Goal: Information Seeking & Learning: Learn about a topic

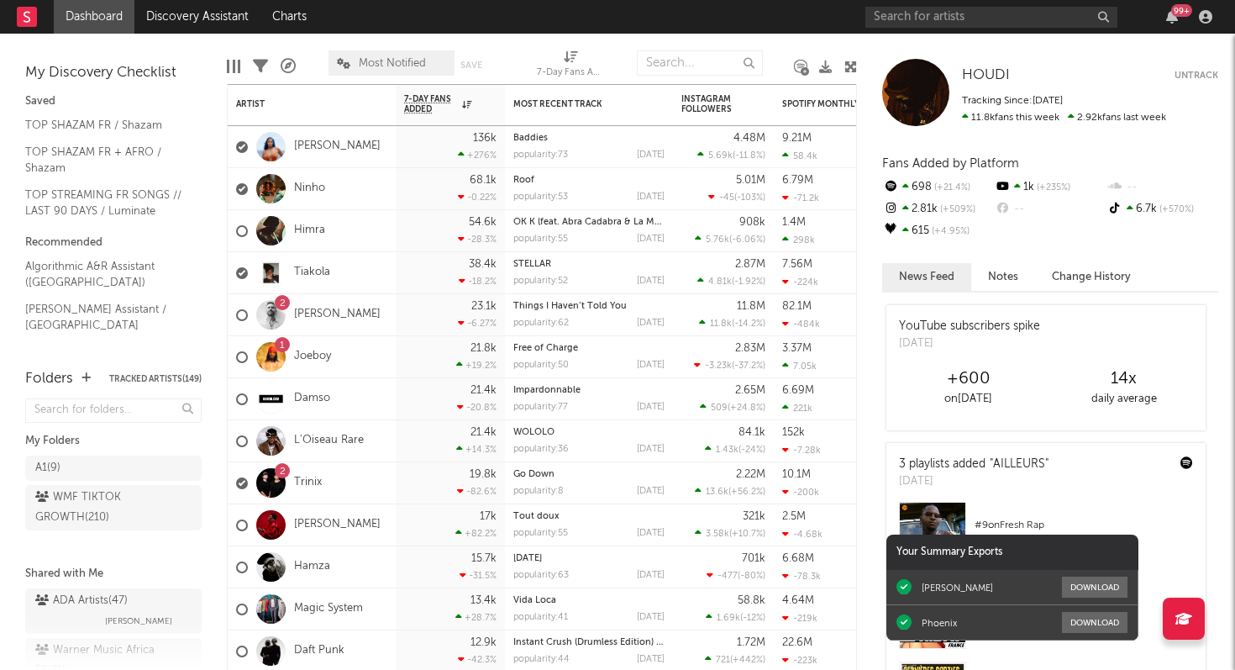
click at [1172, 13] on div "99 +" at bounding box center [1182, 10] width 21 height 13
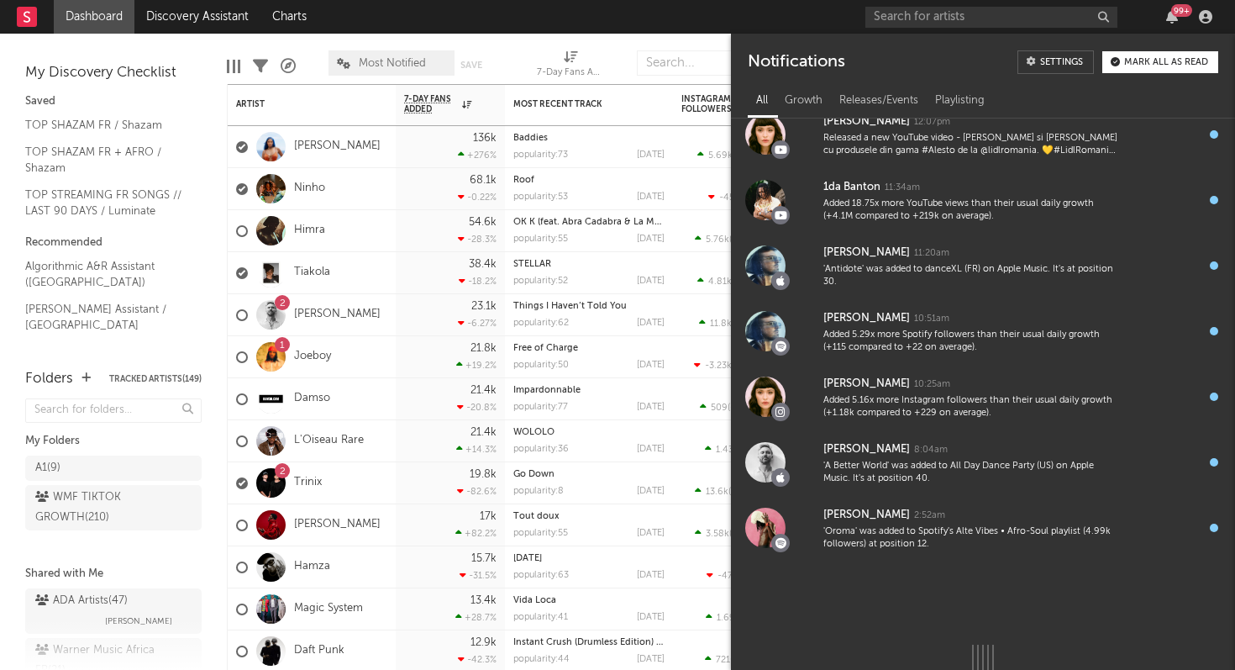
scroll to position [937, 0]
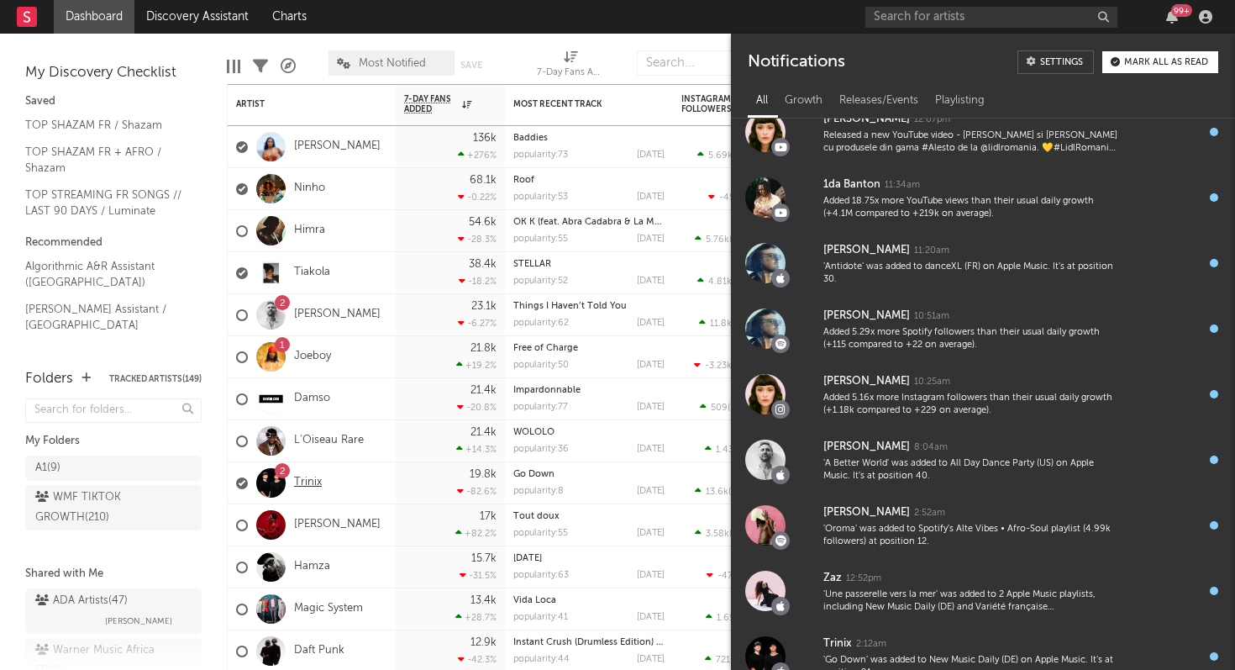
click at [303, 482] on link "Trinix" at bounding box center [308, 483] width 28 height 14
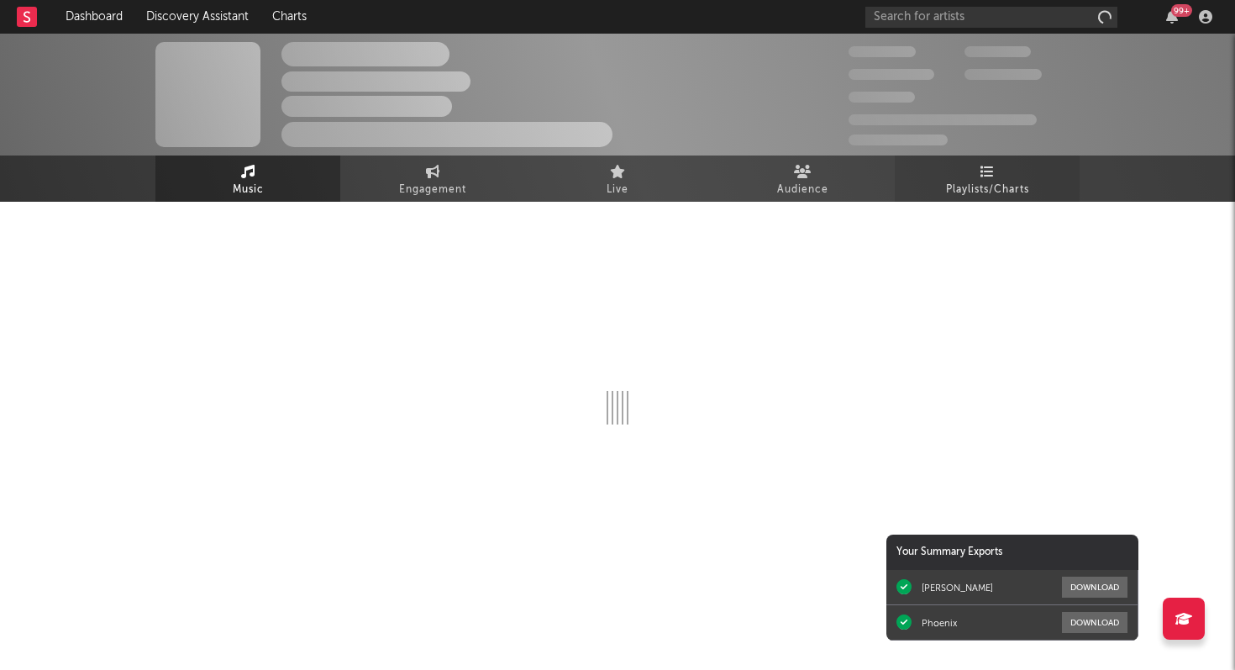
click at [998, 158] on link "Playlists/Charts" at bounding box center [987, 178] width 185 height 46
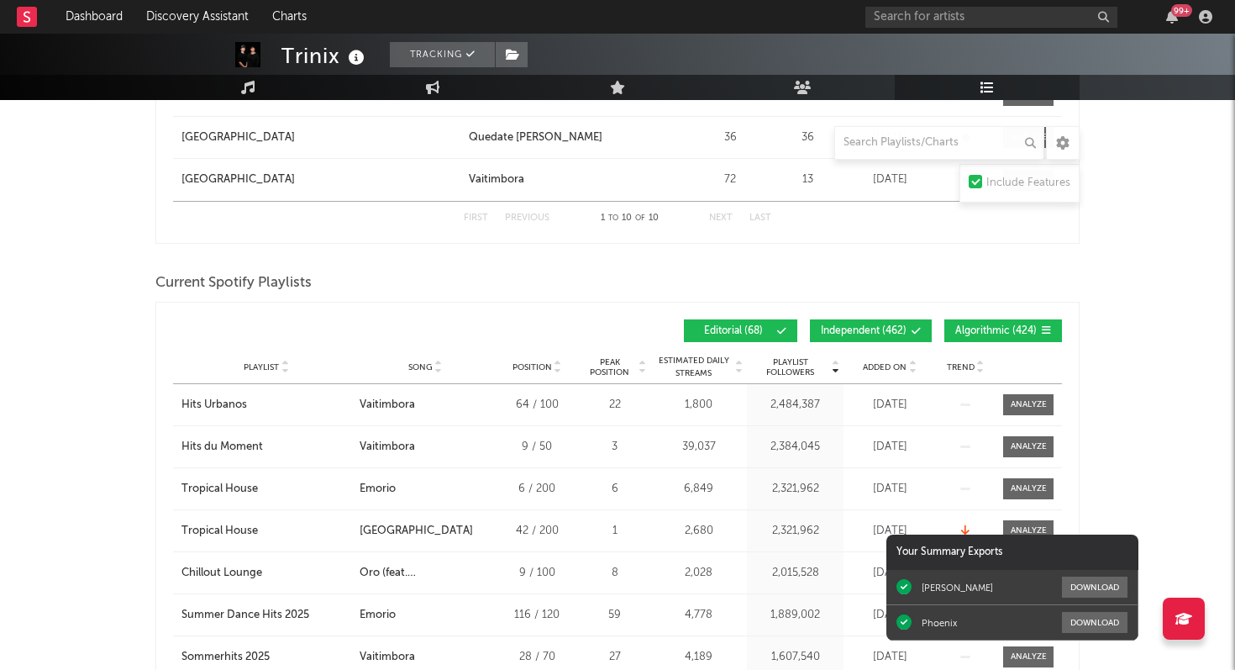
scroll to position [1306, 0]
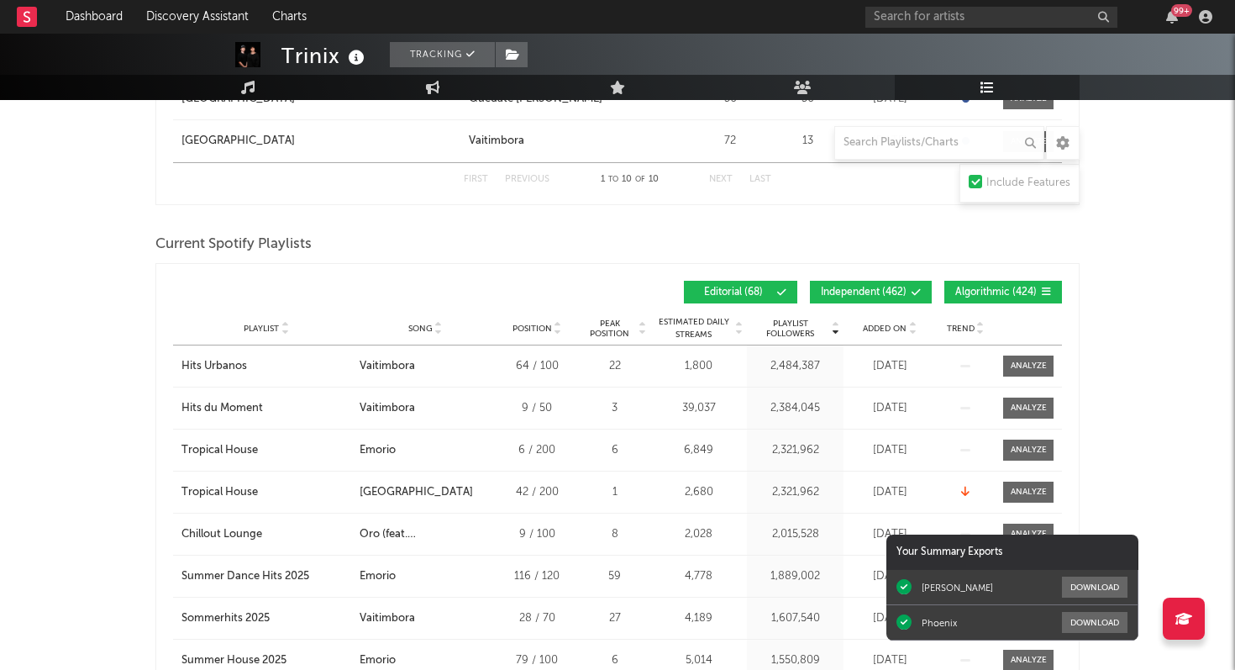
click at [889, 329] on span "Added On" at bounding box center [885, 329] width 44 height 10
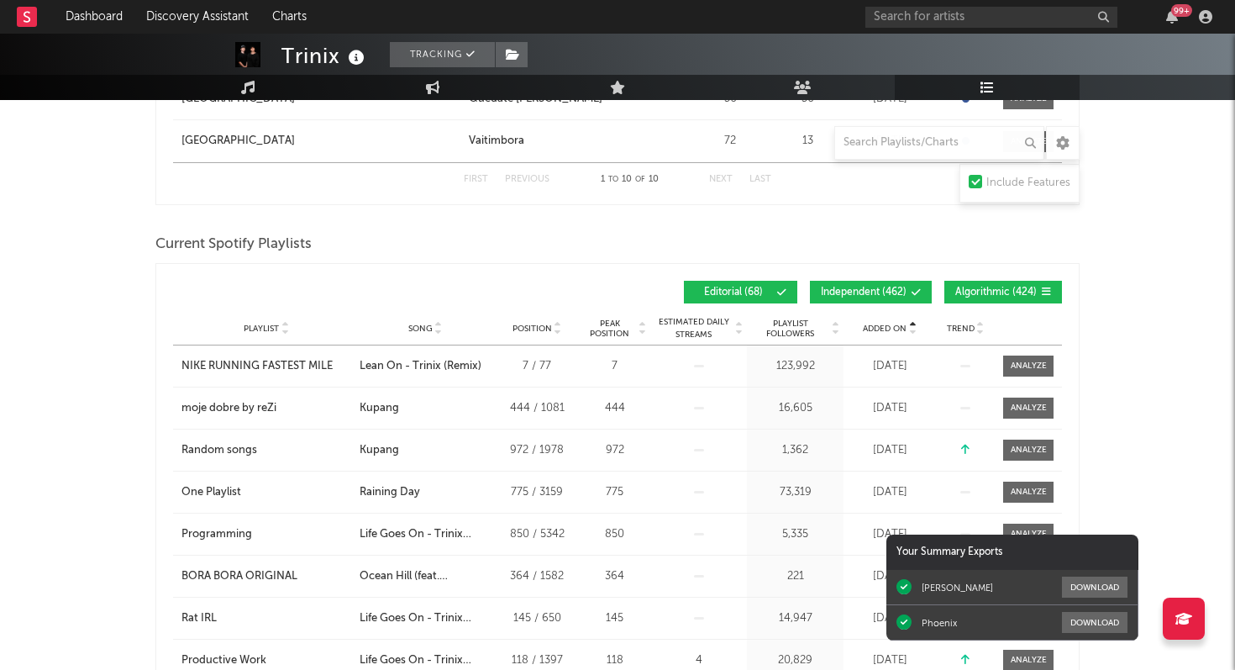
click at [889, 329] on span "Added On" at bounding box center [885, 329] width 44 height 10
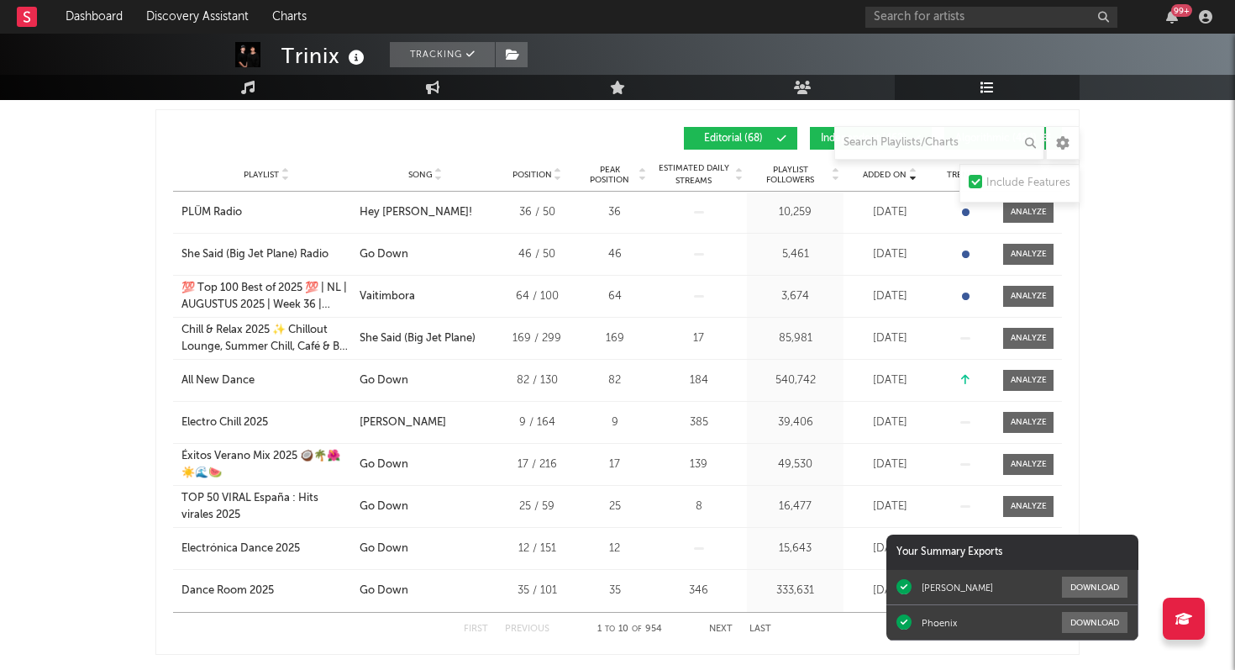
scroll to position [1472, 0]
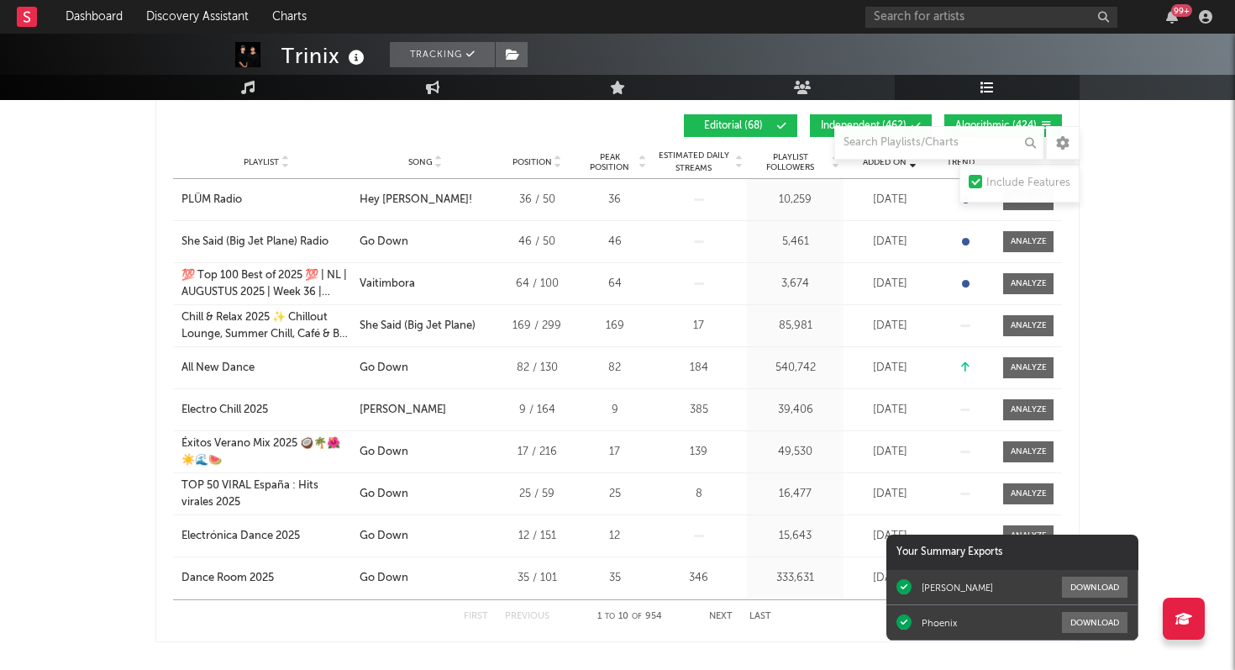
click at [724, 615] on button "Next" at bounding box center [721, 616] width 24 height 9
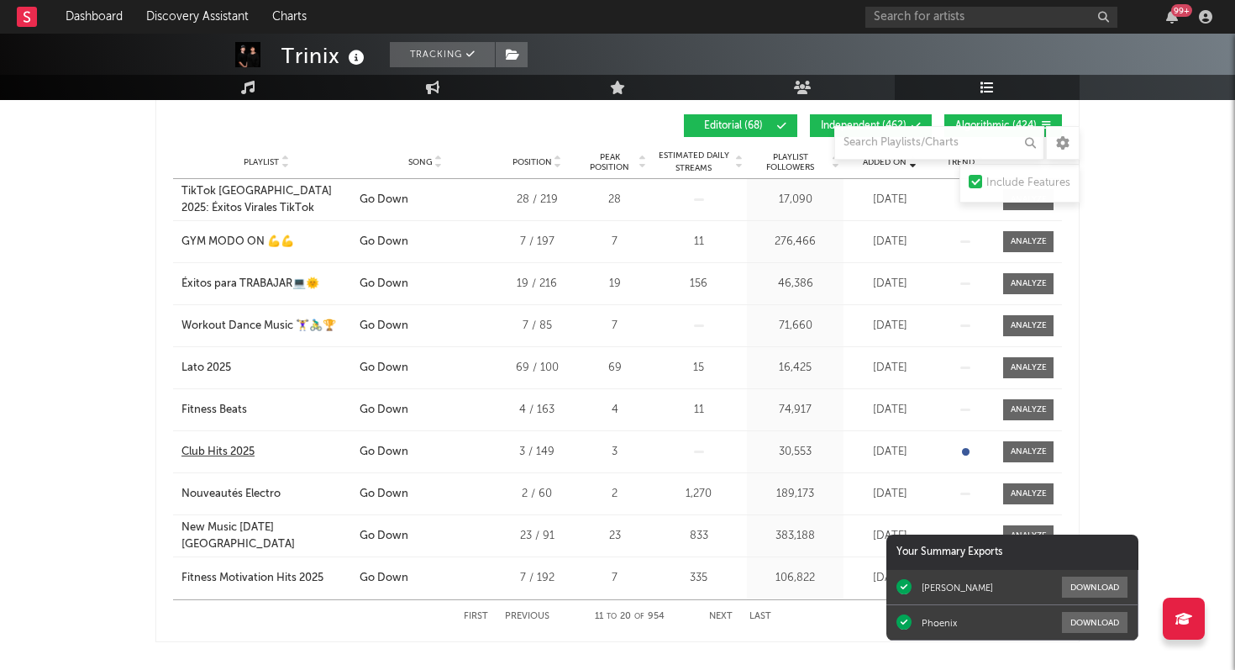
click at [231, 455] on div "Club Hits 2025" at bounding box center [218, 452] width 73 height 17
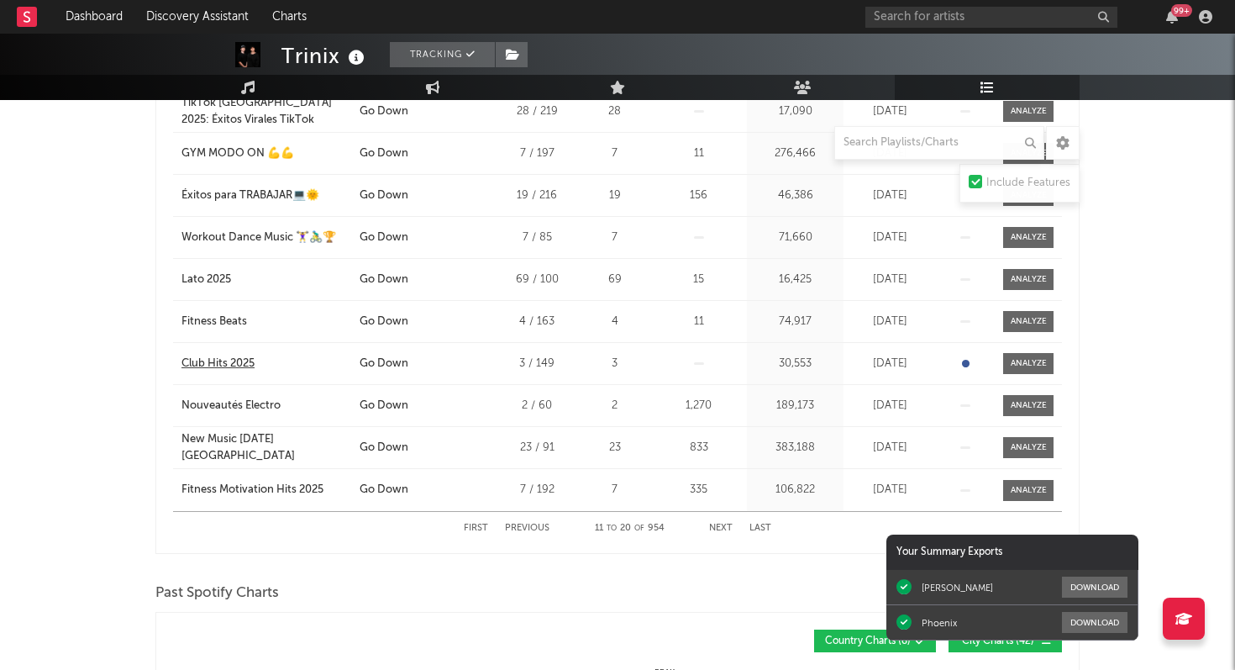
scroll to position [1563, 0]
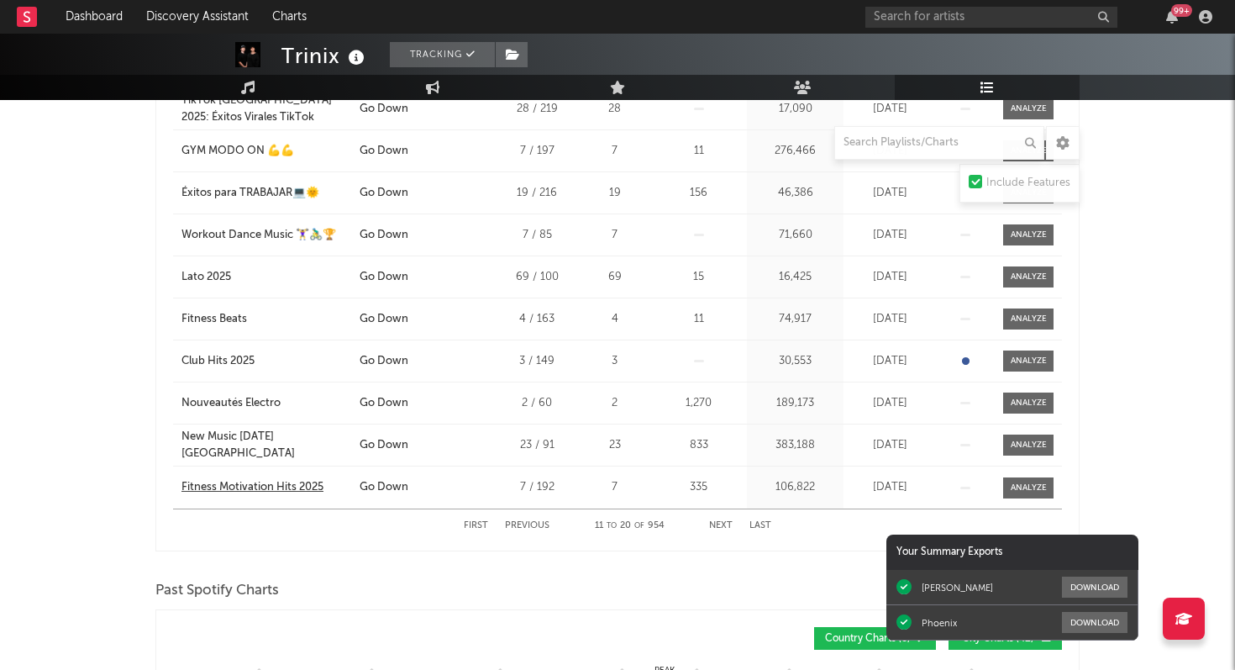
click at [243, 487] on div "Fitness Motivation Hits 2025" at bounding box center [253, 487] width 142 height 17
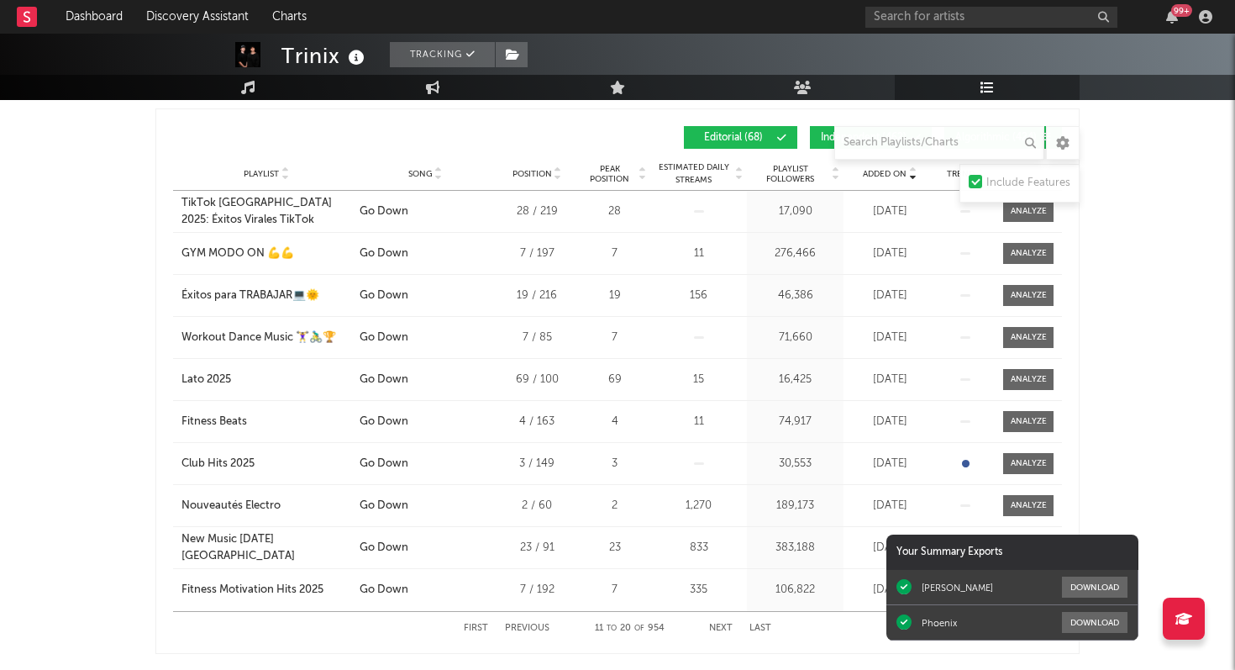
scroll to position [1460, 0]
click at [213, 255] on div "GYM MODO ON 💪​💪​" at bounding box center [238, 254] width 113 height 17
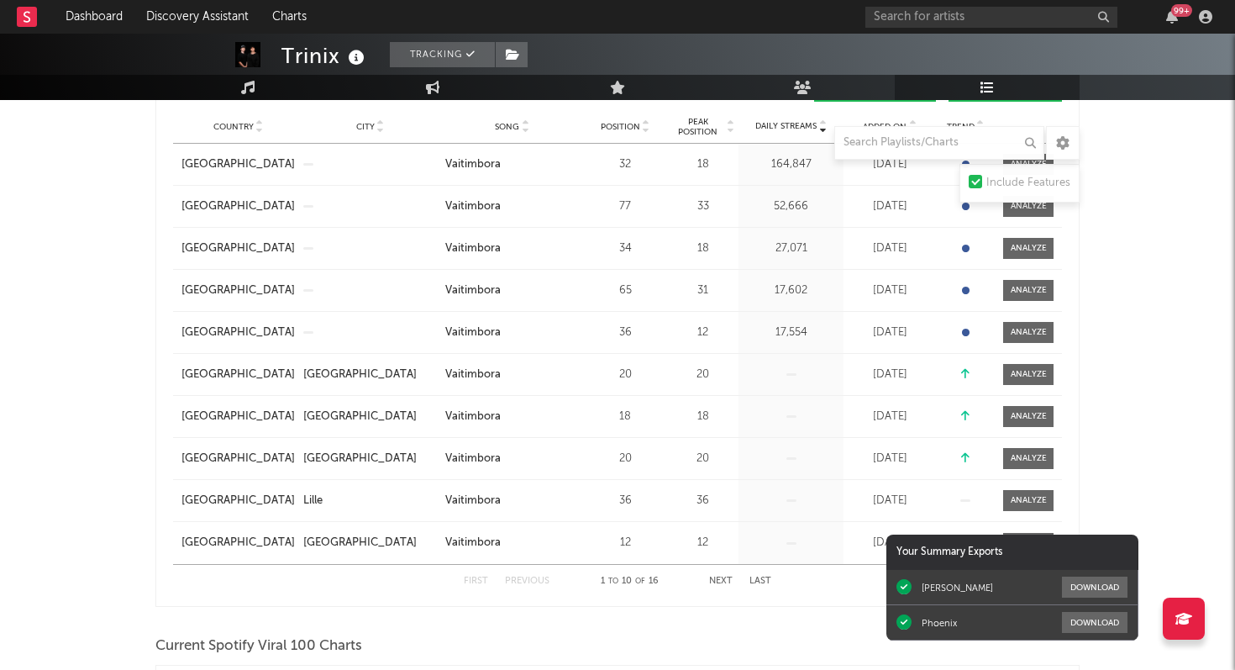
scroll to position [0, 0]
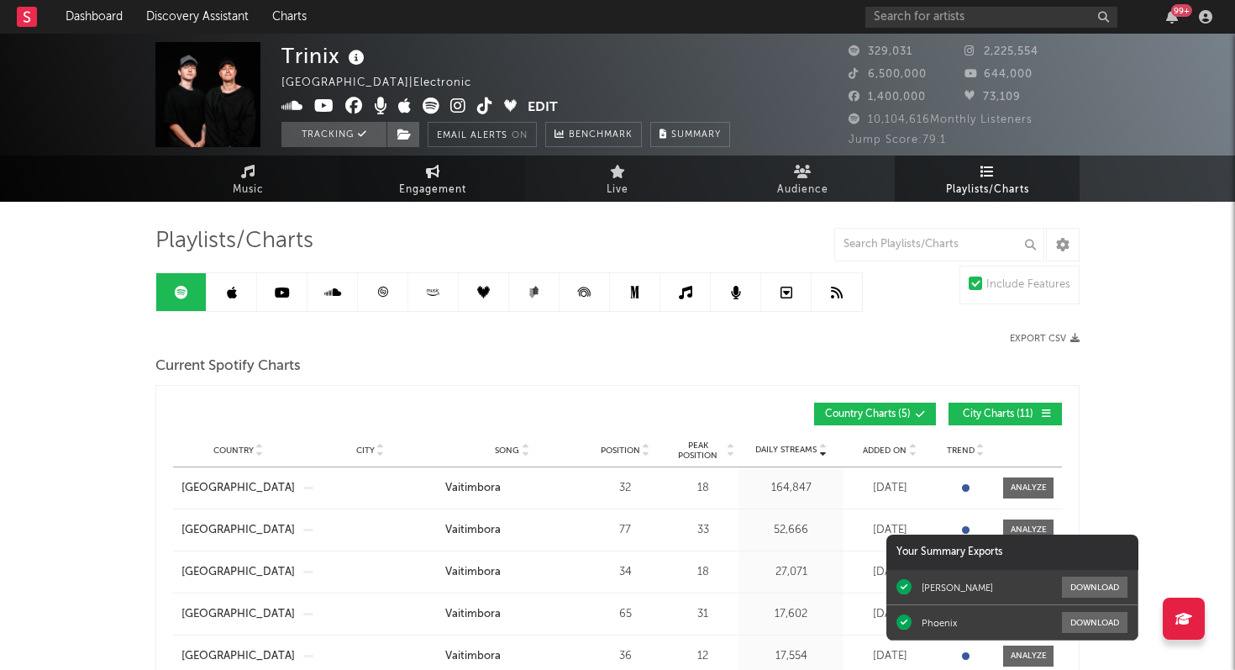
click at [421, 180] on span "Engagement" at bounding box center [432, 190] width 67 height 20
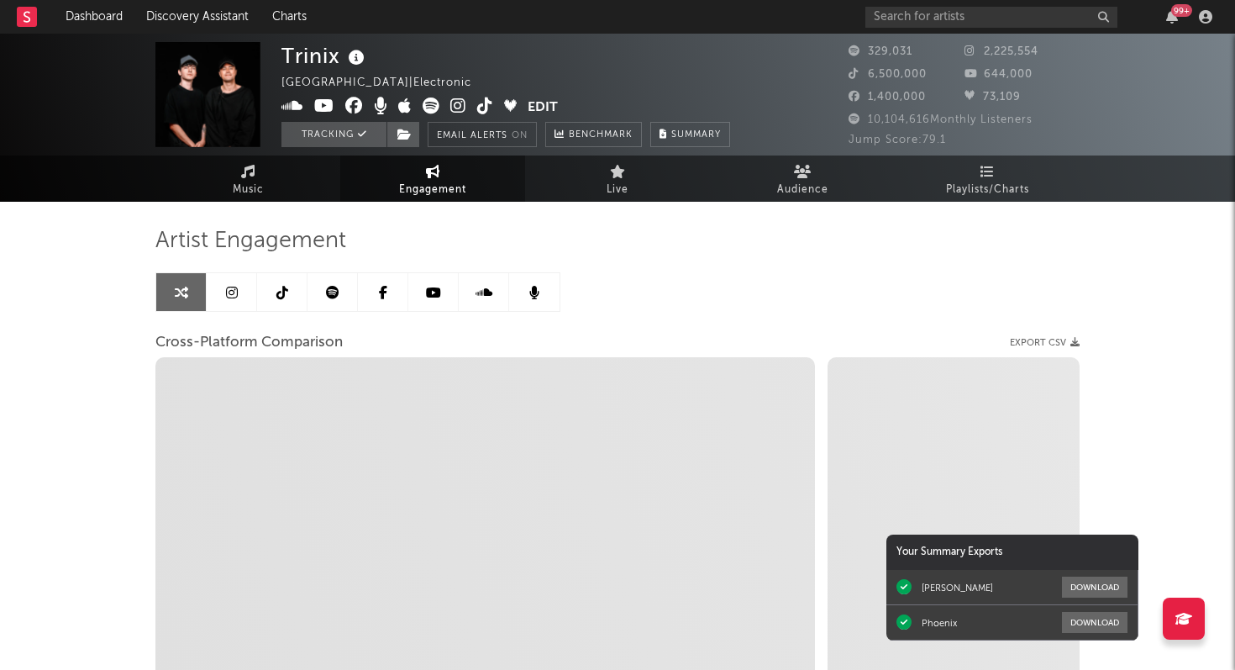
select select "1w"
select select "1m"
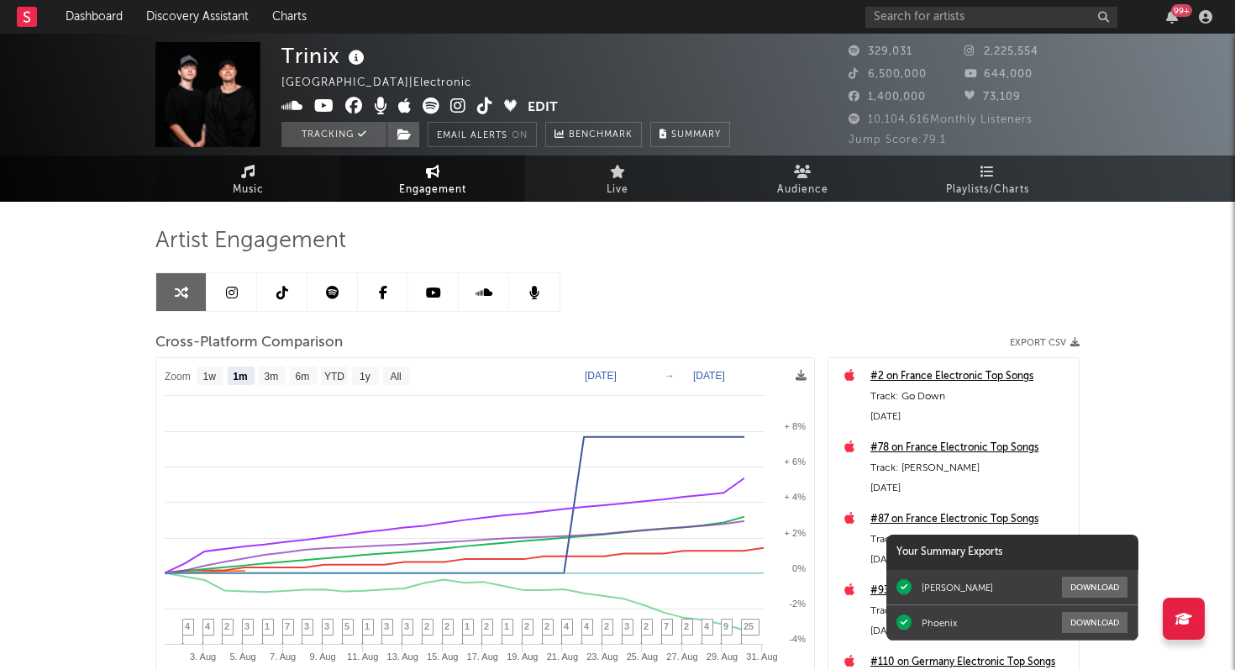
click at [252, 175] on icon at bounding box center [248, 171] width 14 height 13
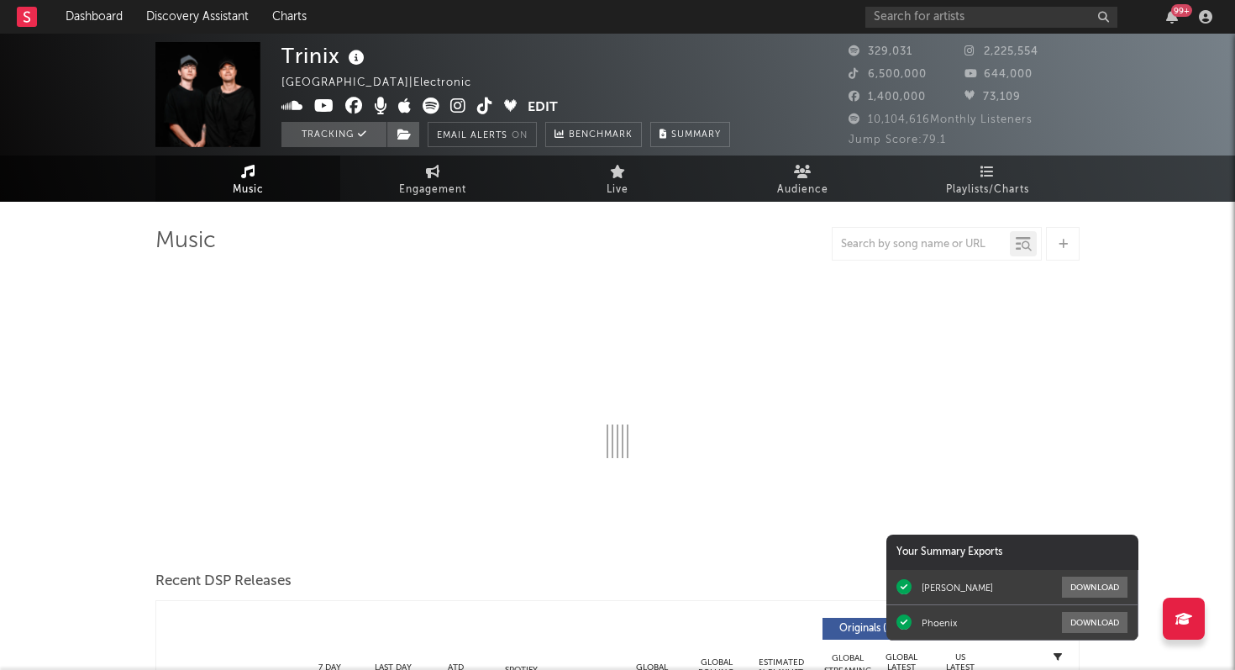
select select "6m"
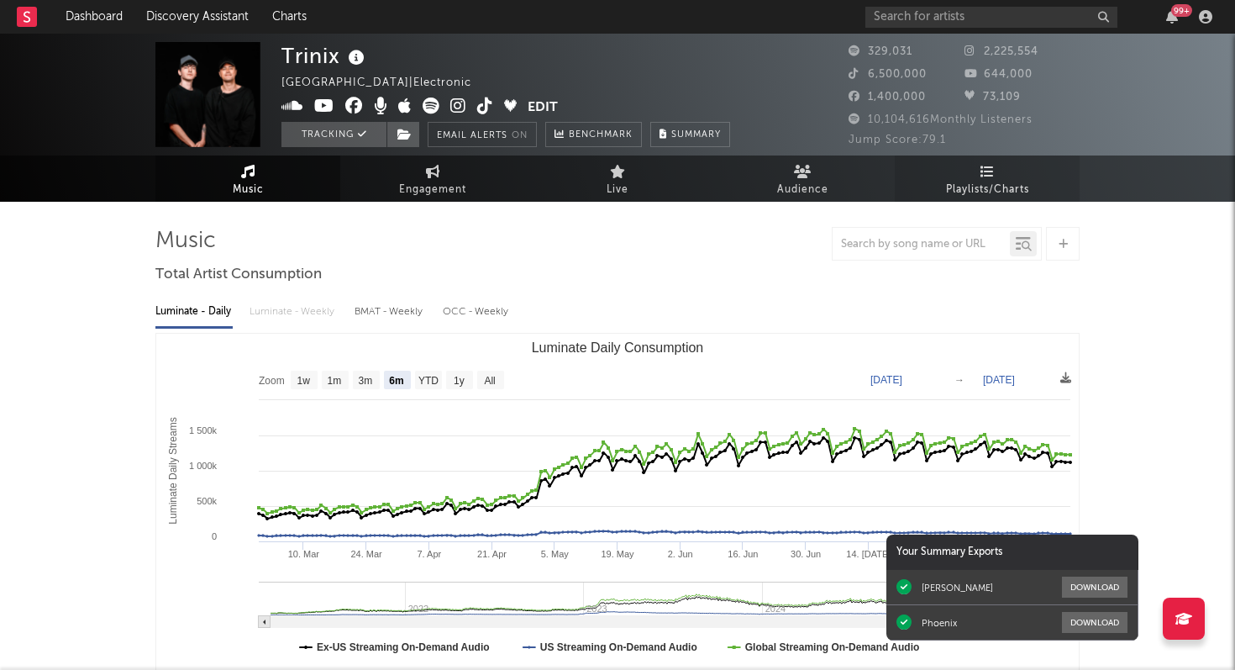
click at [970, 180] on span "Playlists/Charts" at bounding box center [987, 190] width 83 height 20
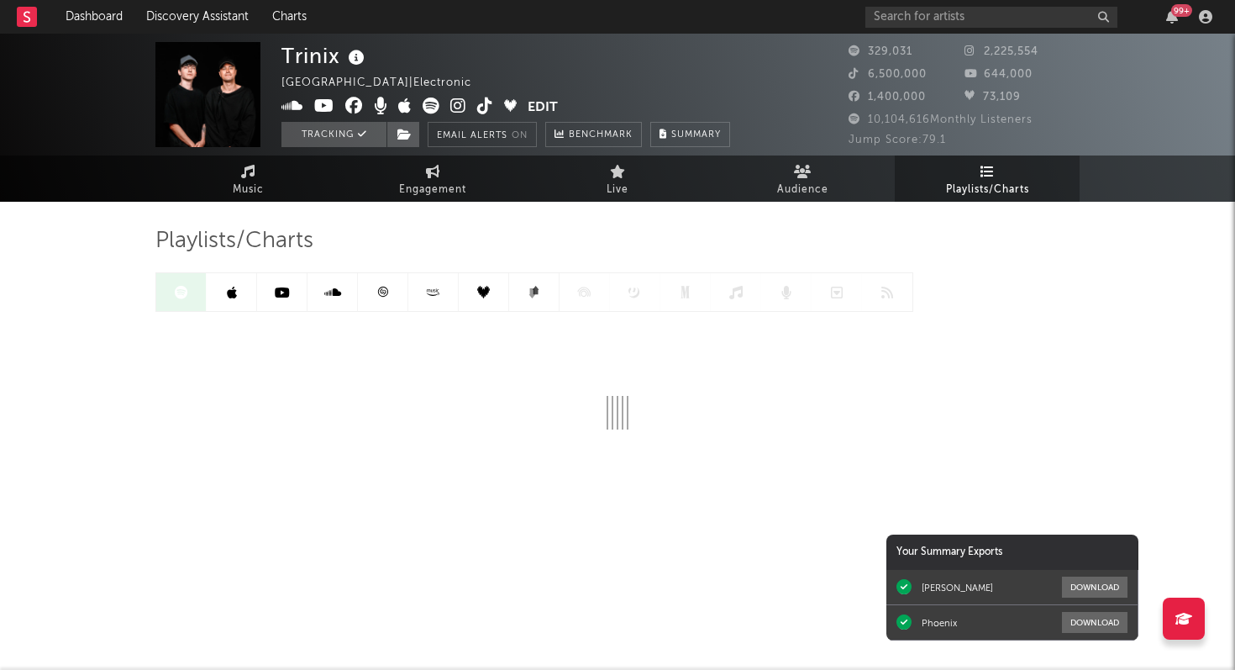
click at [382, 292] on icon at bounding box center [383, 292] width 10 height 10
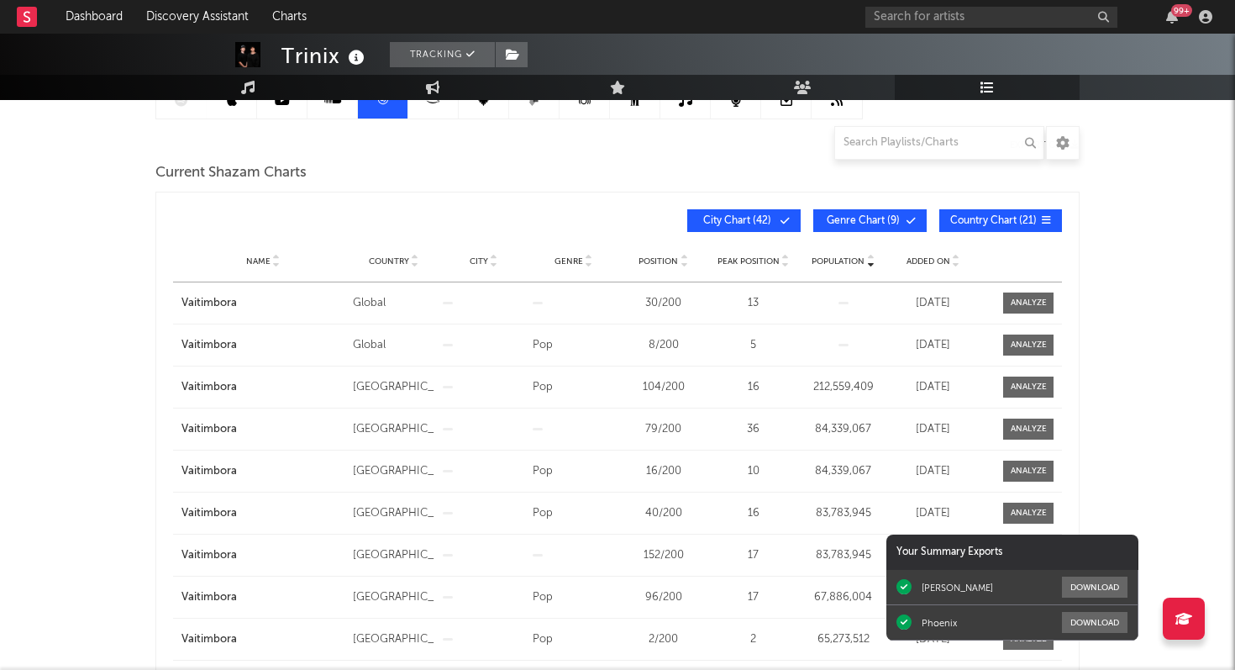
scroll to position [193, 0]
click at [922, 257] on span "Added On" at bounding box center [929, 260] width 44 height 10
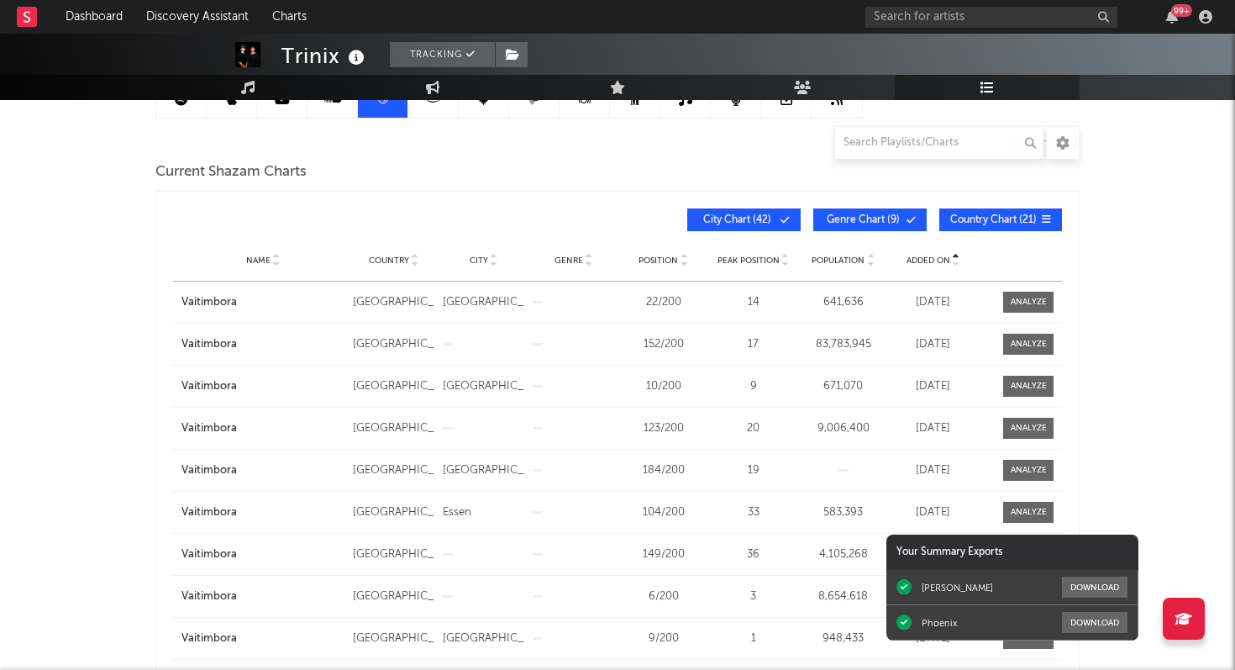
click at [922, 257] on span "Added On" at bounding box center [929, 260] width 44 height 10
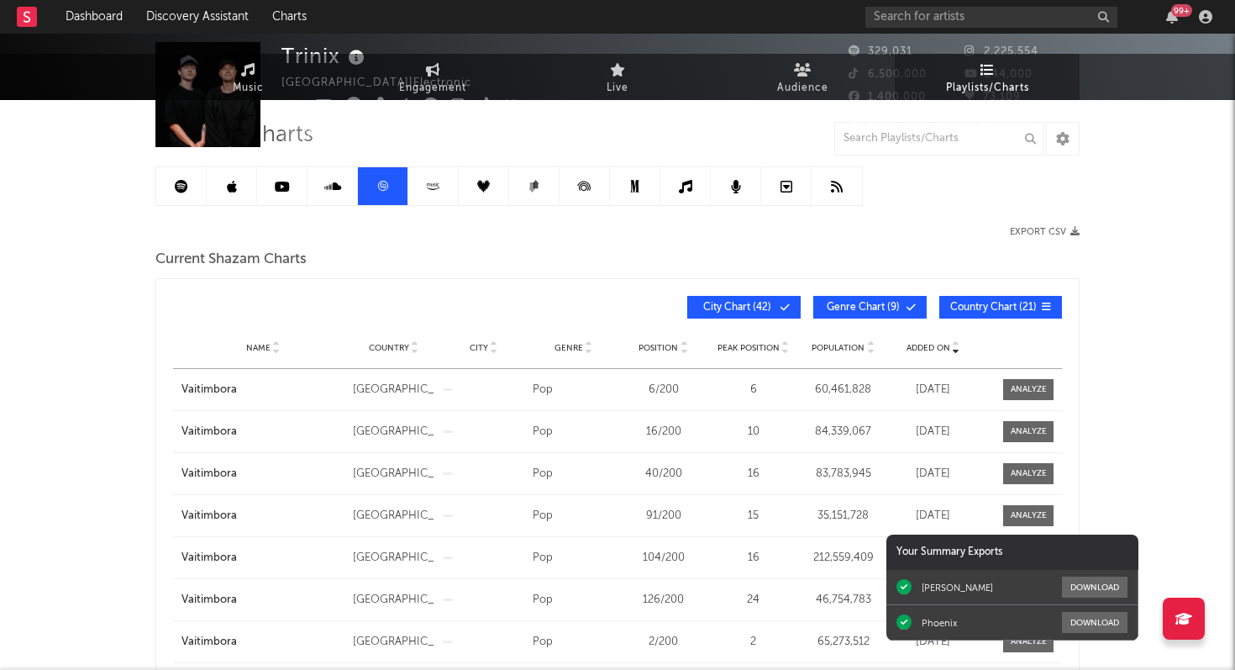
scroll to position [0, 0]
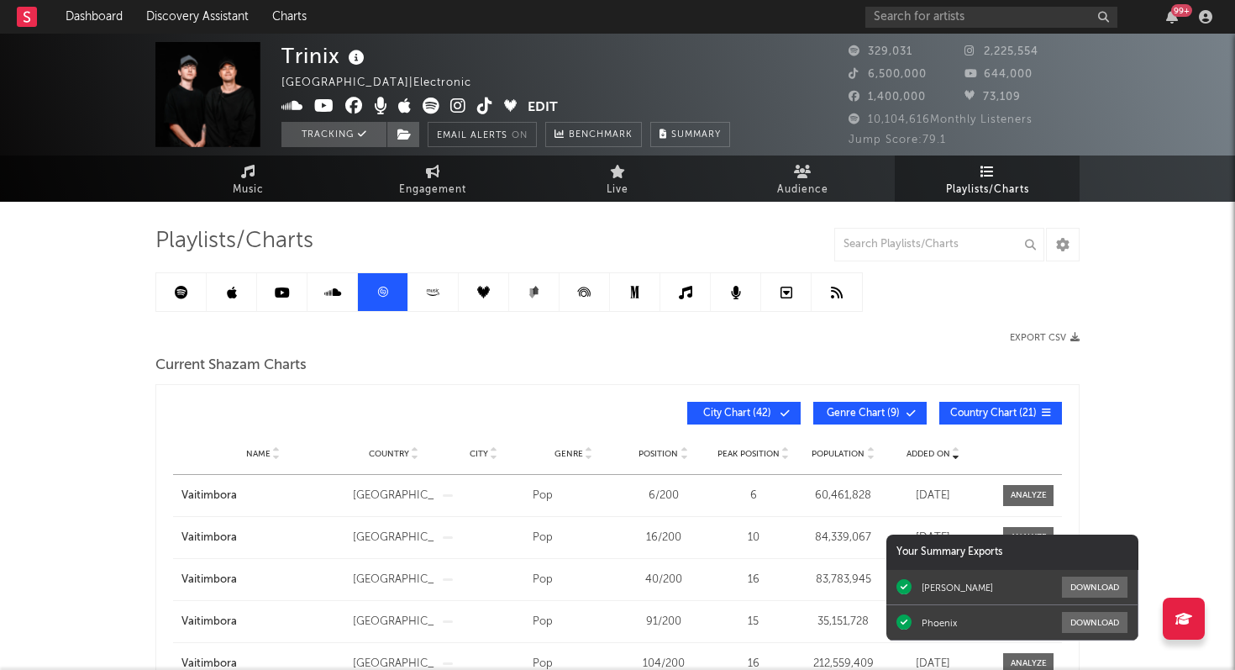
click at [1173, 8] on div "99 +" at bounding box center [1182, 10] width 21 height 13
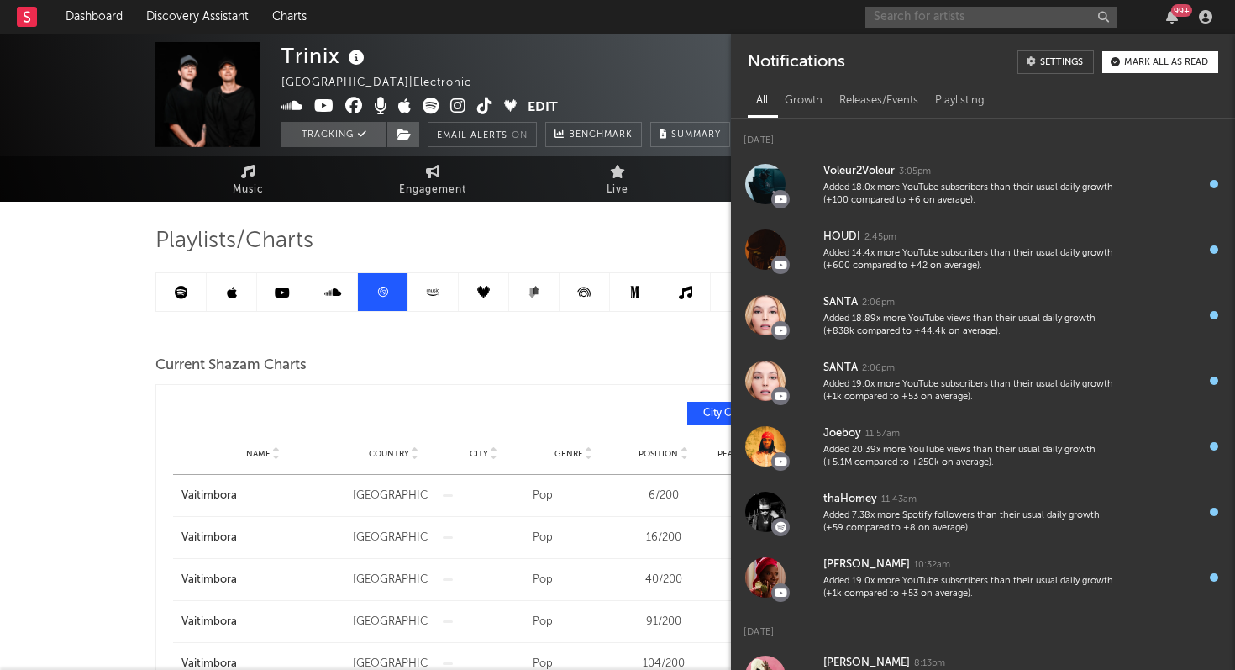
click at [961, 20] on input "text" at bounding box center [992, 17] width 252 height 21
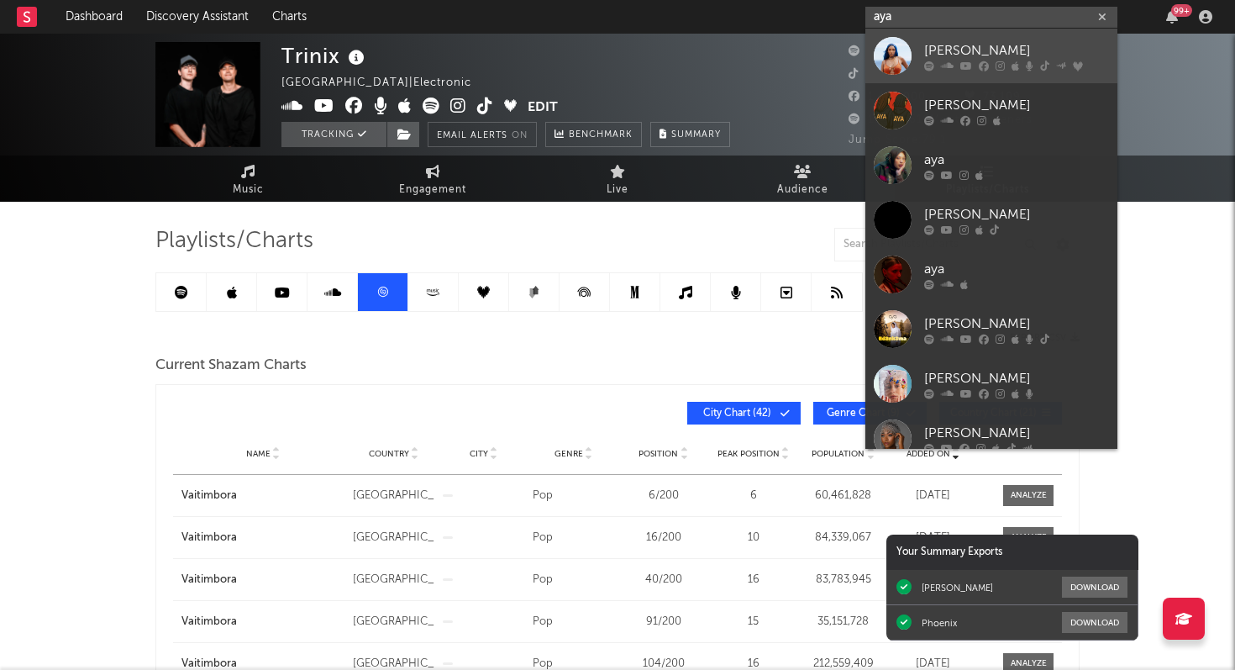
type input "aya"
click at [950, 54] on div "[PERSON_NAME]" at bounding box center [1016, 50] width 185 height 20
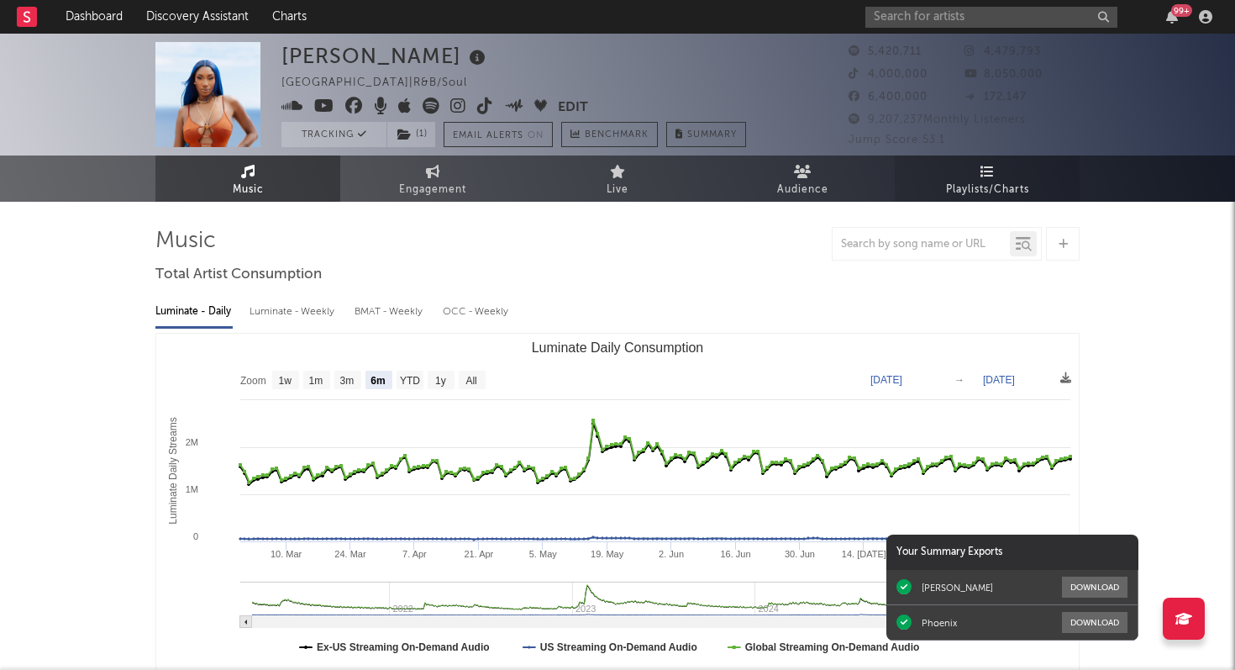
select select "6m"
click at [988, 186] on span "Playlists/Charts" at bounding box center [987, 190] width 83 height 20
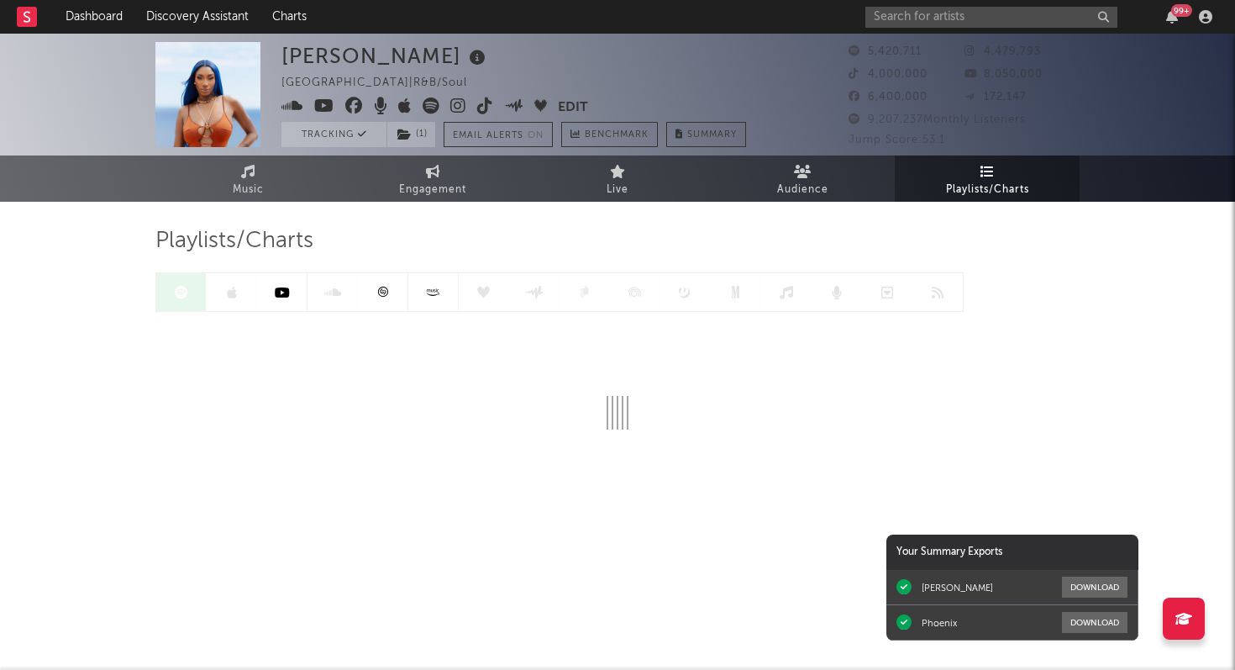
click at [384, 298] on link at bounding box center [383, 292] width 50 height 38
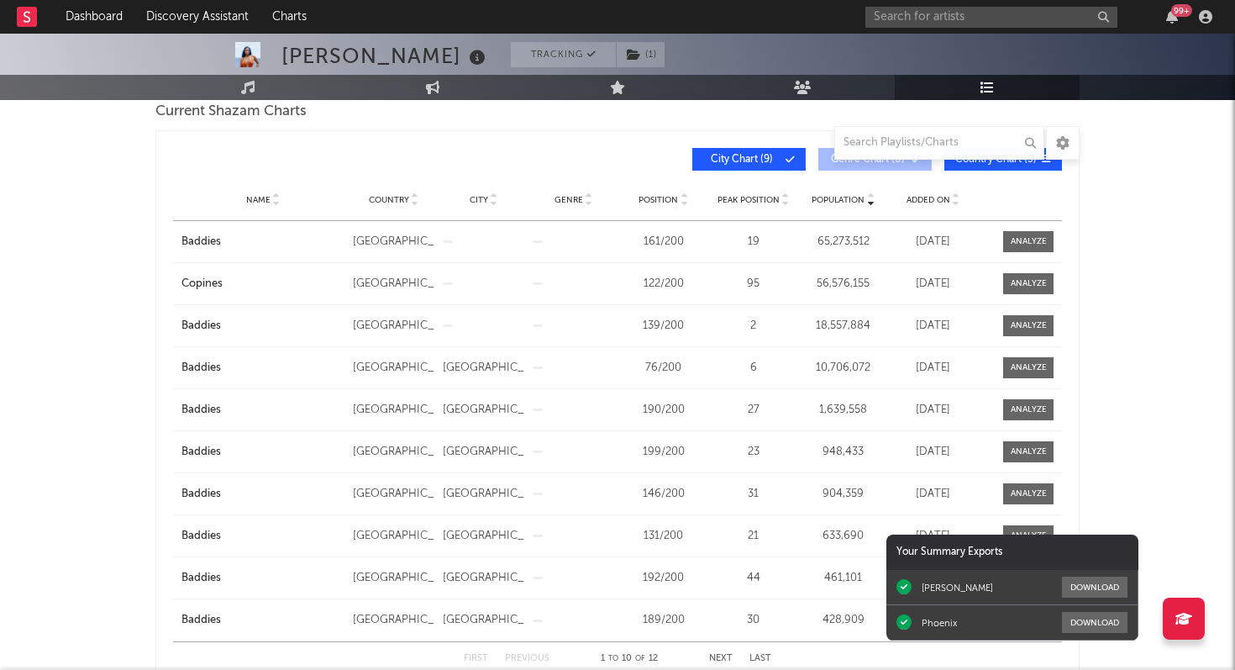
scroll to position [251, 0]
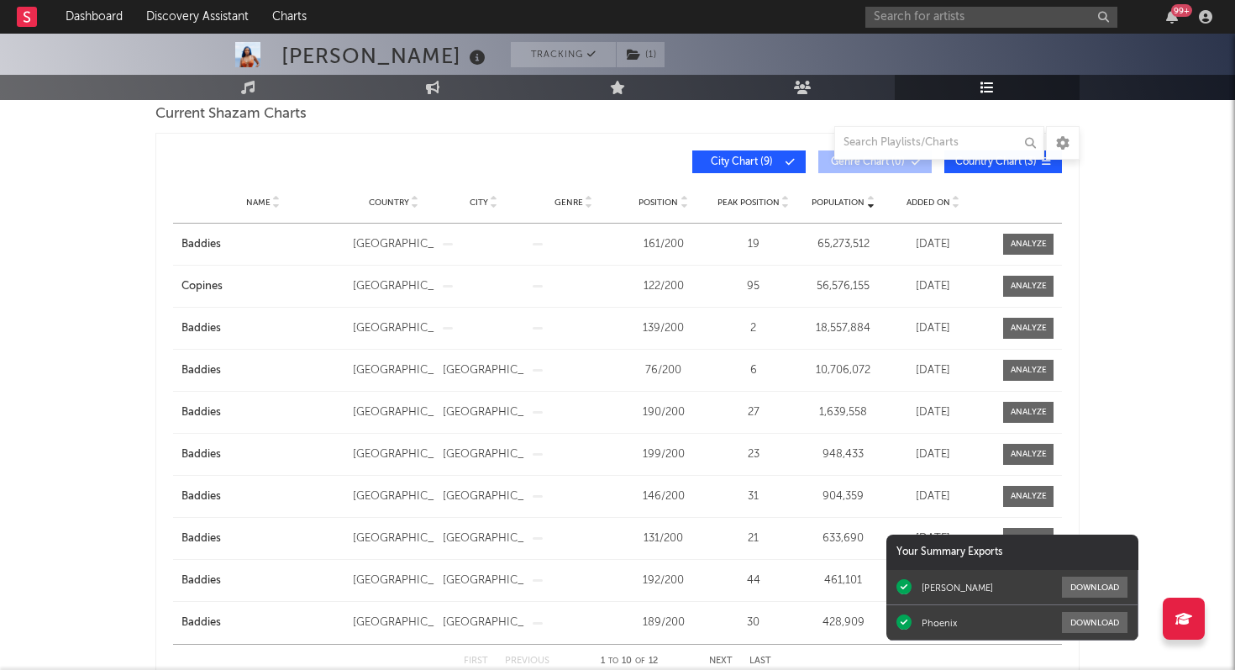
click at [927, 203] on span "Added On" at bounding box center [929, 202] width 44 height 10
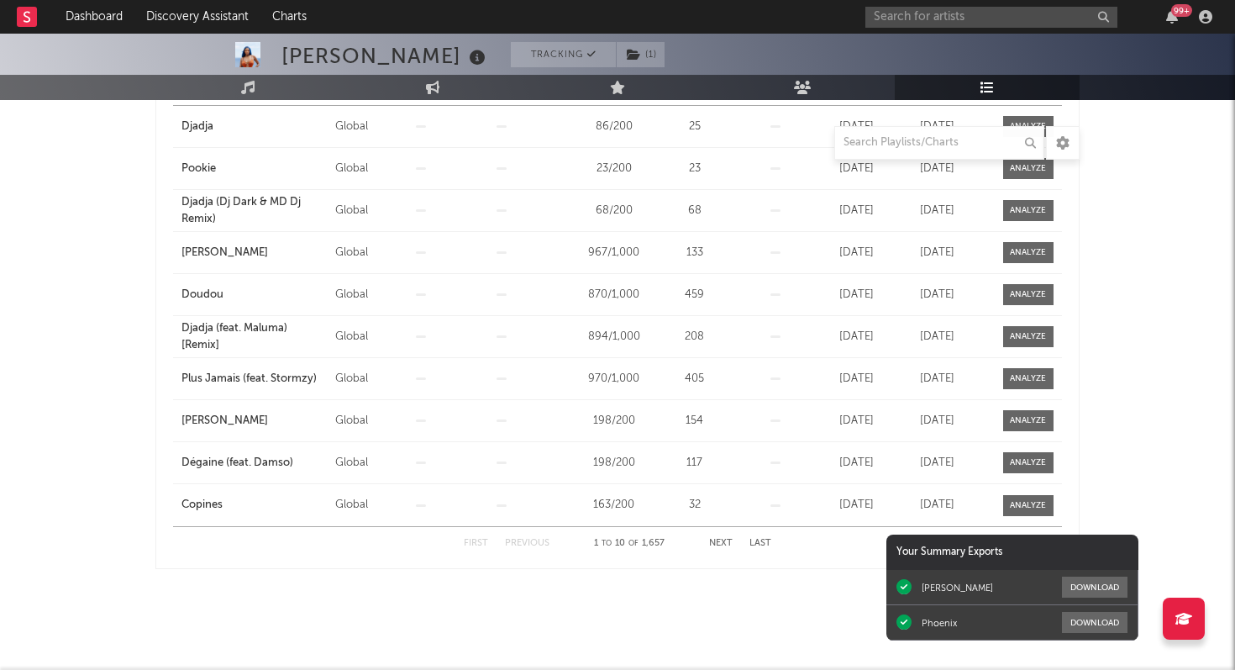
scroll to position [0, 0]
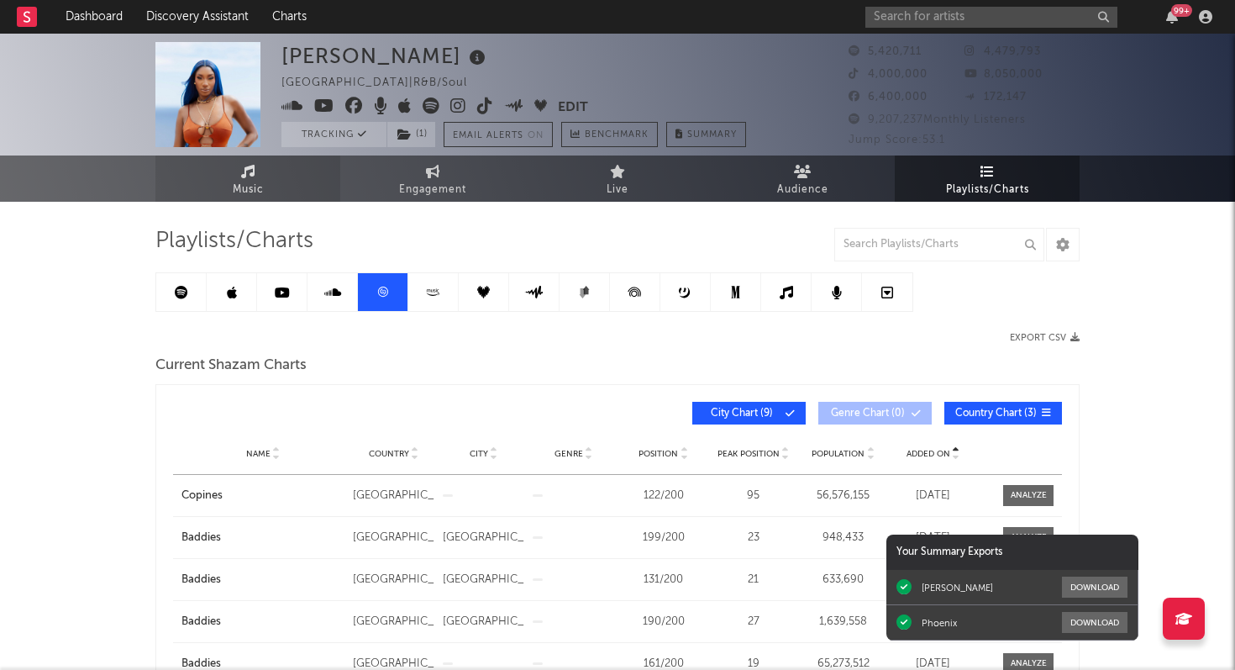
click at [240, 184] on span "Music" at bounding box center [248, 190] width 31 height 20
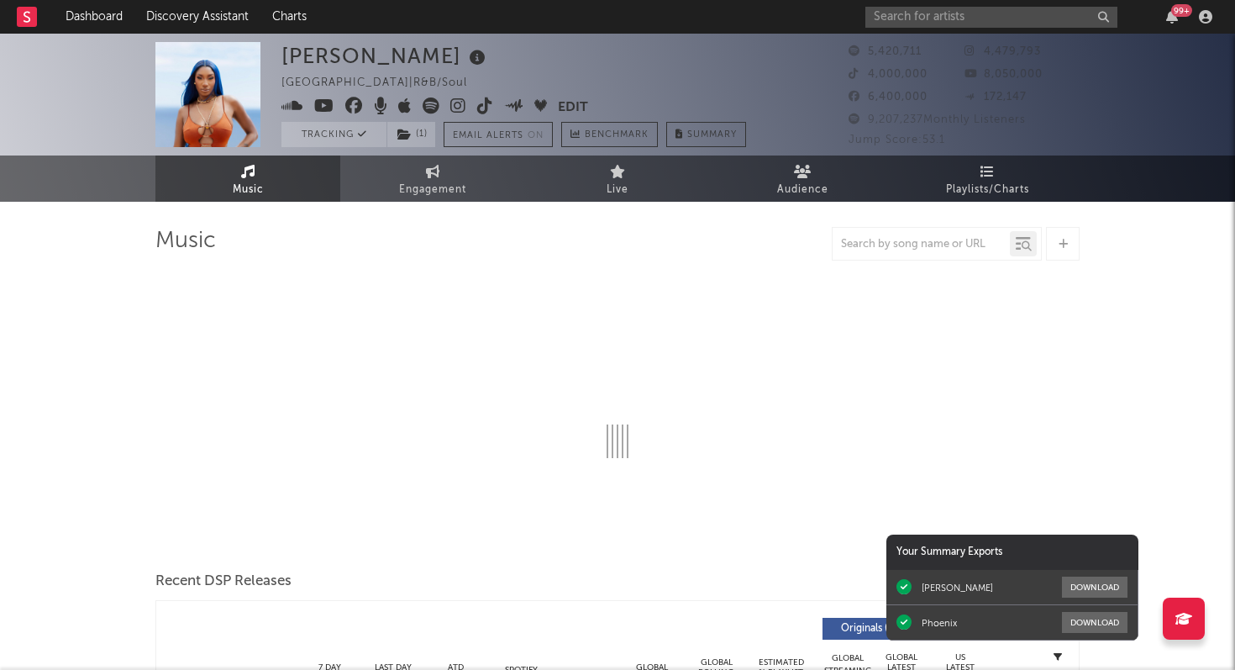
select select "6m"
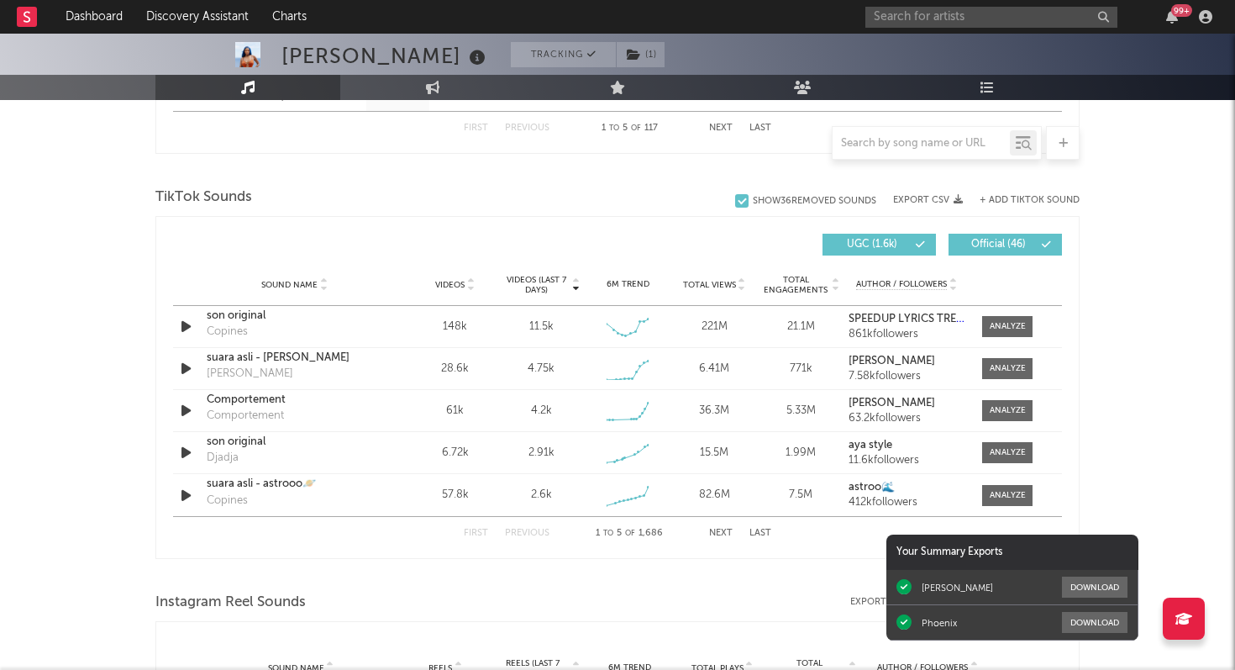
scroll to position [1144, 0]
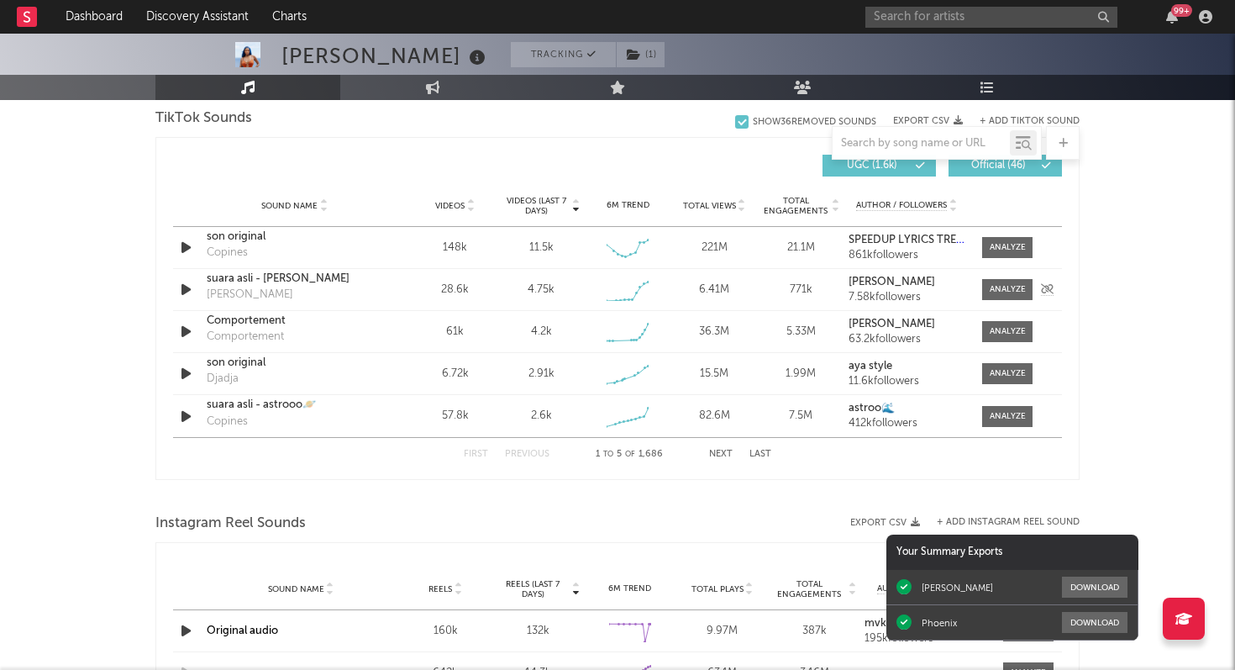
click at [182, 287] on icon "button" at bounding box center [186, 289] width 18 height 21
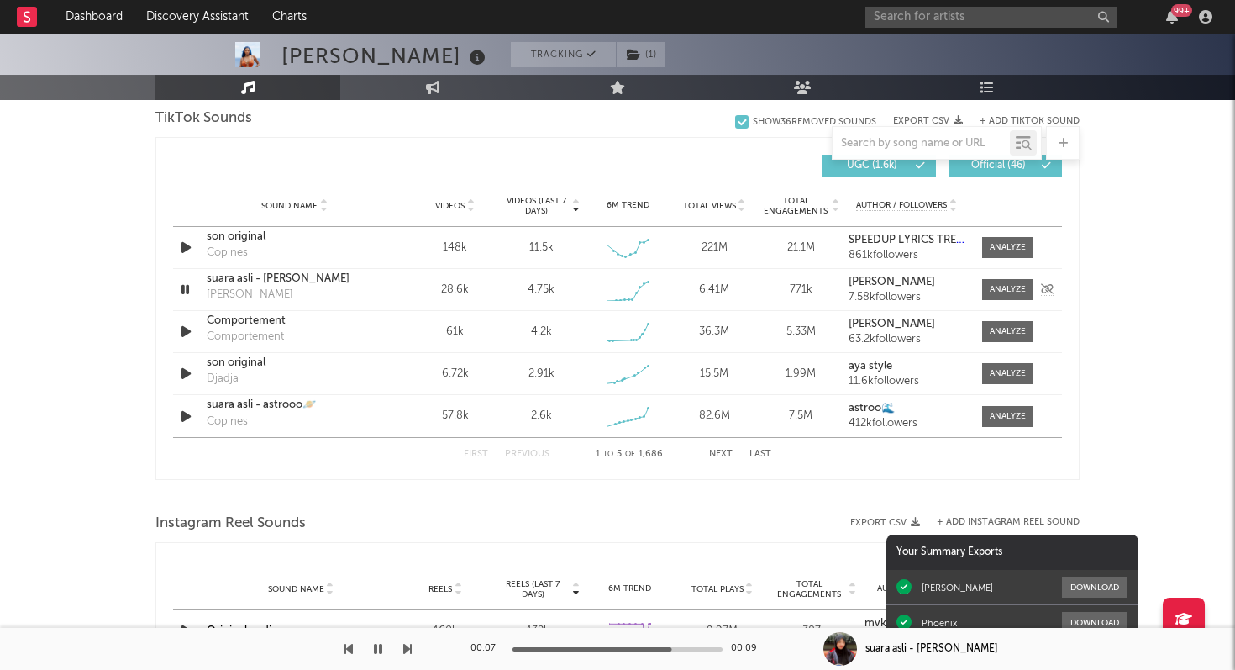
click at [186, 287] on icon "button" at bounding box center [185, 289] width 16 height 21
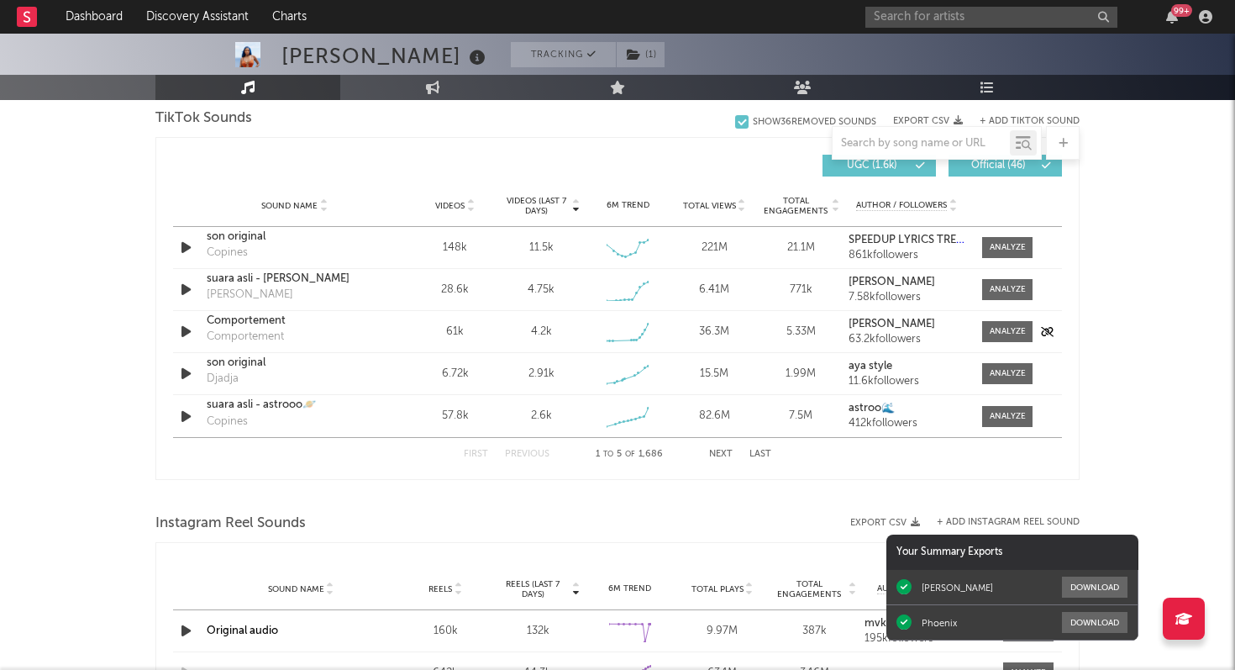
click at [187, 331] on icon "button" at bounding box center [186, 331] width 18 height 21
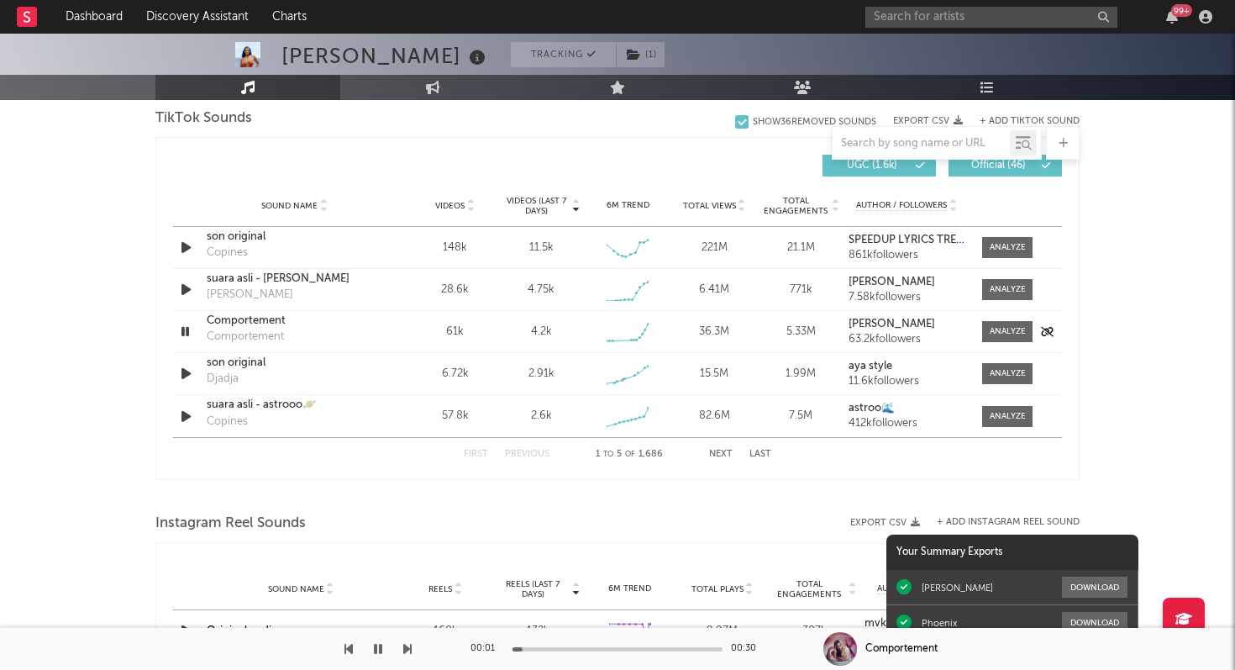
click at [184, 332] on icon "button" at bounding box center [185, 331] width 16 height 21
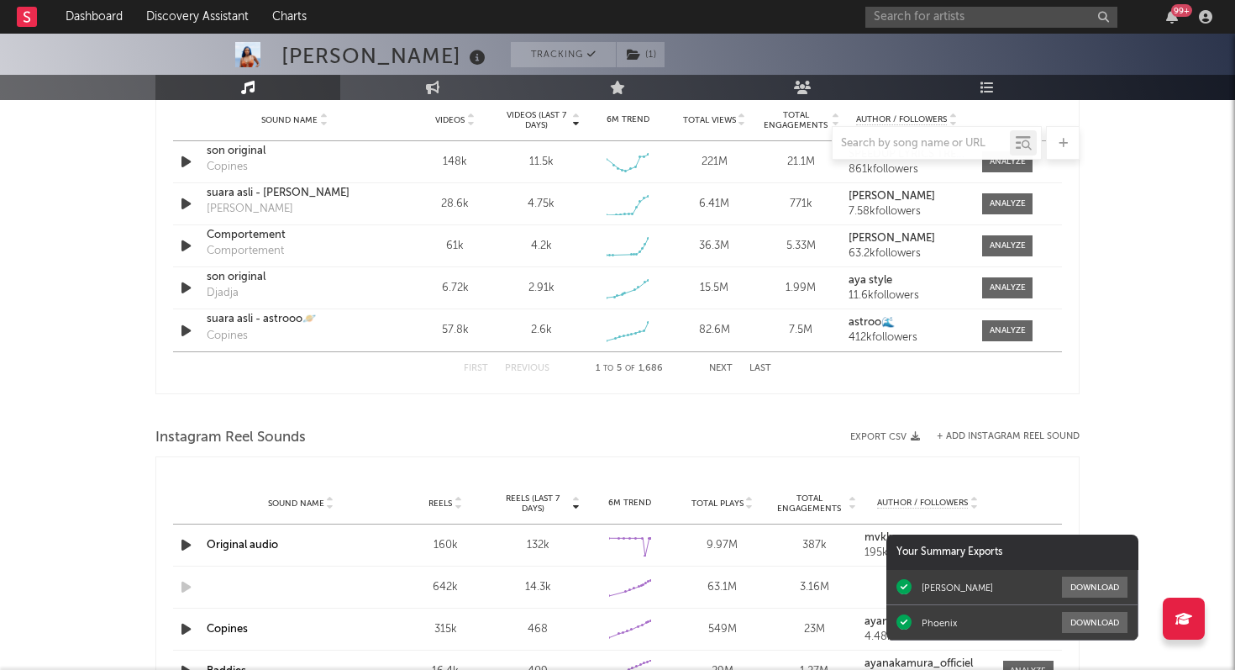
scroll to position [1216, 0]
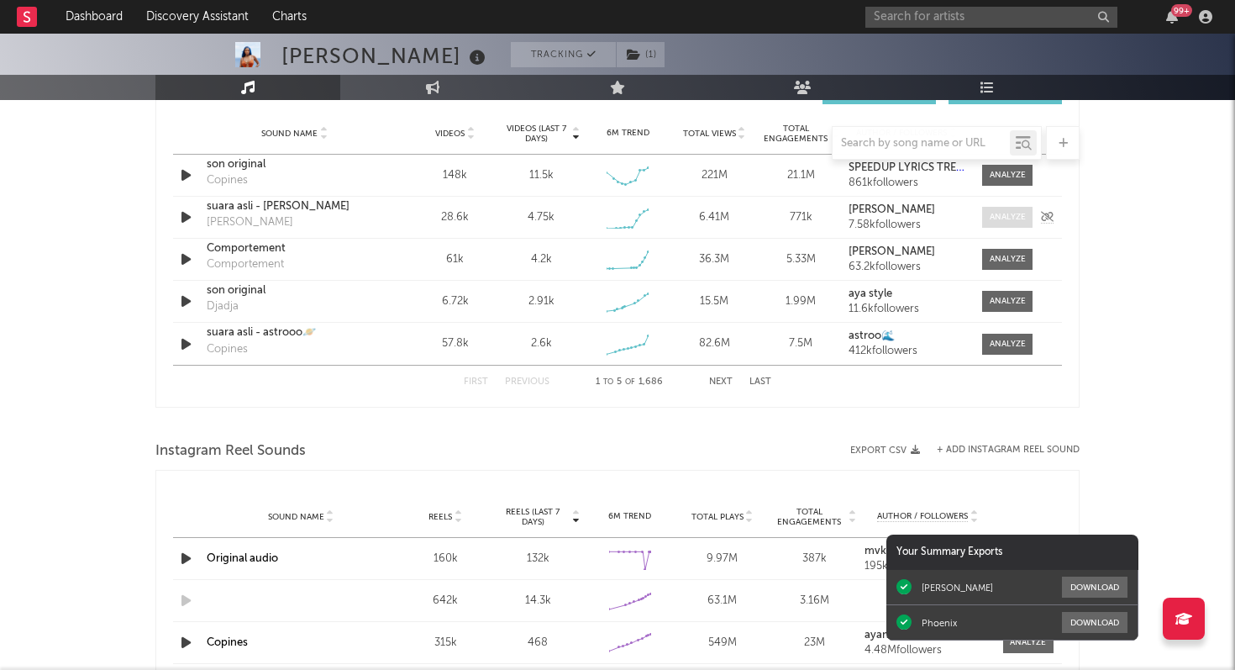
click at [998, 217] on div at bounding box center [1008, 217] width 36 height 13
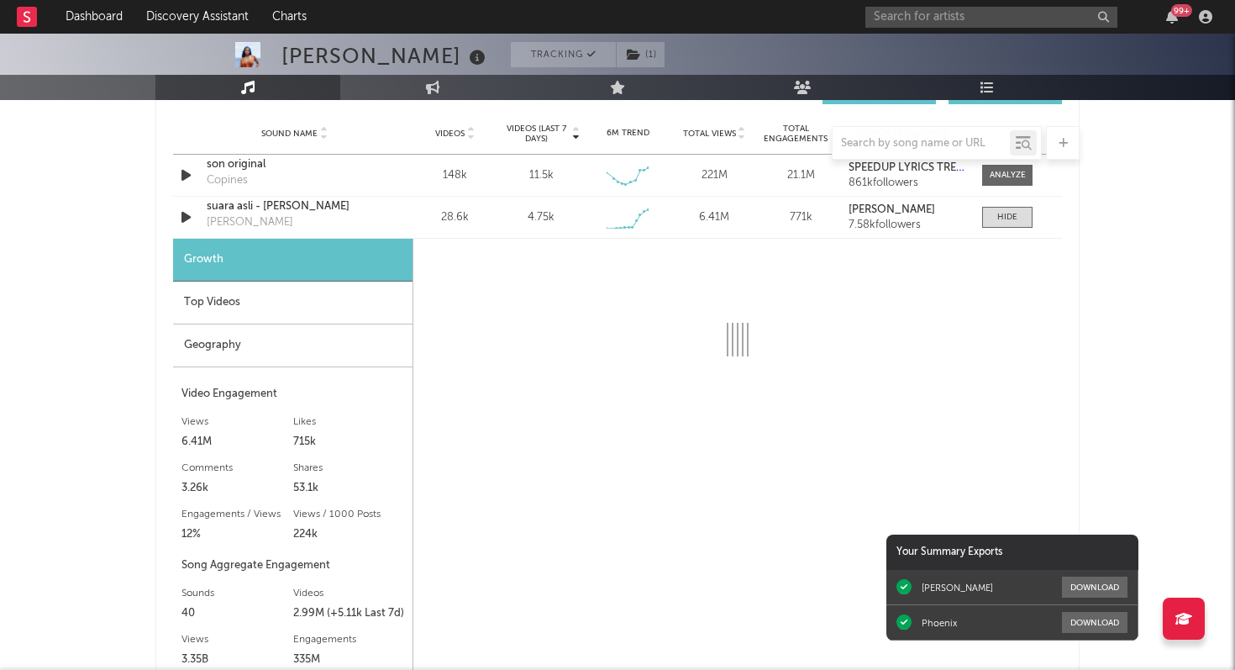
select select "1w"
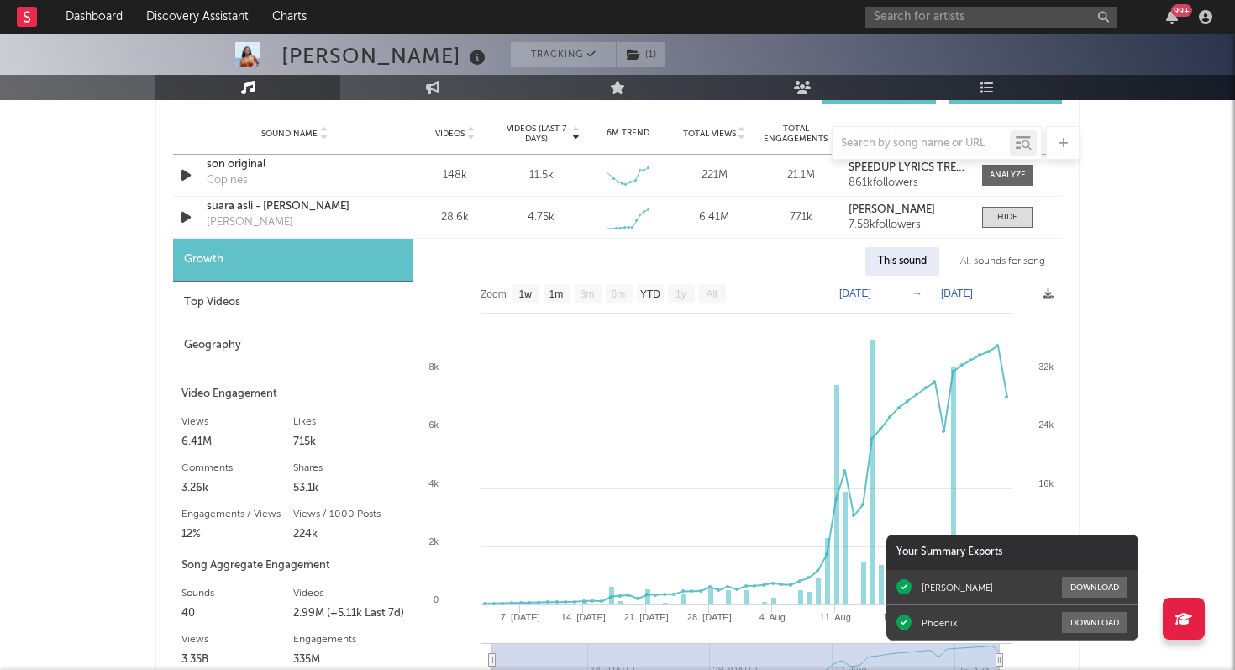
click at [272, 350] on div "Geography" at bounding box center [293, 345] width 240 height 43
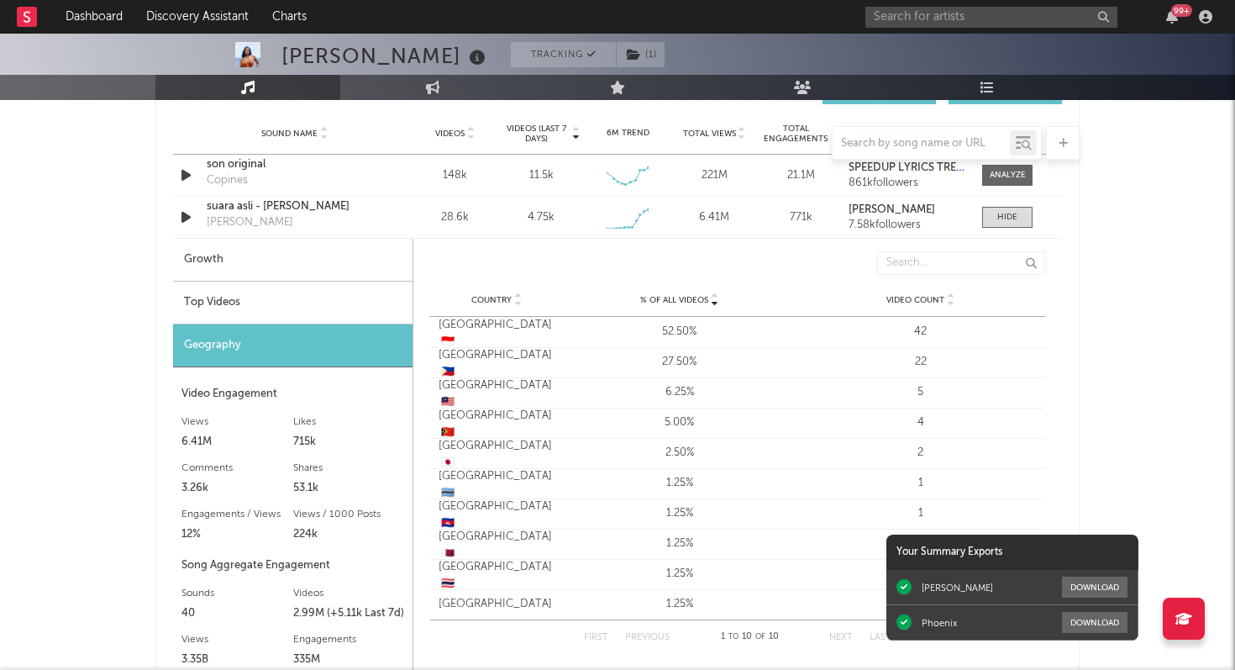
click at [297, 303] on div "Top Videos" at bounding box center [293, 303] width 240 height 43
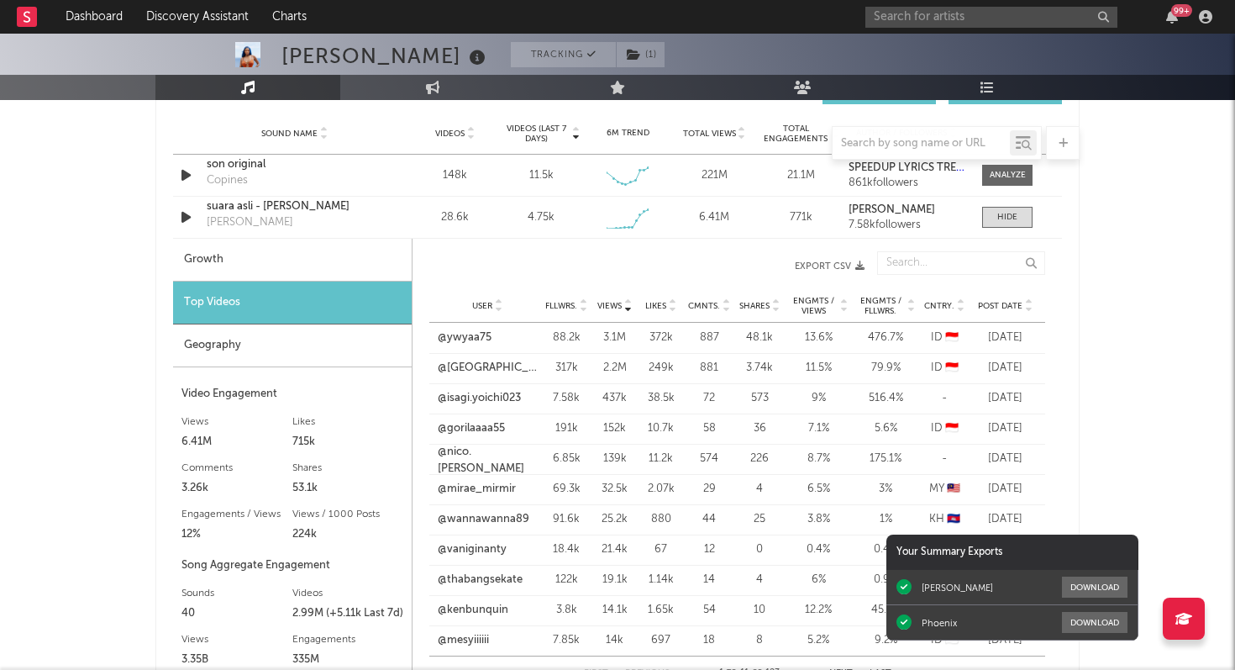
click at [999, 304] on span "Post Date" at bounding box center [1000, 306] width 45 height 10
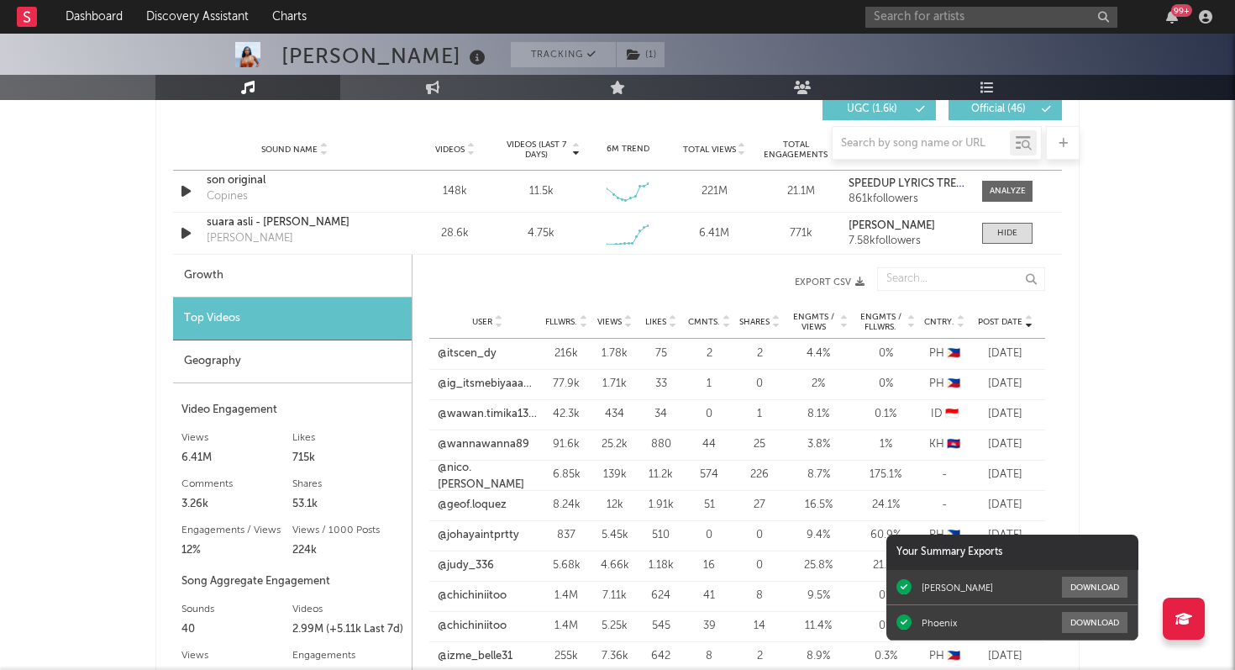
scroll to position [1198, 0]
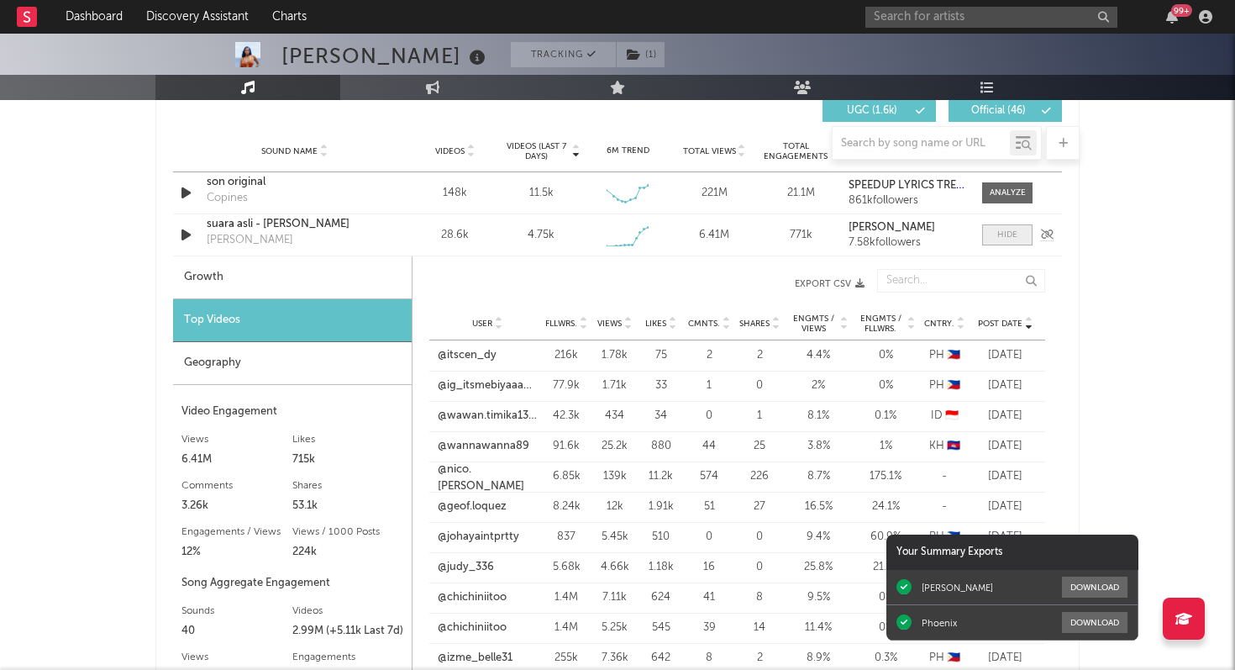
click at [991, 234] on span at bounding box center [1007, 234] width 50 height 21
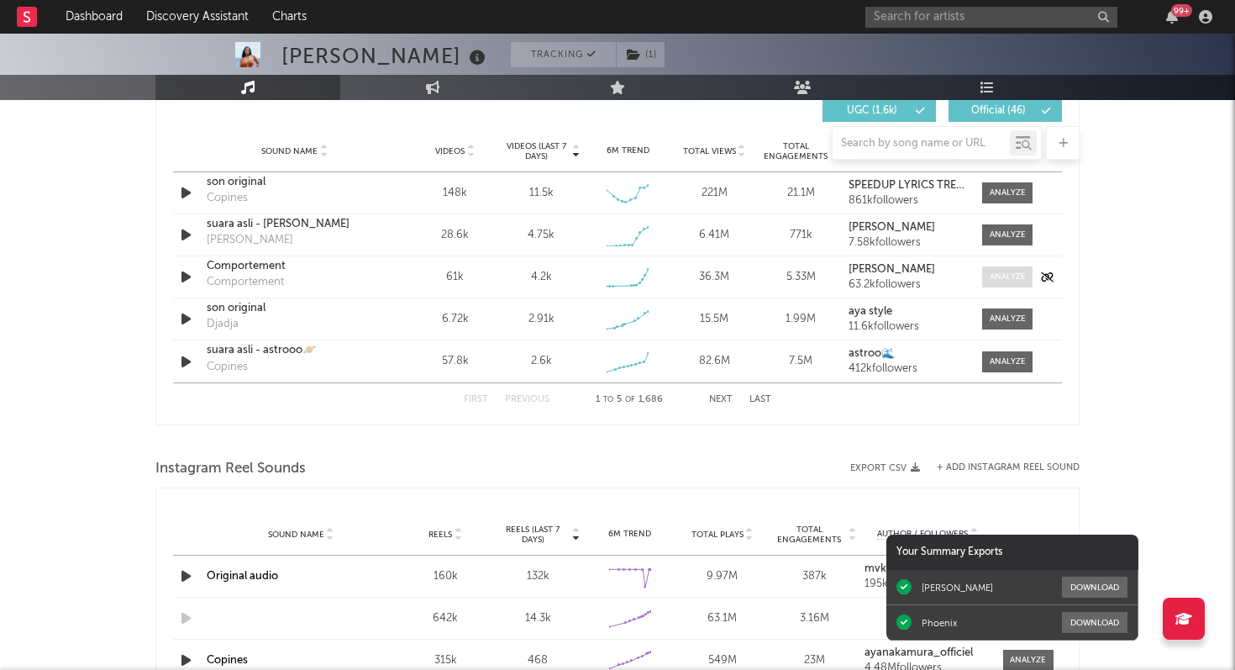
click at [990, 276] on div at bounding box center [1008, 277] width 36 height 13
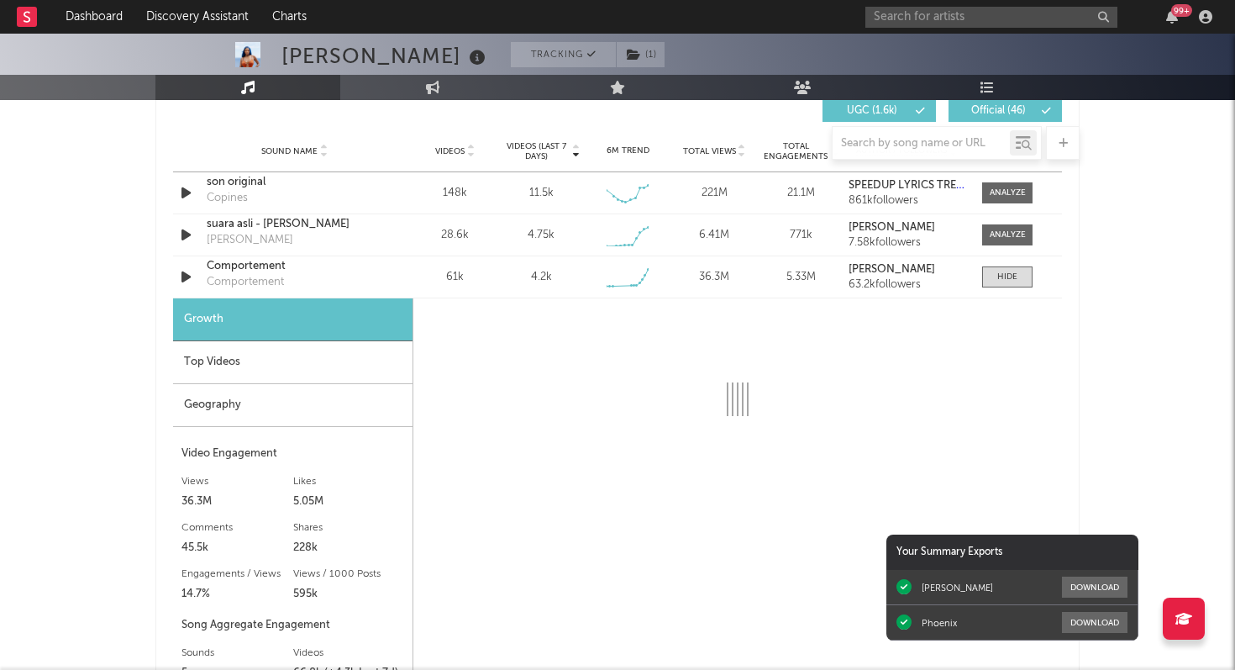
click at [306, 369] on div "Top Videos" at bounding box center [293, 362] width 240 height 43
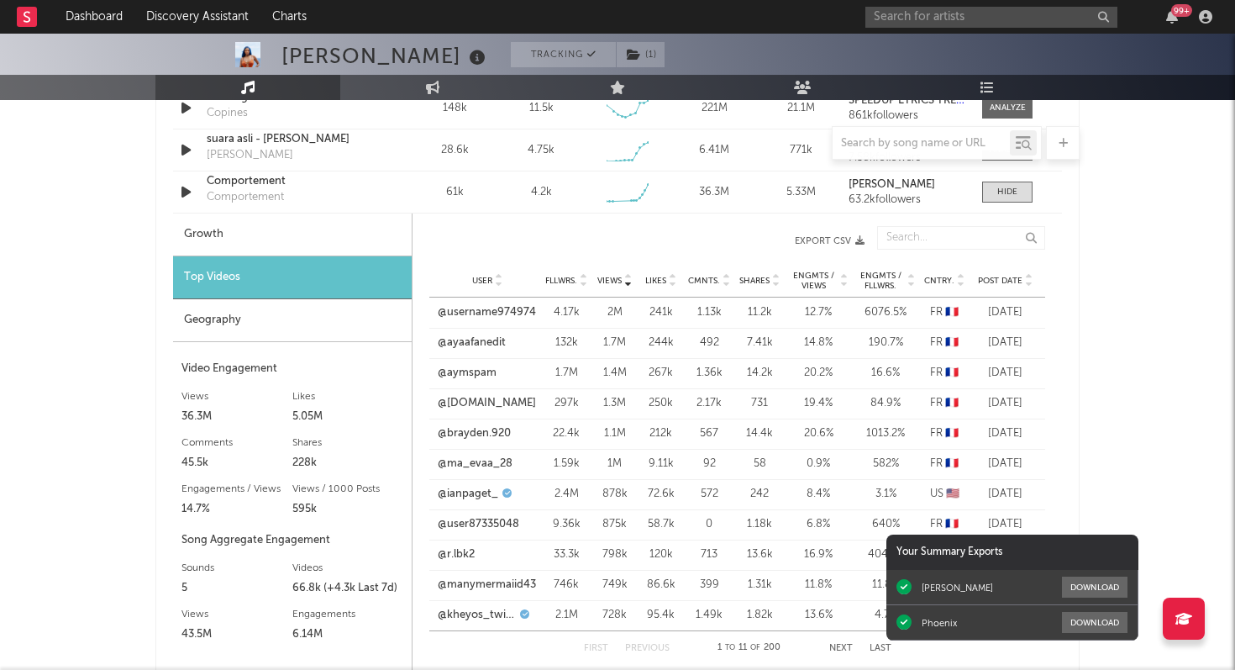
scroll to position [1290, 0]
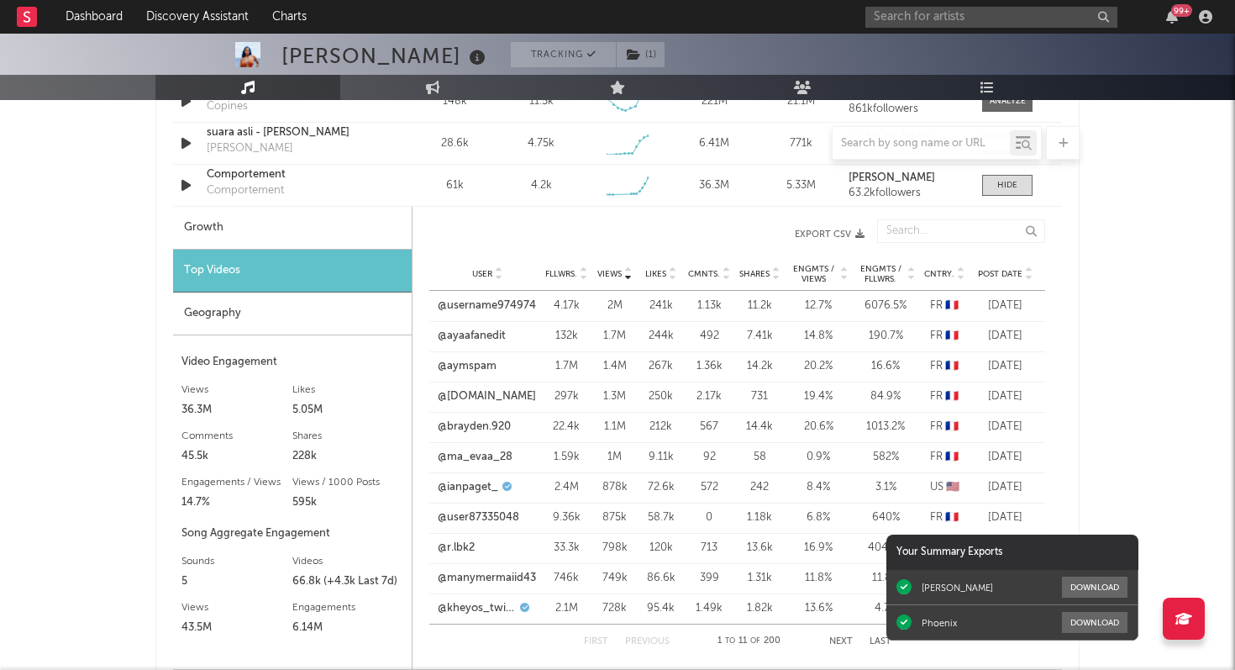
click at [997, 269] on span "Post Date" at bounding box center [1000, 274] width 45 height 10
click at [610, 271] on span "Views" at bounding box center [610, 274] width 24 height 10
click at [463, 369] on link "@aymspam" at bounding box center [467, 366] width 59 height 17
click at [485, 307] on link "@username974974" at bounding box center [487, 305] width 98 height 17
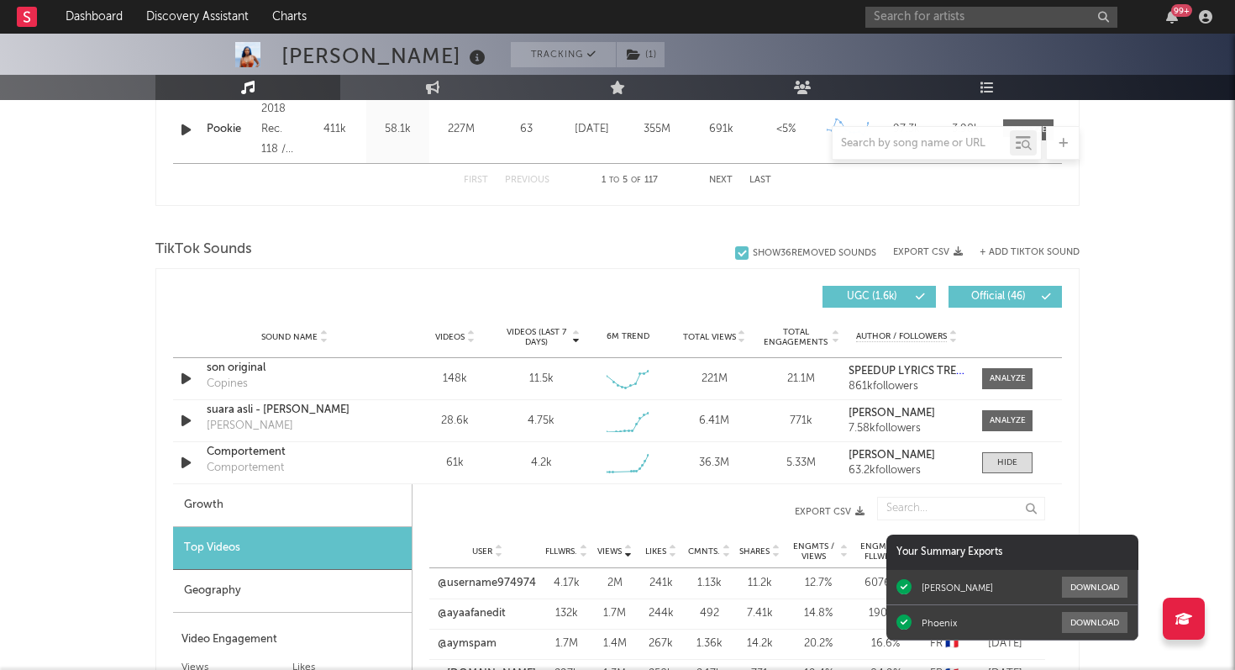
scroll to position [1135, 0]
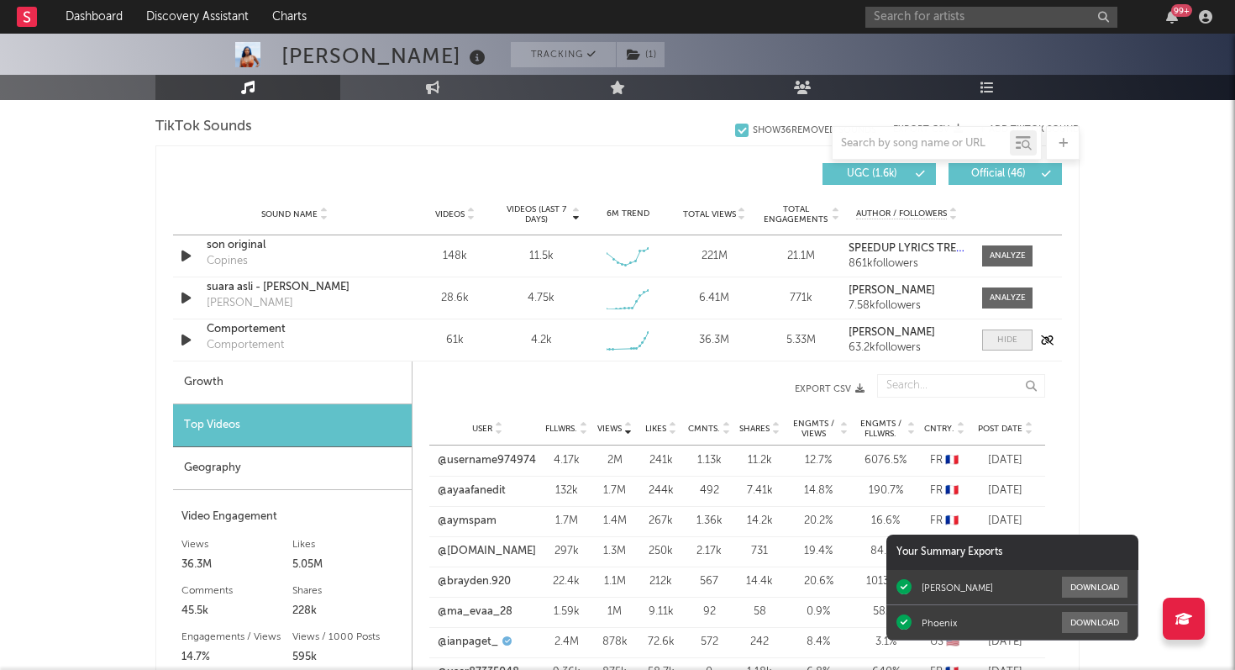
click at [1004, 342] on div at bounding box center [1008, 340] width 20 height 13
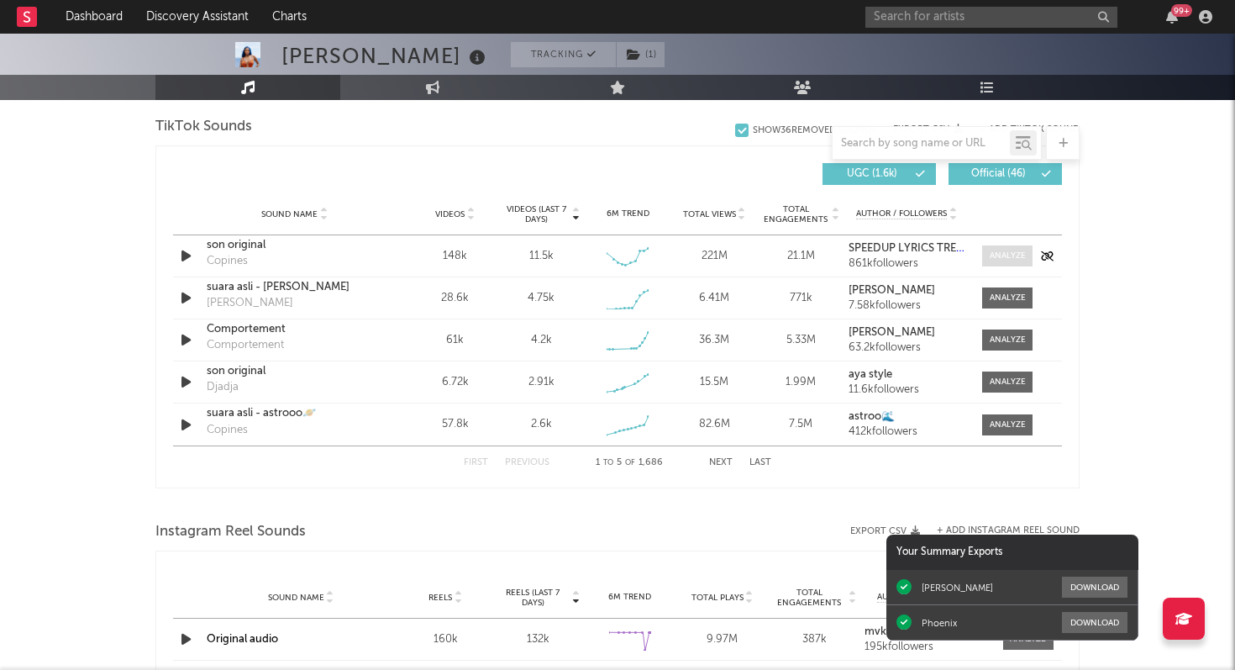
click at [1011, 246] on span at bounding box center [1007, 255] width 50 height 21
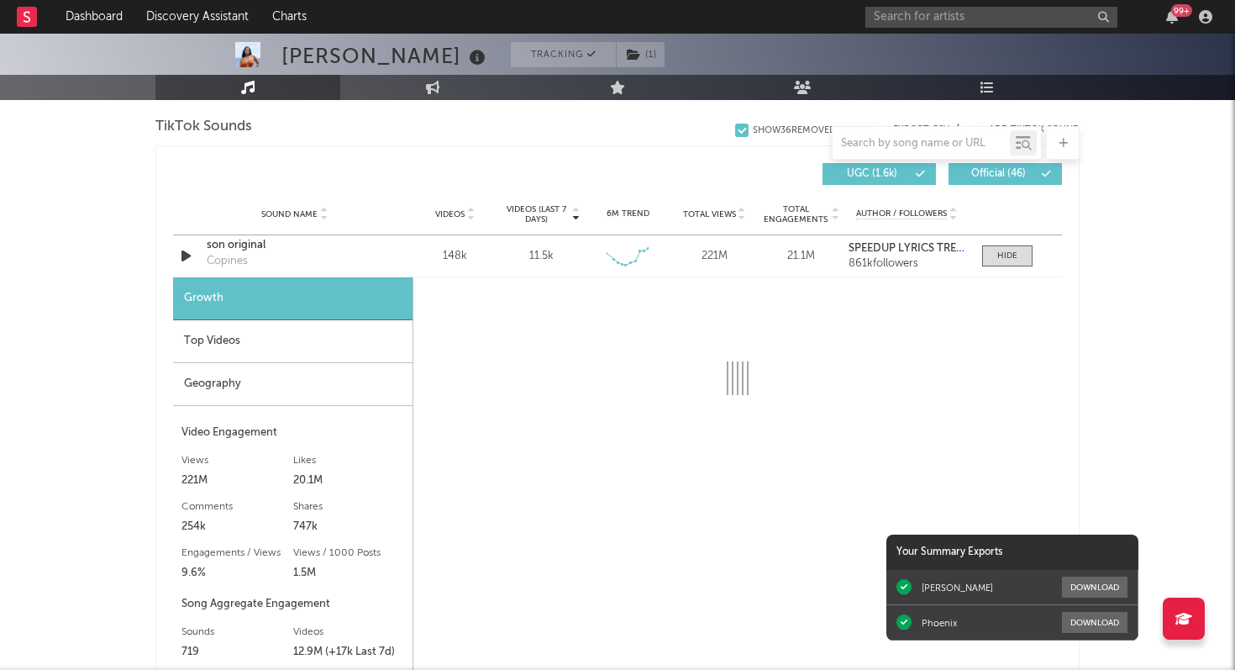
select select "6m"
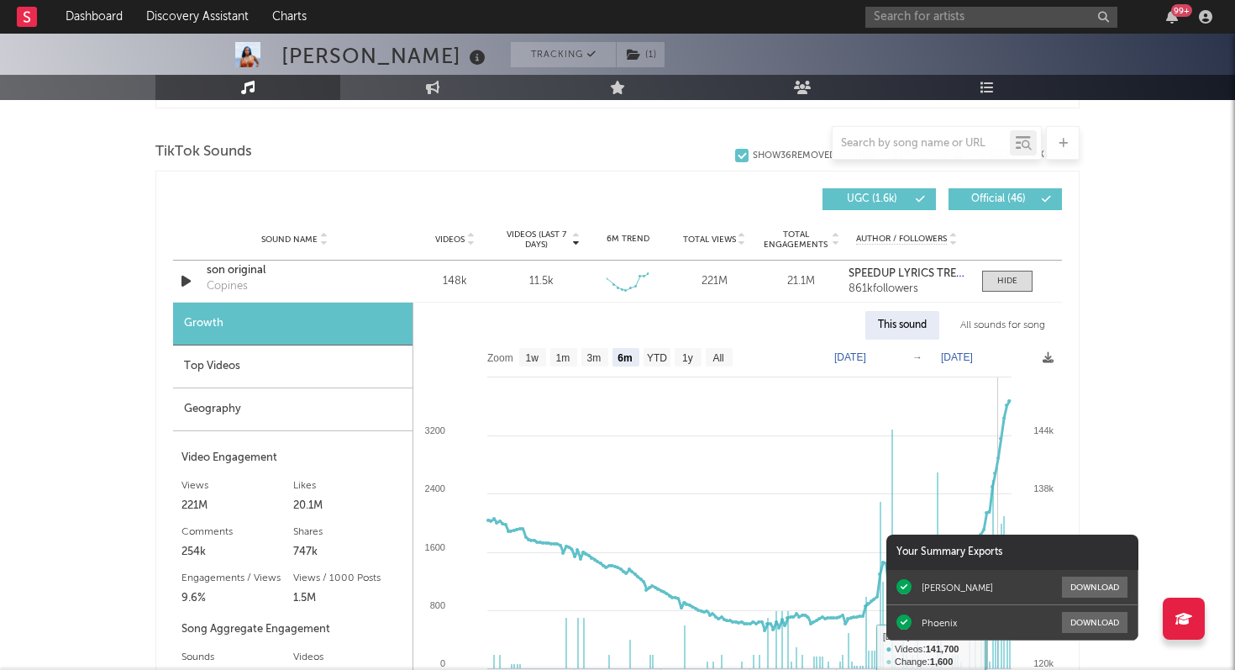
scroll to position [1105, 0]
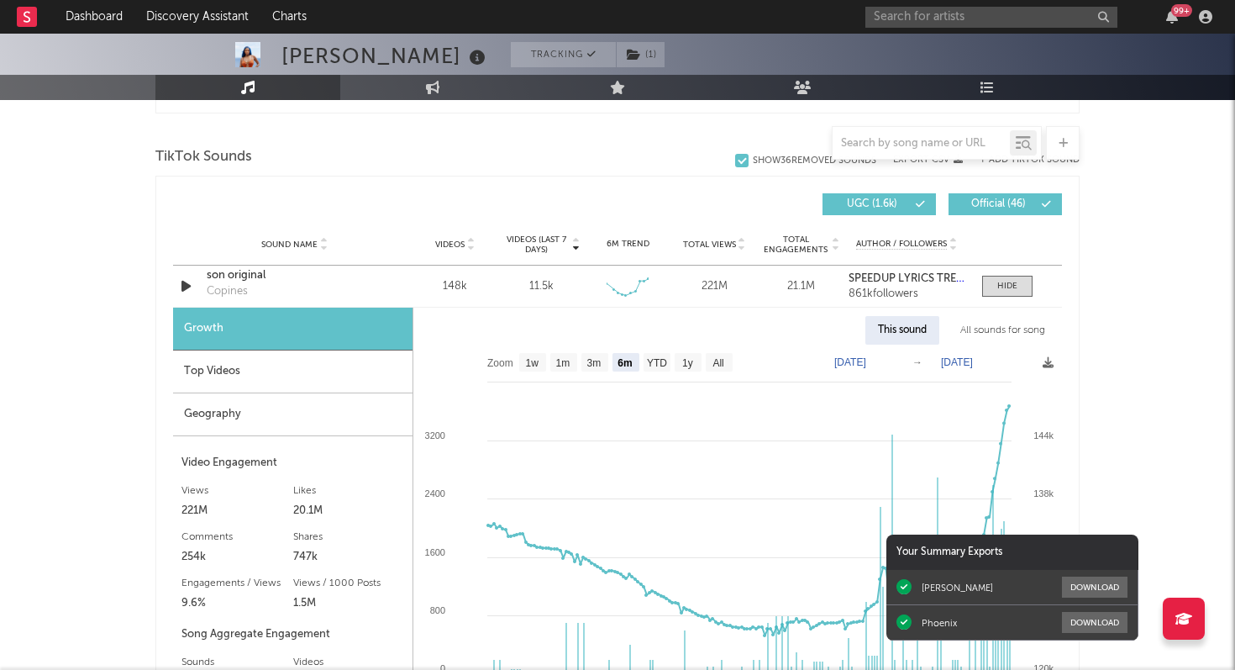
click at [346, 378] on div "Top Videos" at bounding box center [293, 371] width 240 height 43
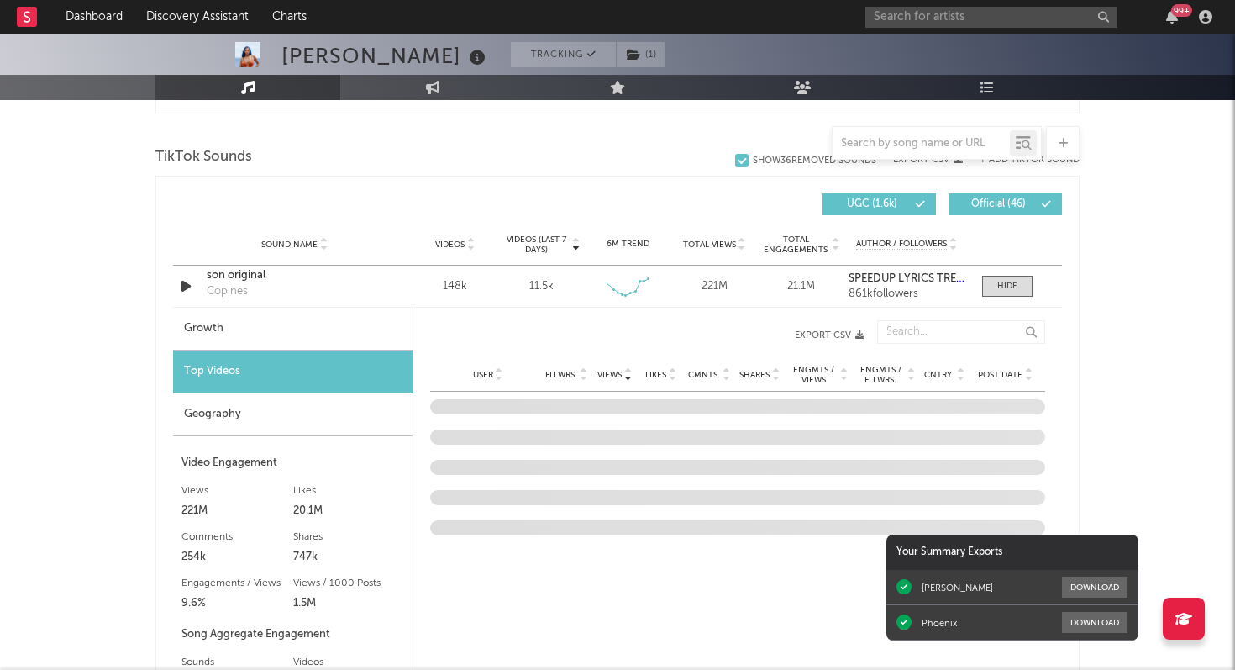
click at [1010, 372] on span "Post Date" at bounding box center [1000, 375] width 45 height 10
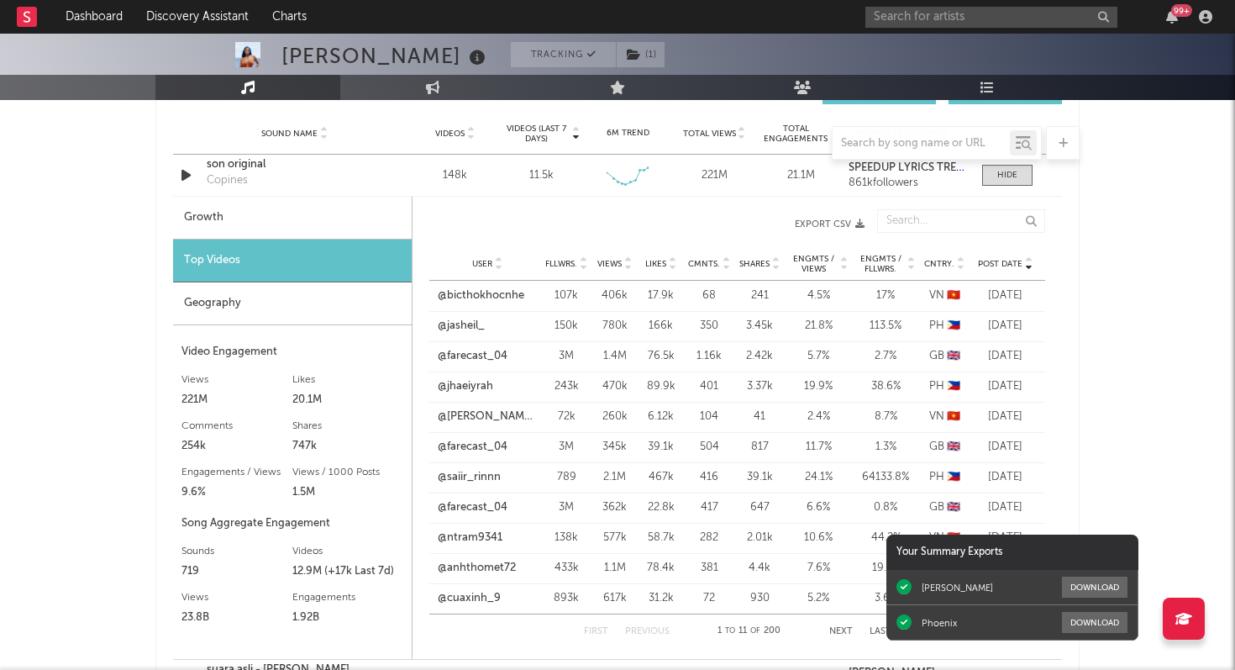
scroll to position [1225, 0]
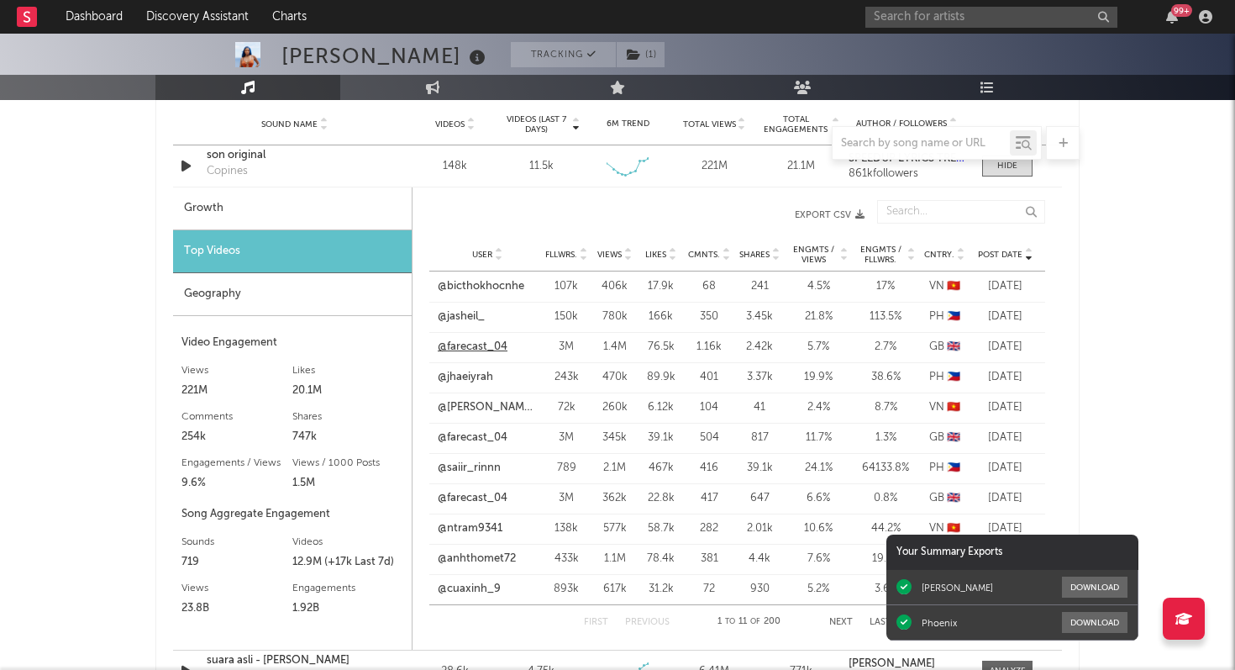
click at [477, 346] on link "@farecast_04" at bounding box center [473, 347] width 70 height 17
click at [498, 282] on link "@bicthokhocnhe" at bounding box center [481, 286] width 87 height 17
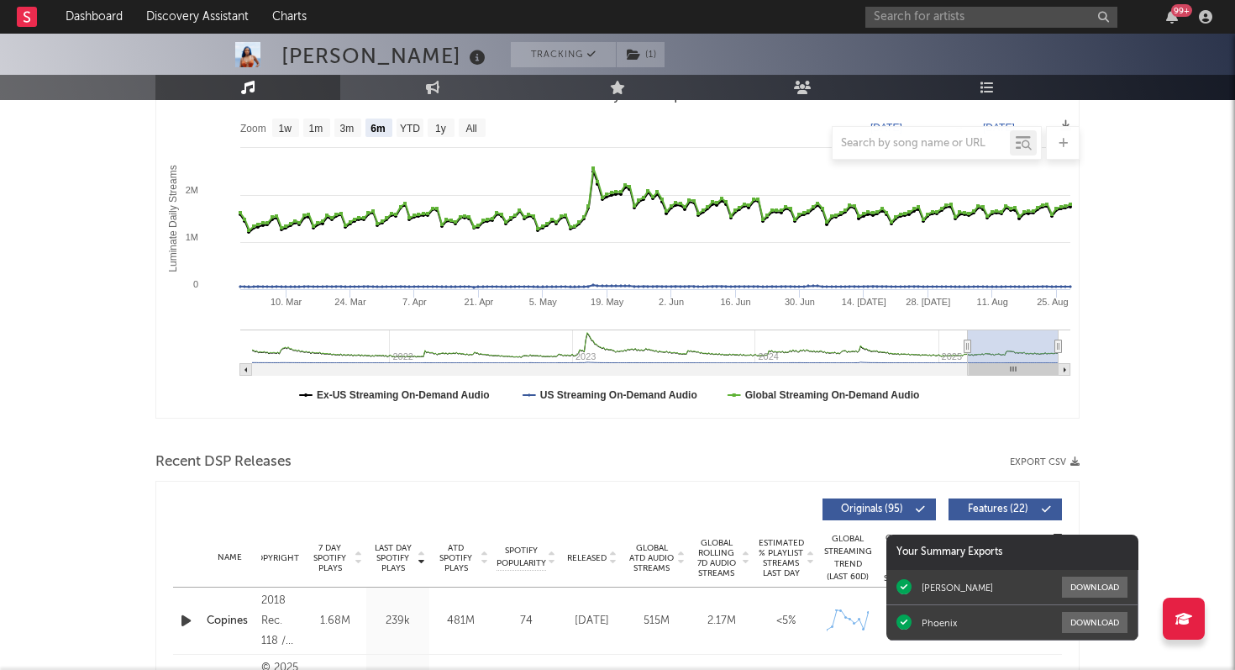
scroll to position [240, 0]
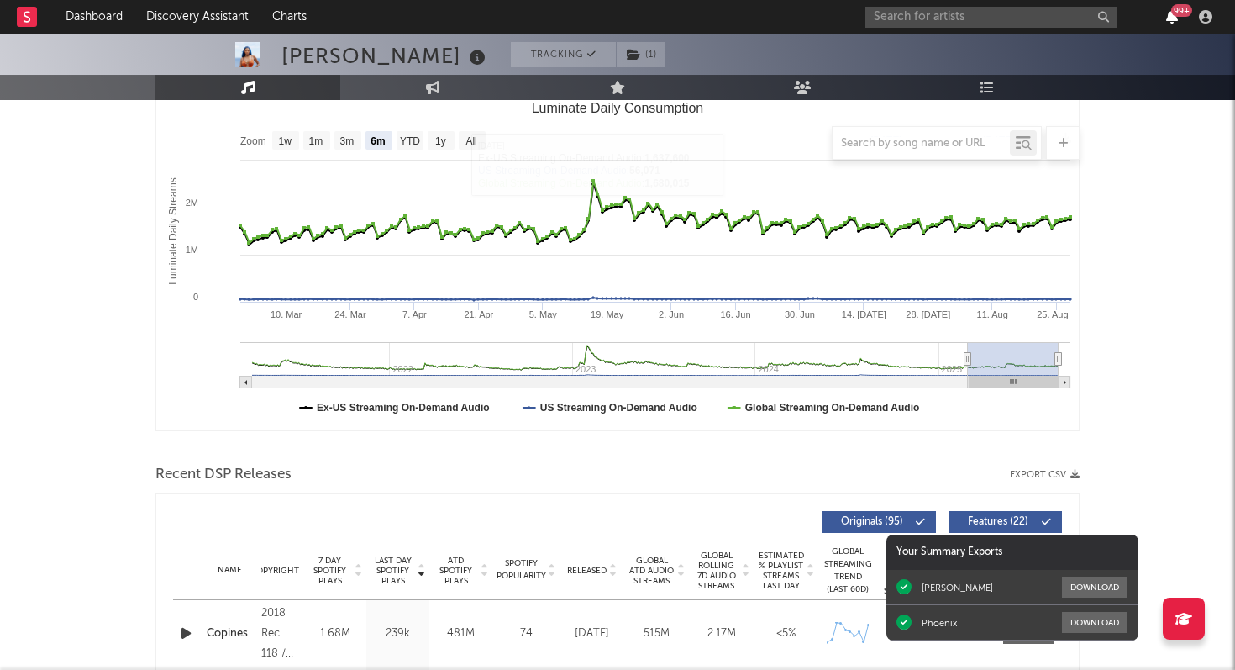
click at [1170, 17] on icon "button" at bounding box center [1172, 16] width 12 height 13
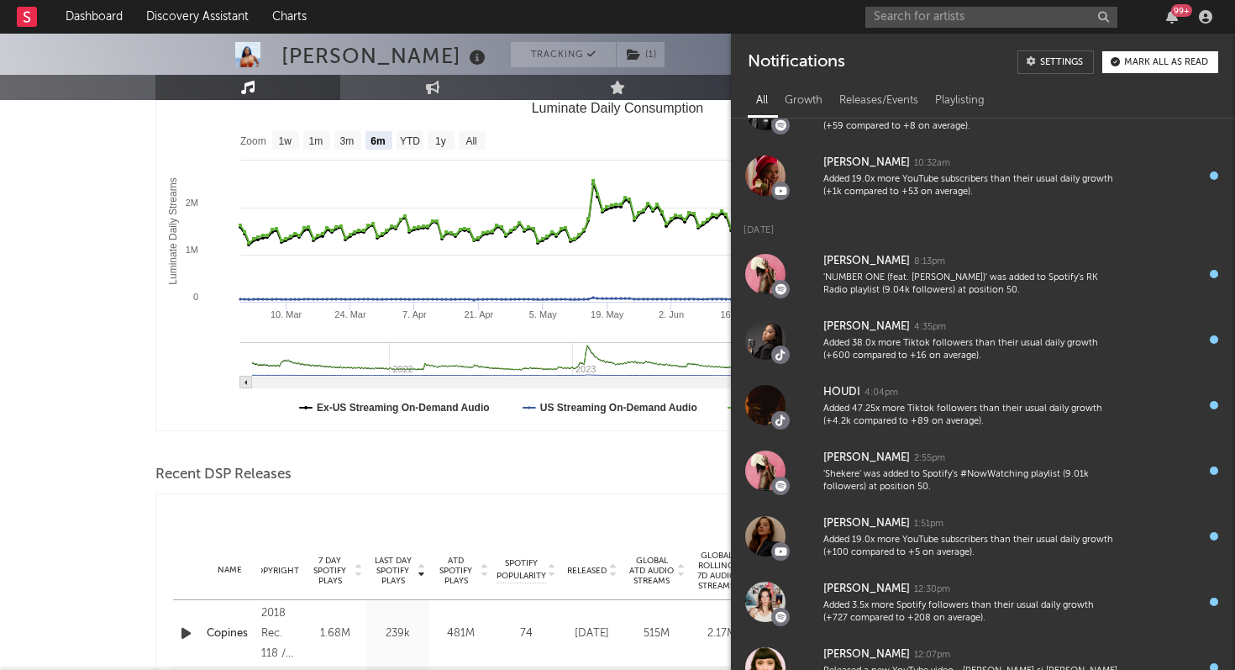
scroll to position [434, 0]
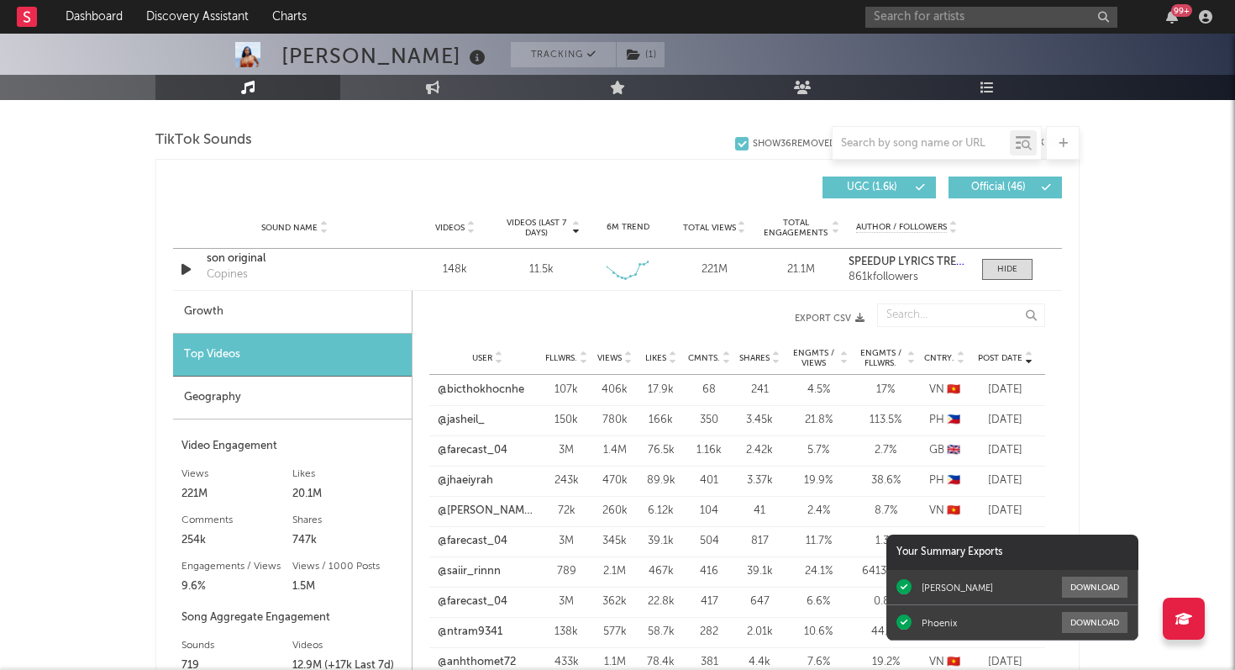
scroll to position [1114, 0]
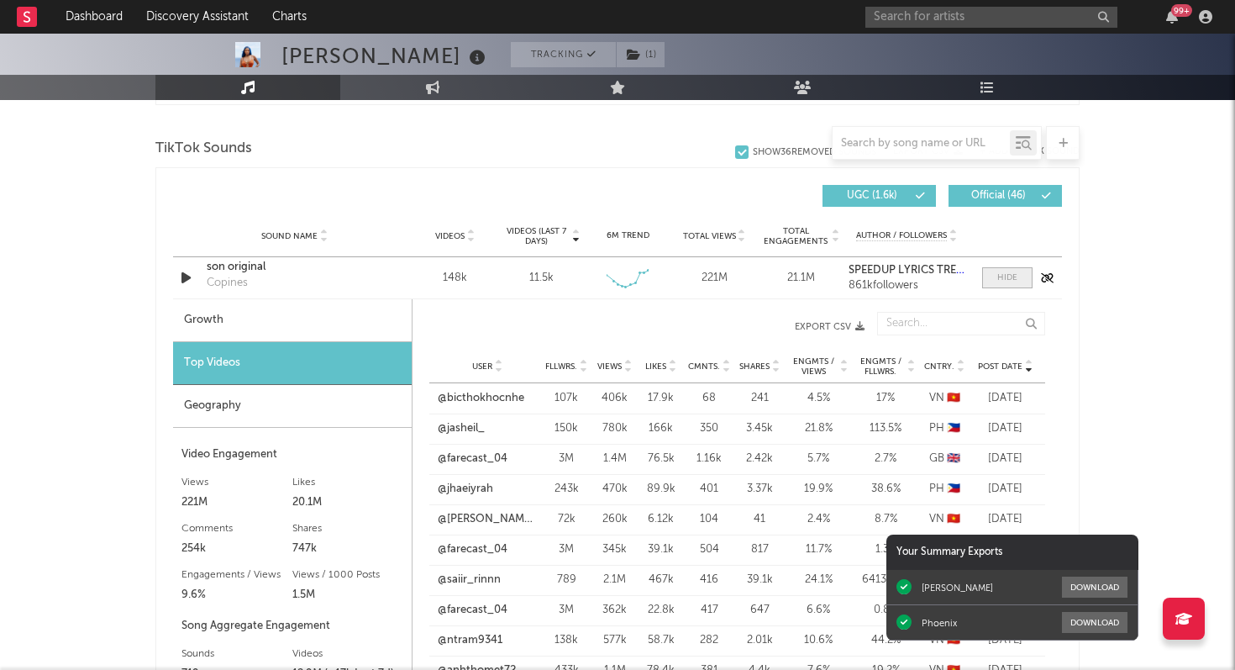
click at [1010, 281] on div at bounding box center [1008, 277] width 20 height 13
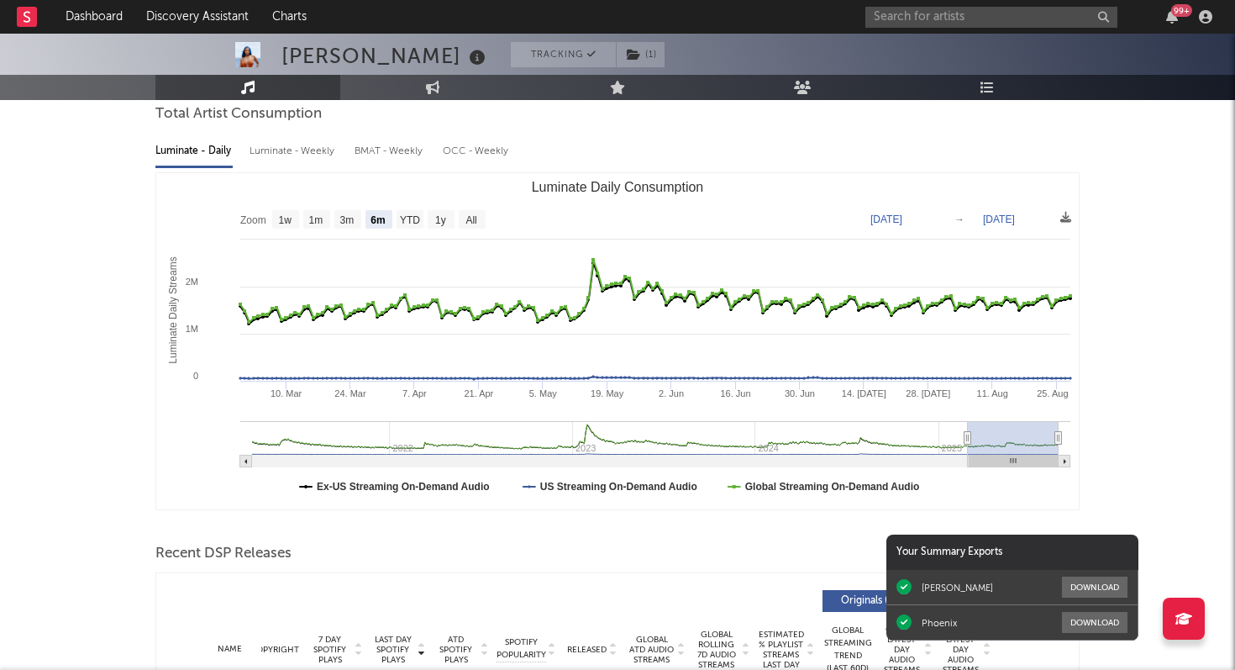
scroll to position [82, 0]
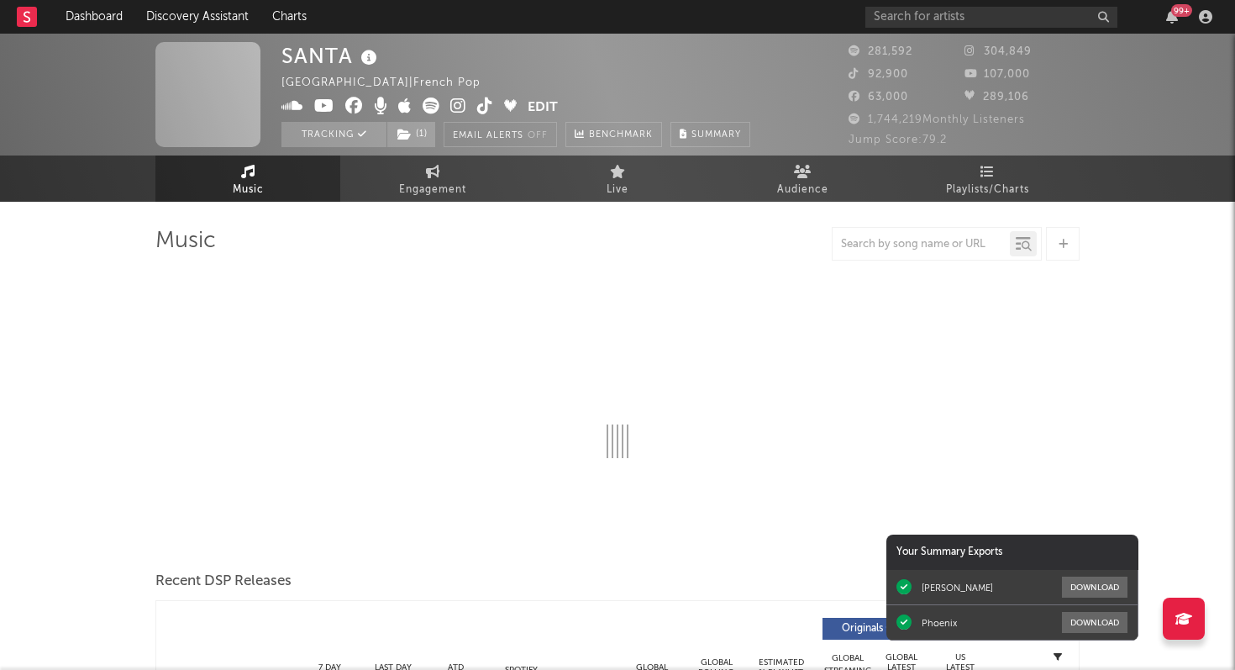
select select "6m"
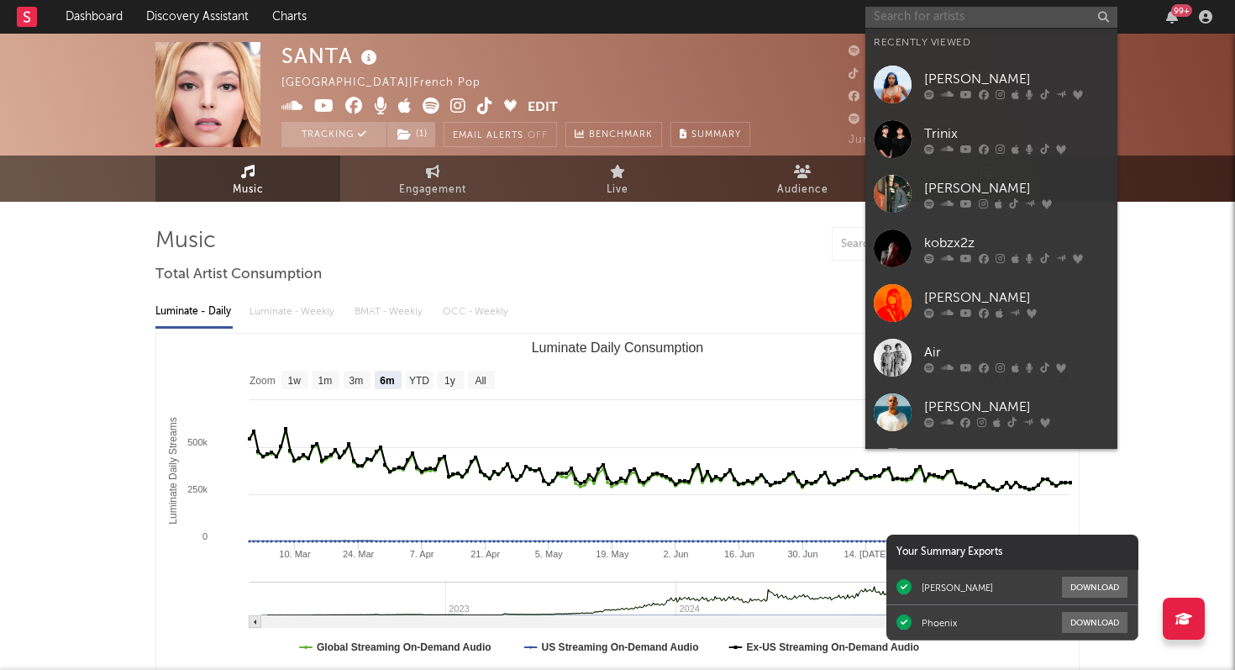
click at [930, 14] on input "text" at bounding box center [992, 17] width 252 height 21
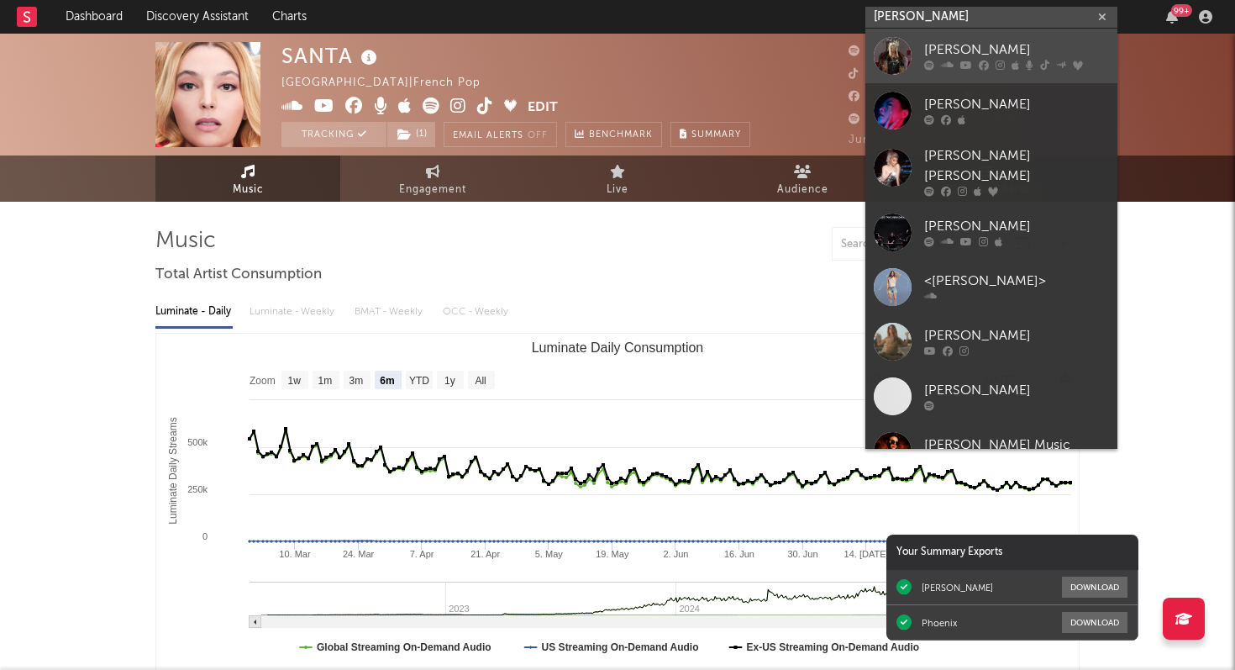
type input "theodora"
click at [981, 57] on div "Theodora" at bounding box center [1016, 50] width 185 height 20
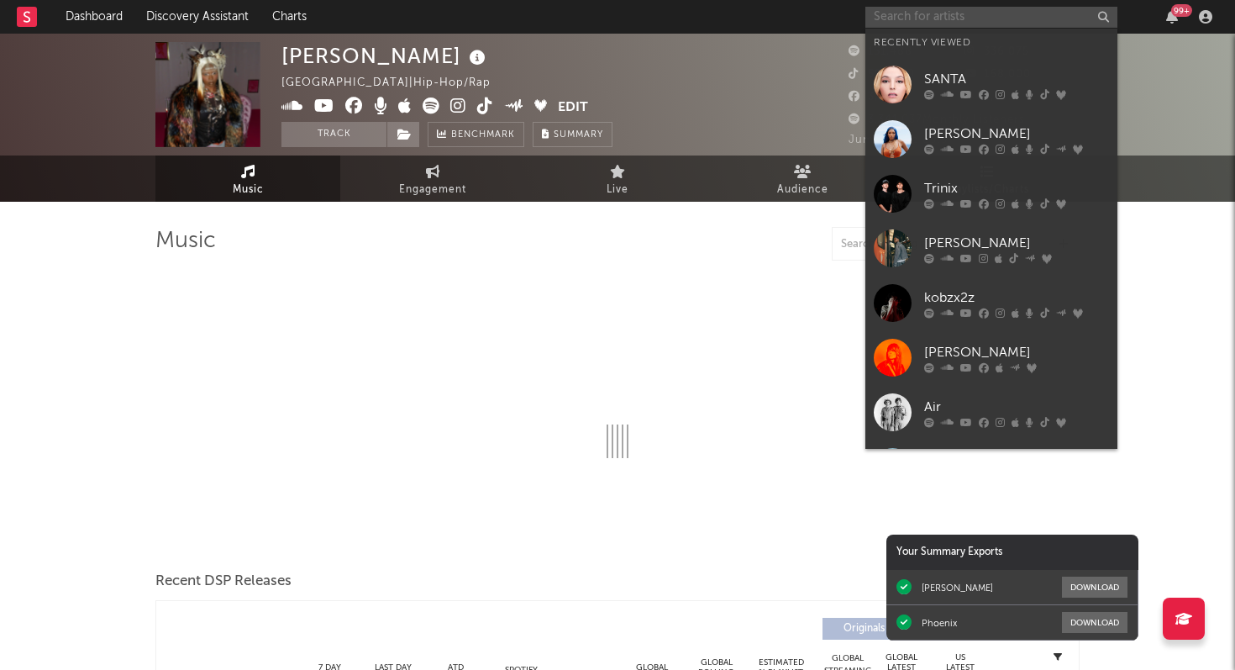
click at [911, 18] on input "text" at bounding box center [992, 17] width 252 height 21
select select "6m"
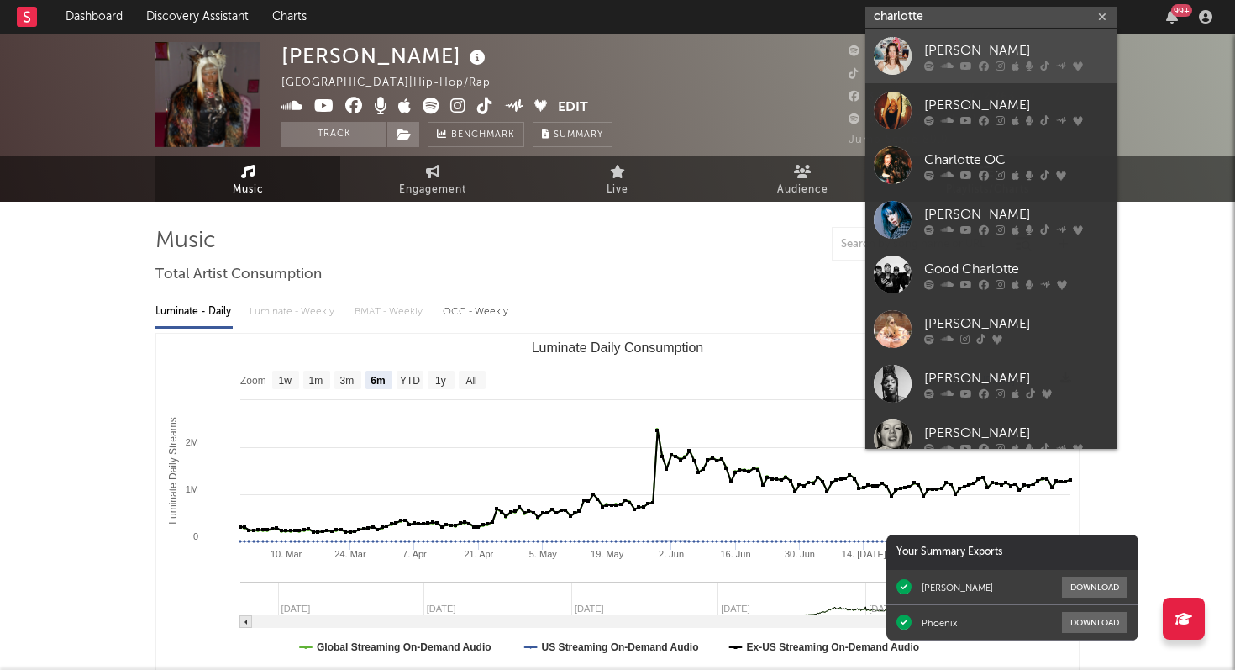
type input "charlotte"
click at [944, 66] on icon at bounding box center [947, 66] width 13 height 10
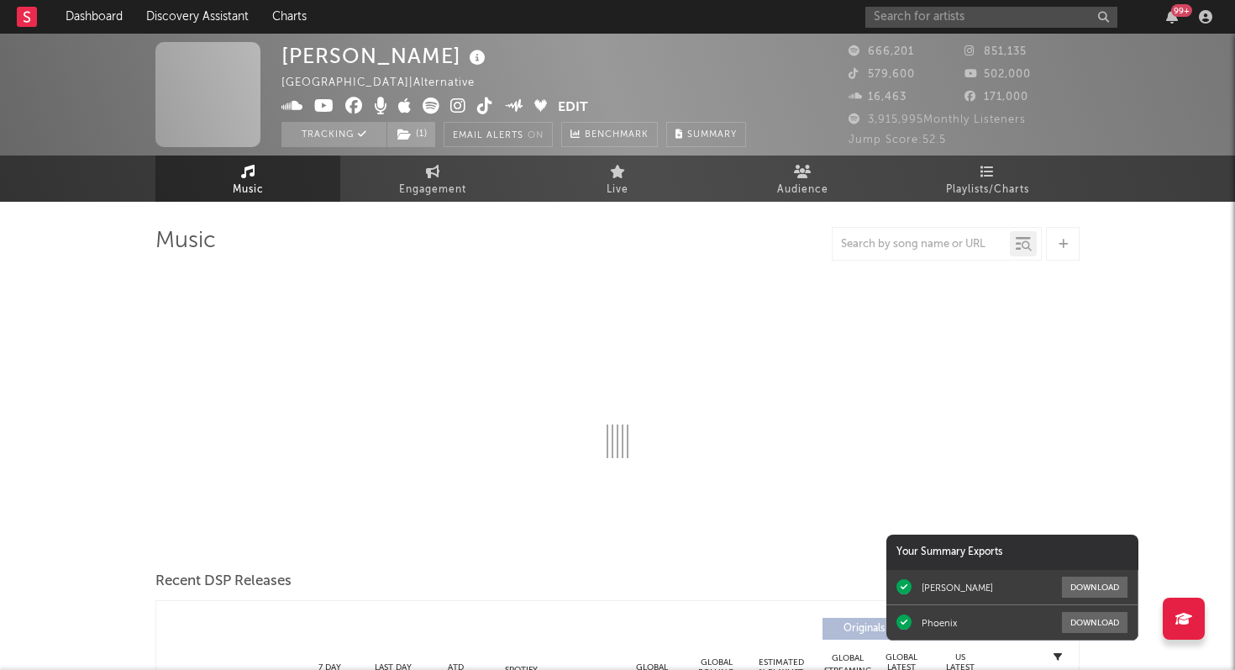
select select "6m"
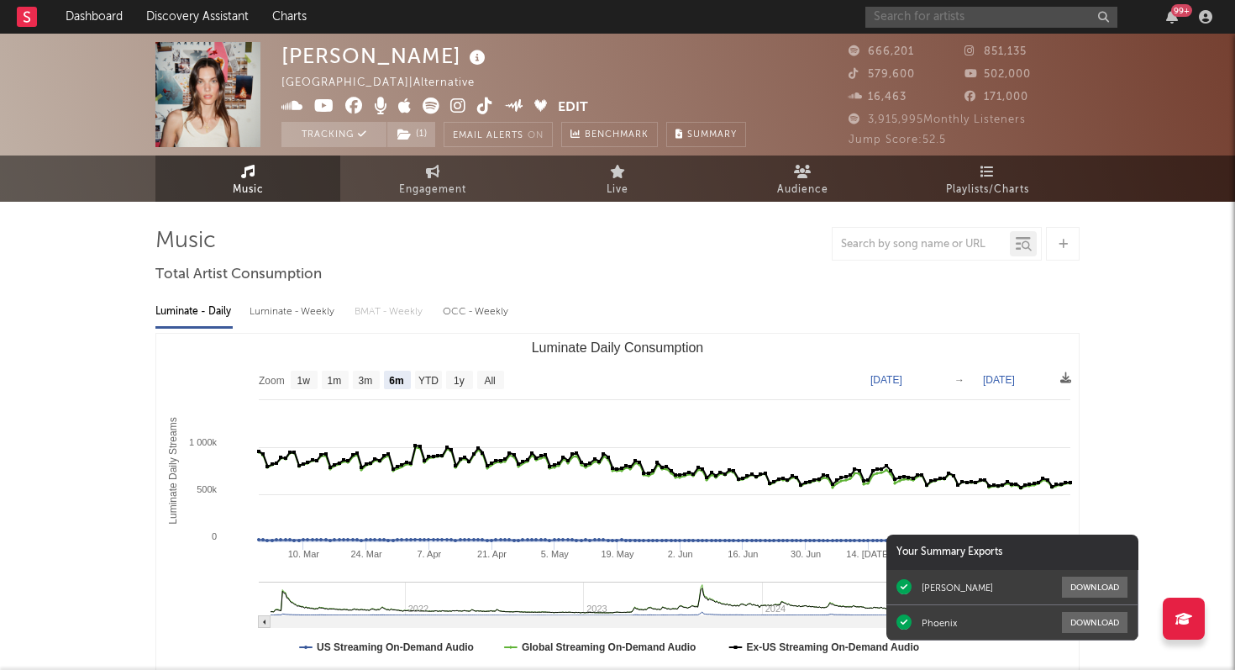
click at [940, 19] on input "text" at bounding box center [992, 17] width 252 height 21
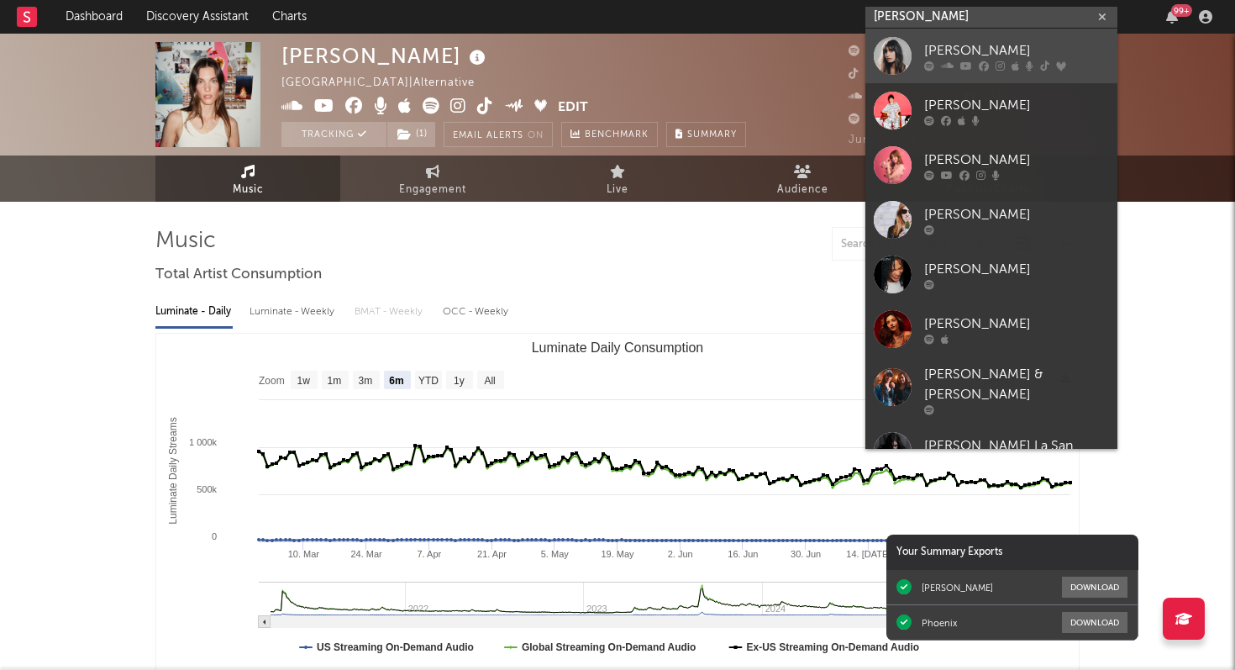
type input "clara luci"
click at [982, 42] on div "Clara Luciani" at bounding box center [1016, 50] width 185 height 20
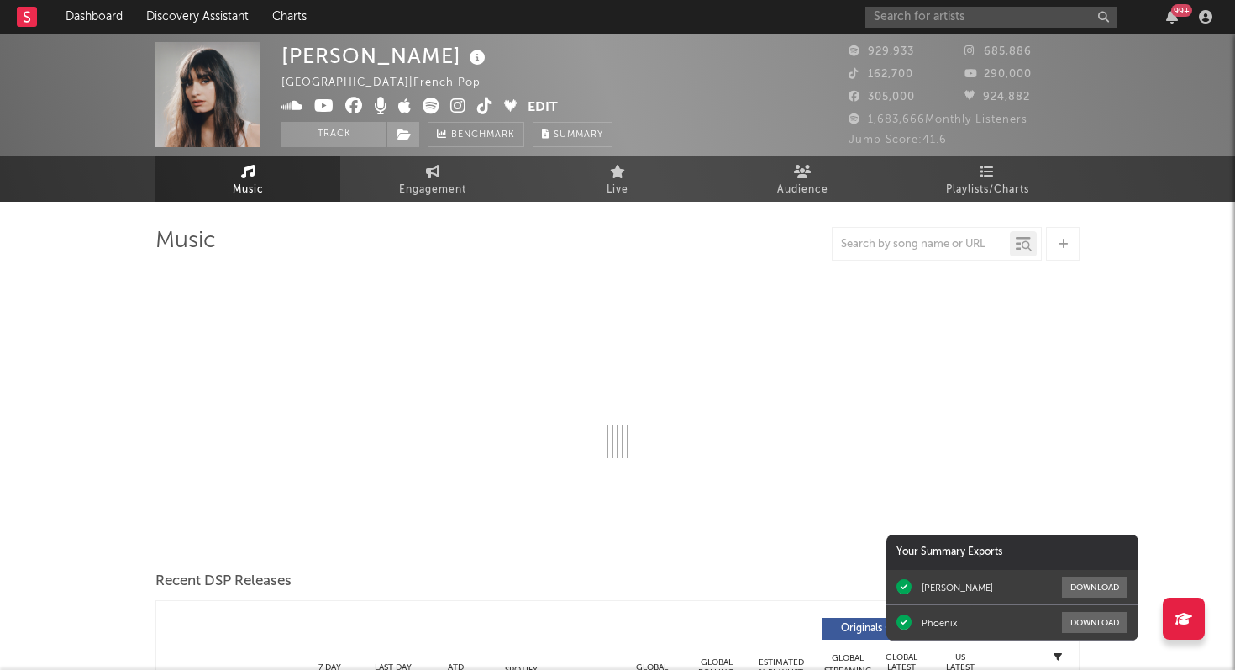
select select "6m"
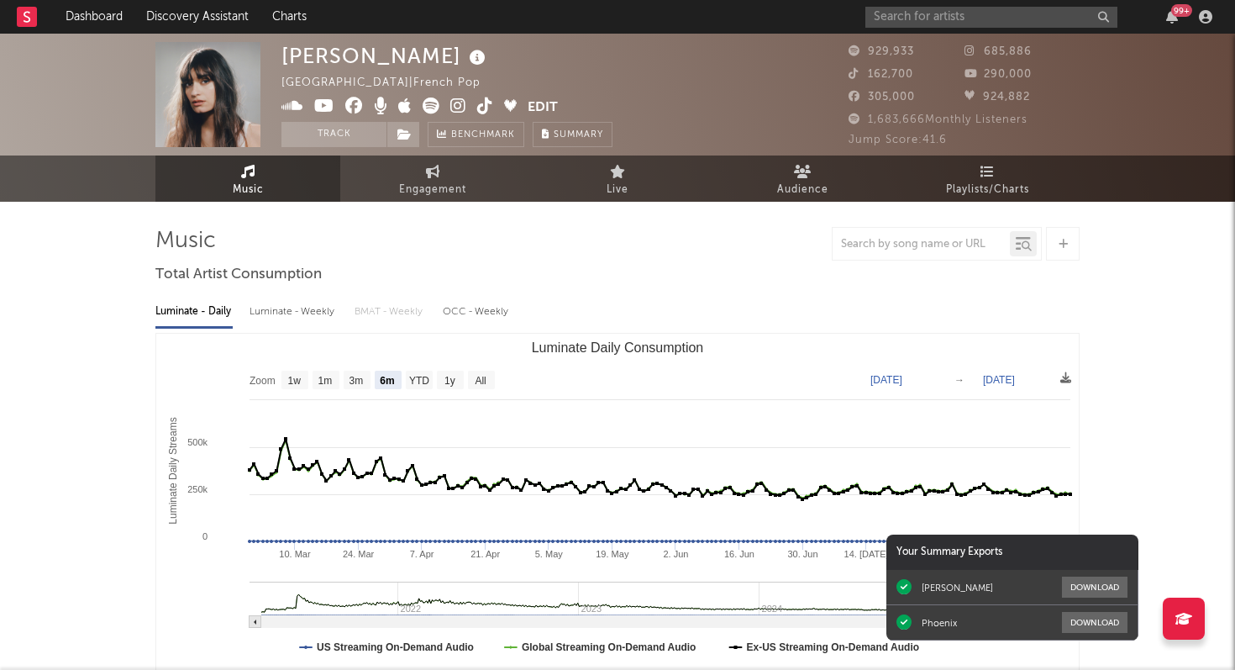
click at [894, 5] on div "99 +" at bounding box center [1042, 17] width 353 height 34
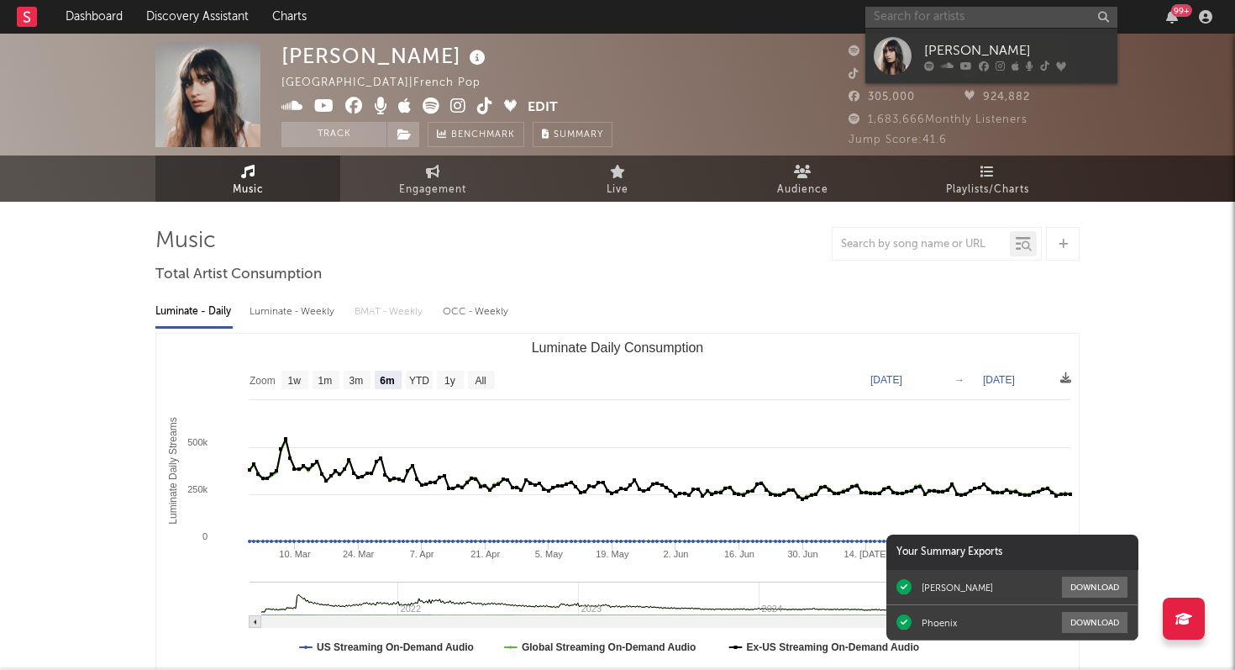
click at [892, 20] on input "text" at bounding box center [992, 17] width 252 height 21
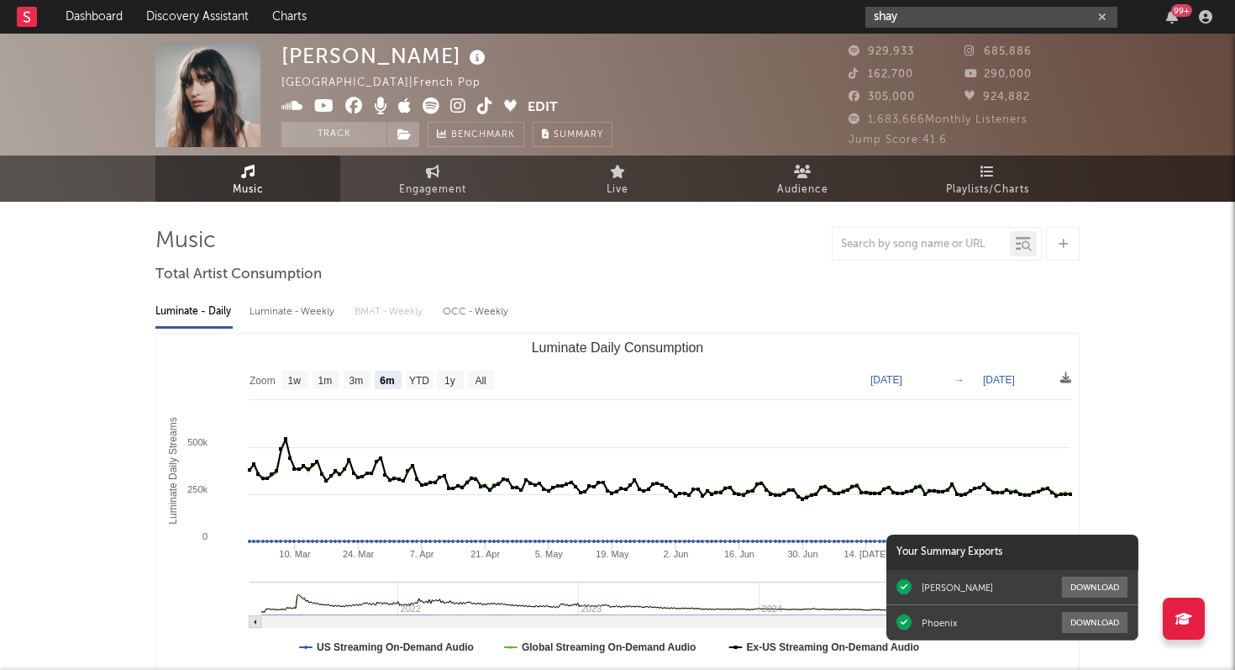
click at [924, 22] on input "shay" at bounding box center [992, 17] width 252 height 21
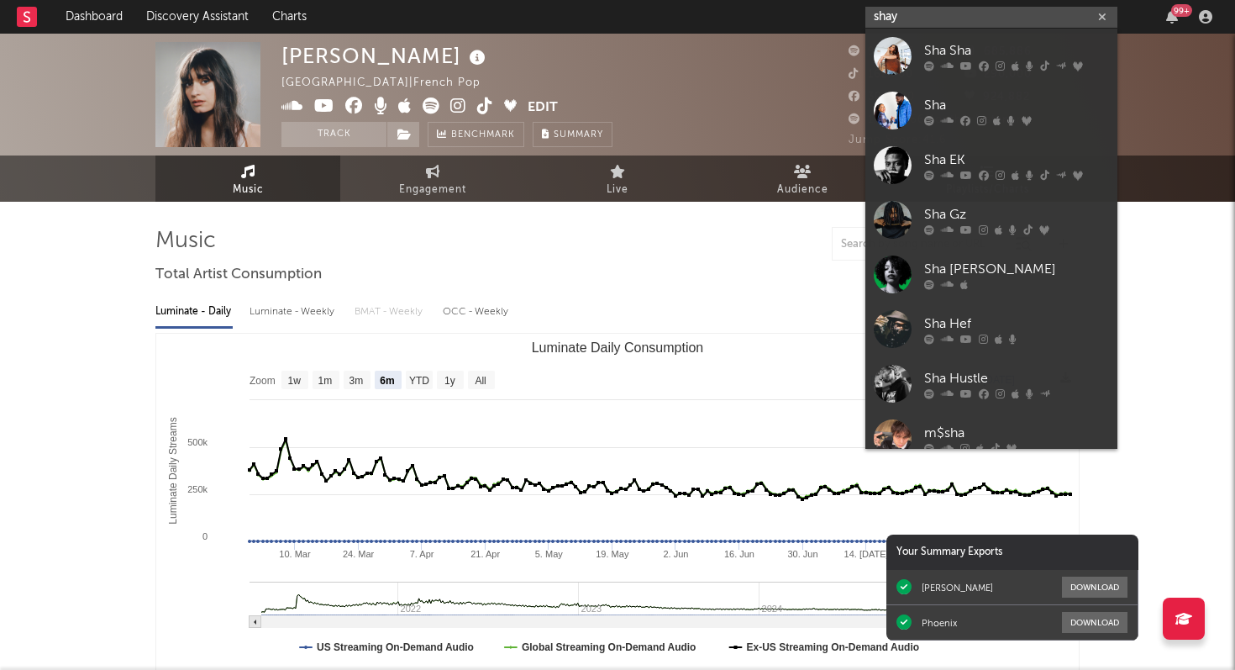
click at [904, 18] on input "shay" at bounding box center [992, 17] width 252 height 21
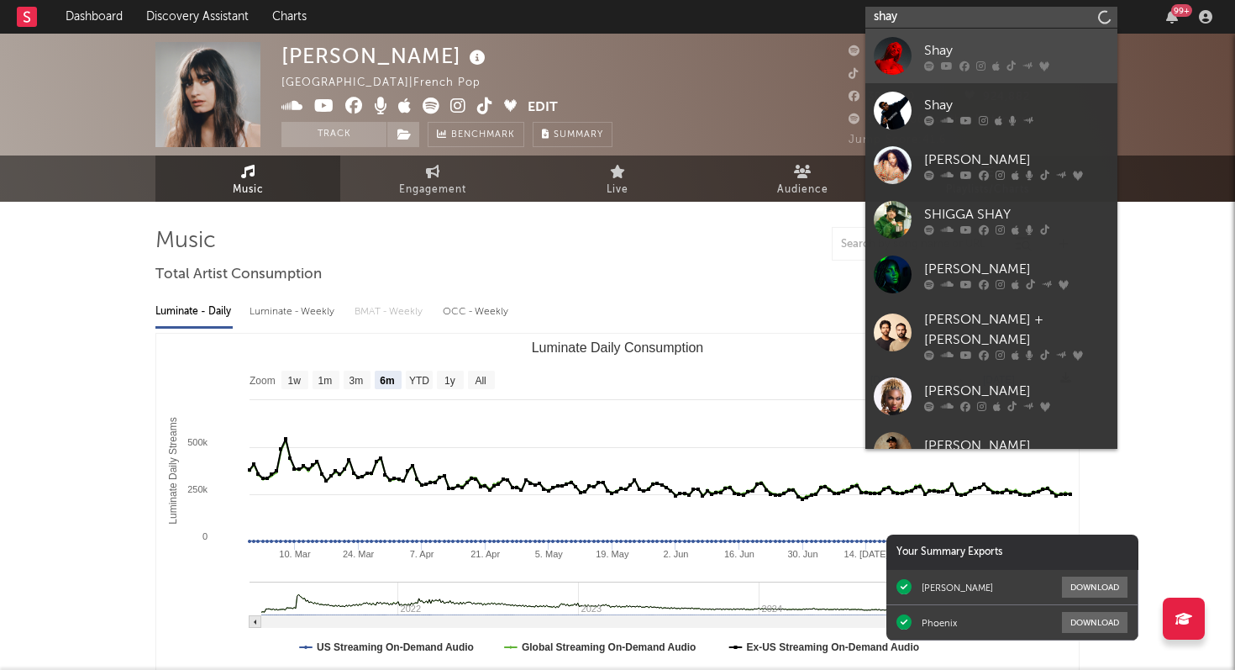
type input "shay"
click at [949, 61] on icon at bounding box center [947, 66] width 12 height 10
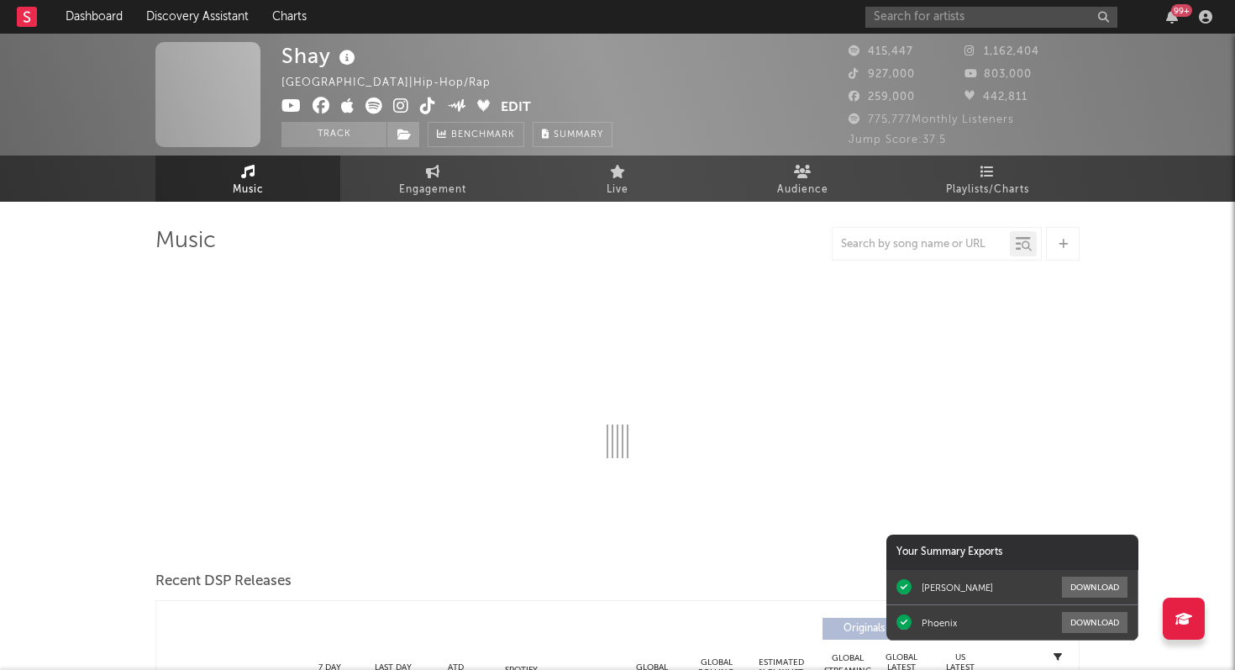
select select "6m"
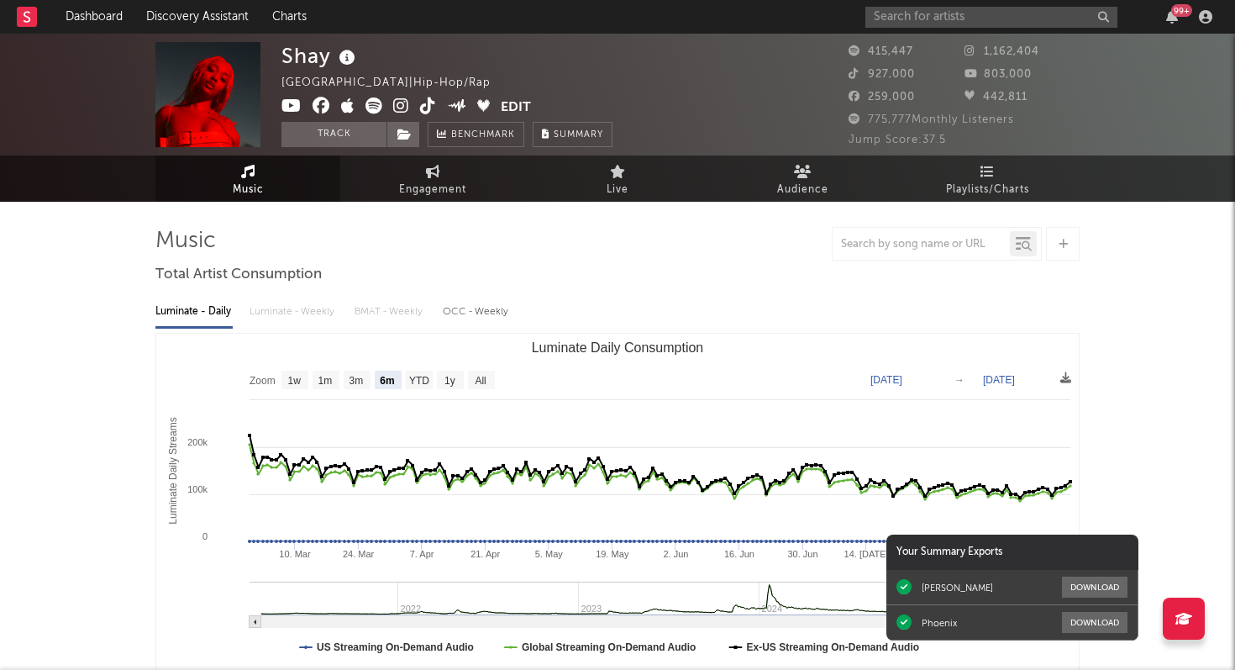
click at [904, 20] on input "text" at bounding box center [992, 17] width 252 height 21
click at [966, 13] on input "text" at bounding box center [992, 17] width 252 height 21
type input "miki"
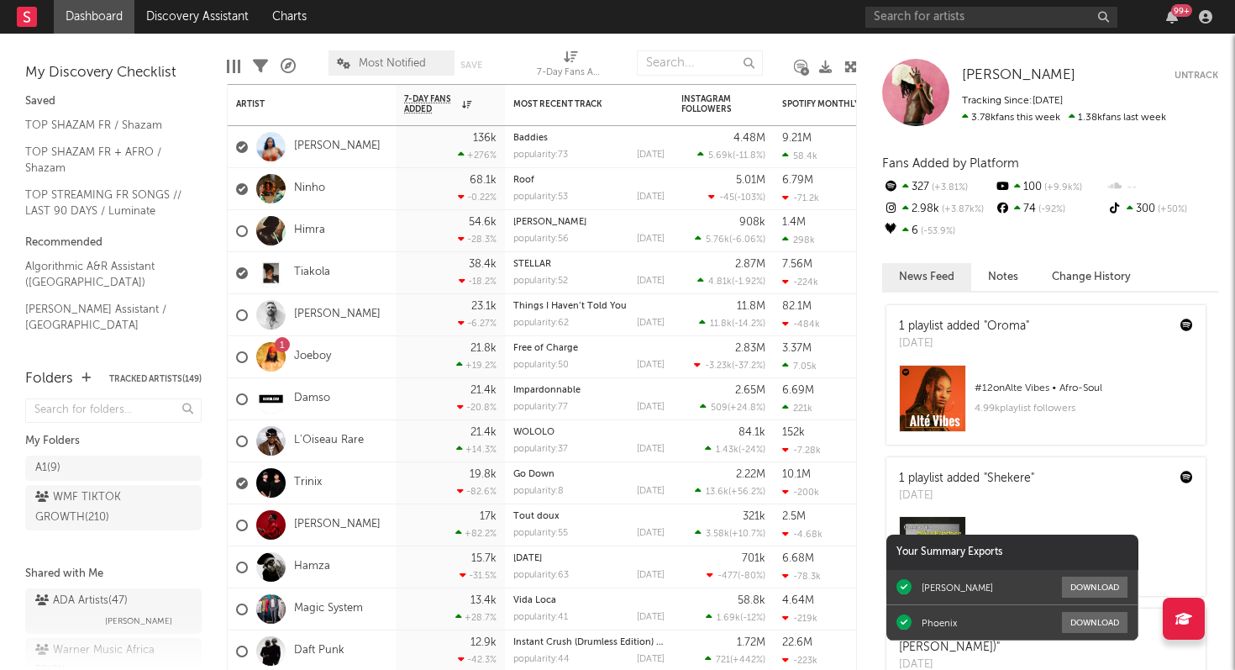
click at [1173, 24] on div "99 +" at bounding box center [1042, 17] width 353 height 34
click at [1172, 19] on icon "button" at bounding box center [1172, 16] width 12 height 13
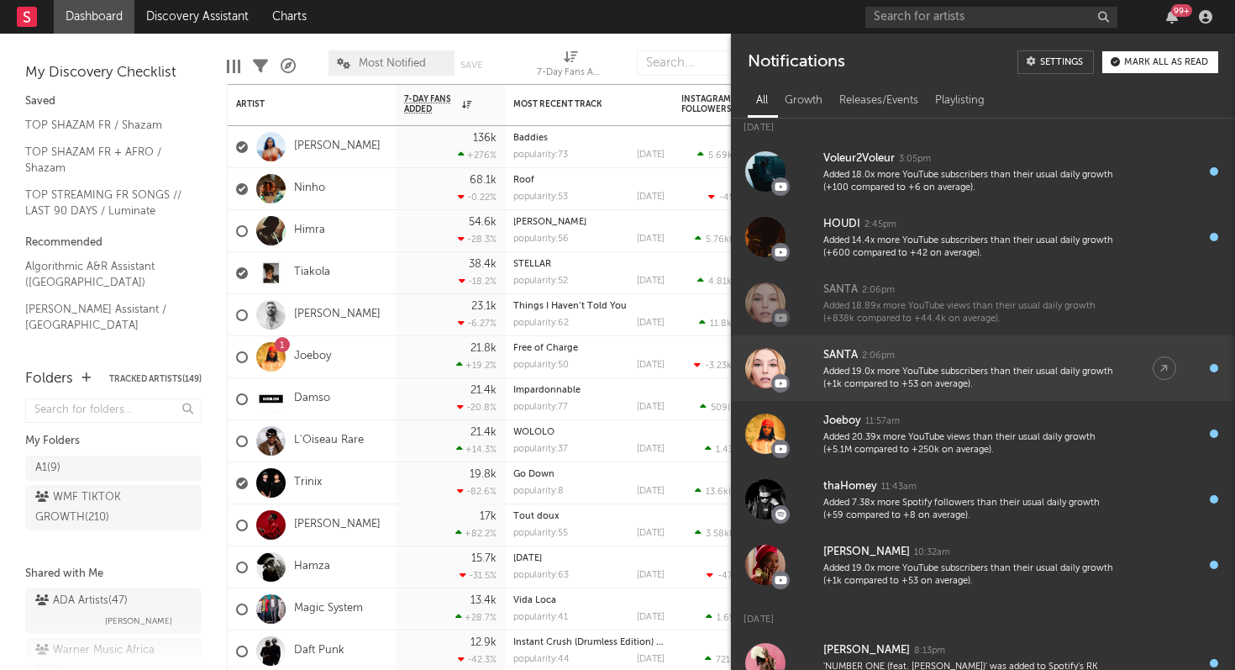
scroll to position [19, 0]
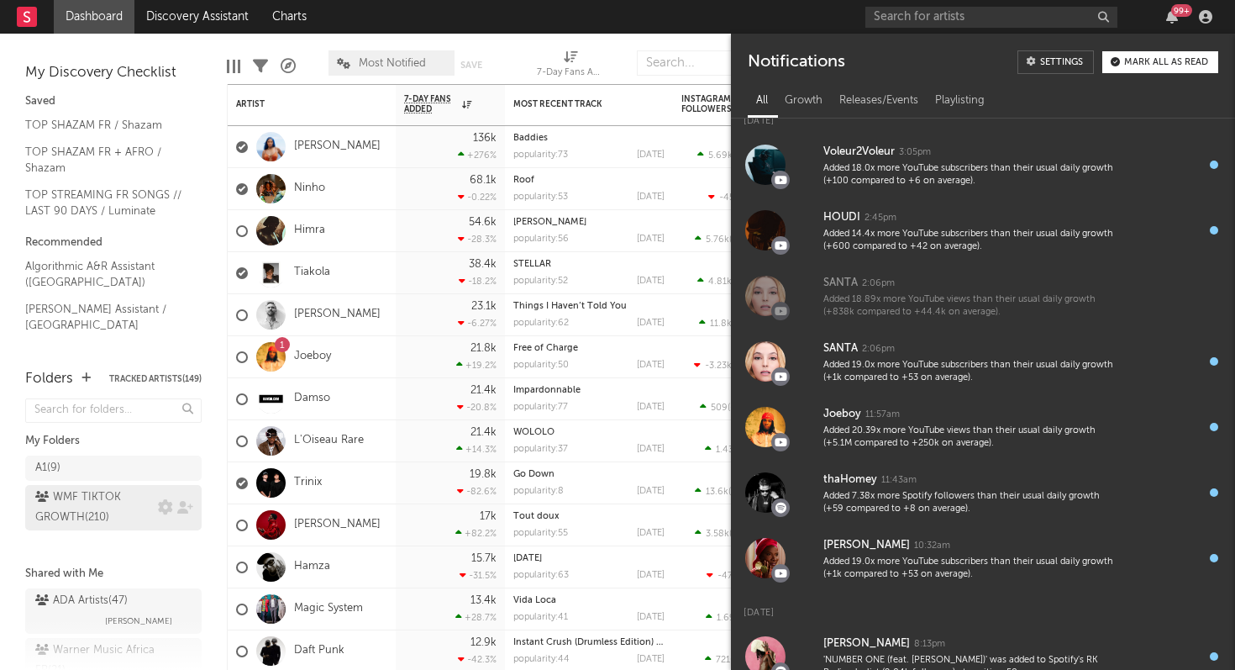
click at [103, 497] on div "WMF TIKTOK GROWTH ( 210 )" at bounding box center [94, 507] width 118 height 40
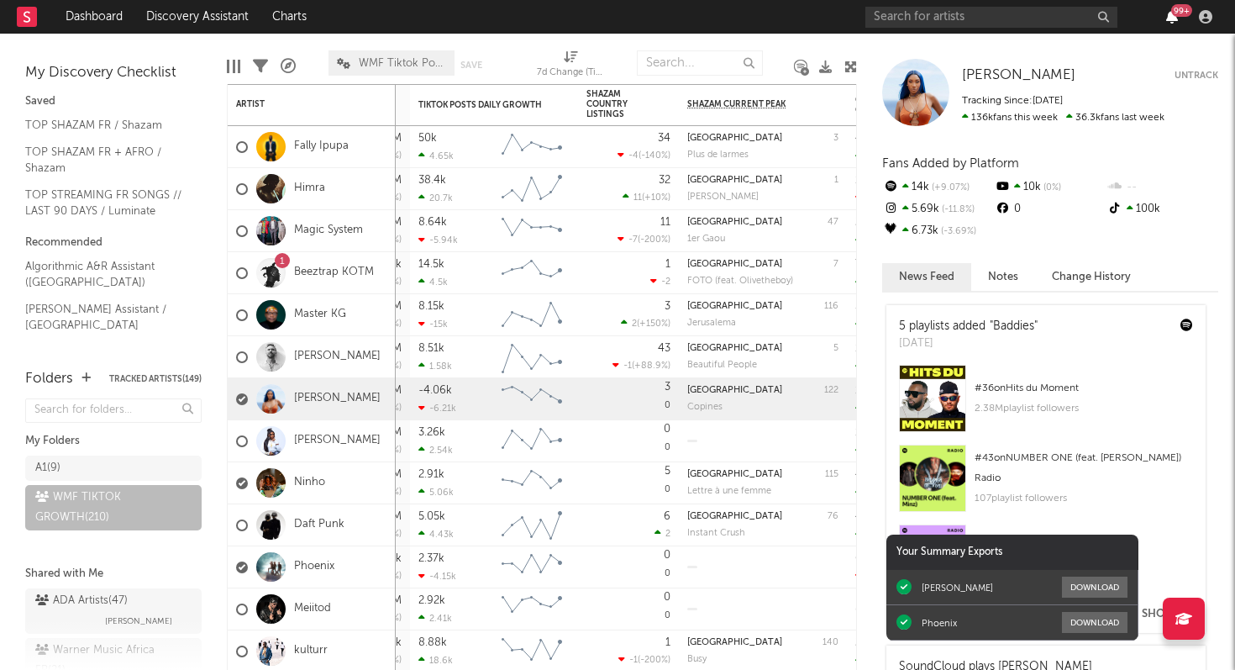
click at [1172, 18] on icon "button" at bounding box center [1172, 16] width 12 height 13
click at [617, 41] on div "Edit Columns Filters A&R Pipeline WMF Tiktok Post Growth Save Save as 7d Change…" at bounding box center [542, 59] width 630 height 50
